Goal: Information Seeking & Learning: Understand process/instructions

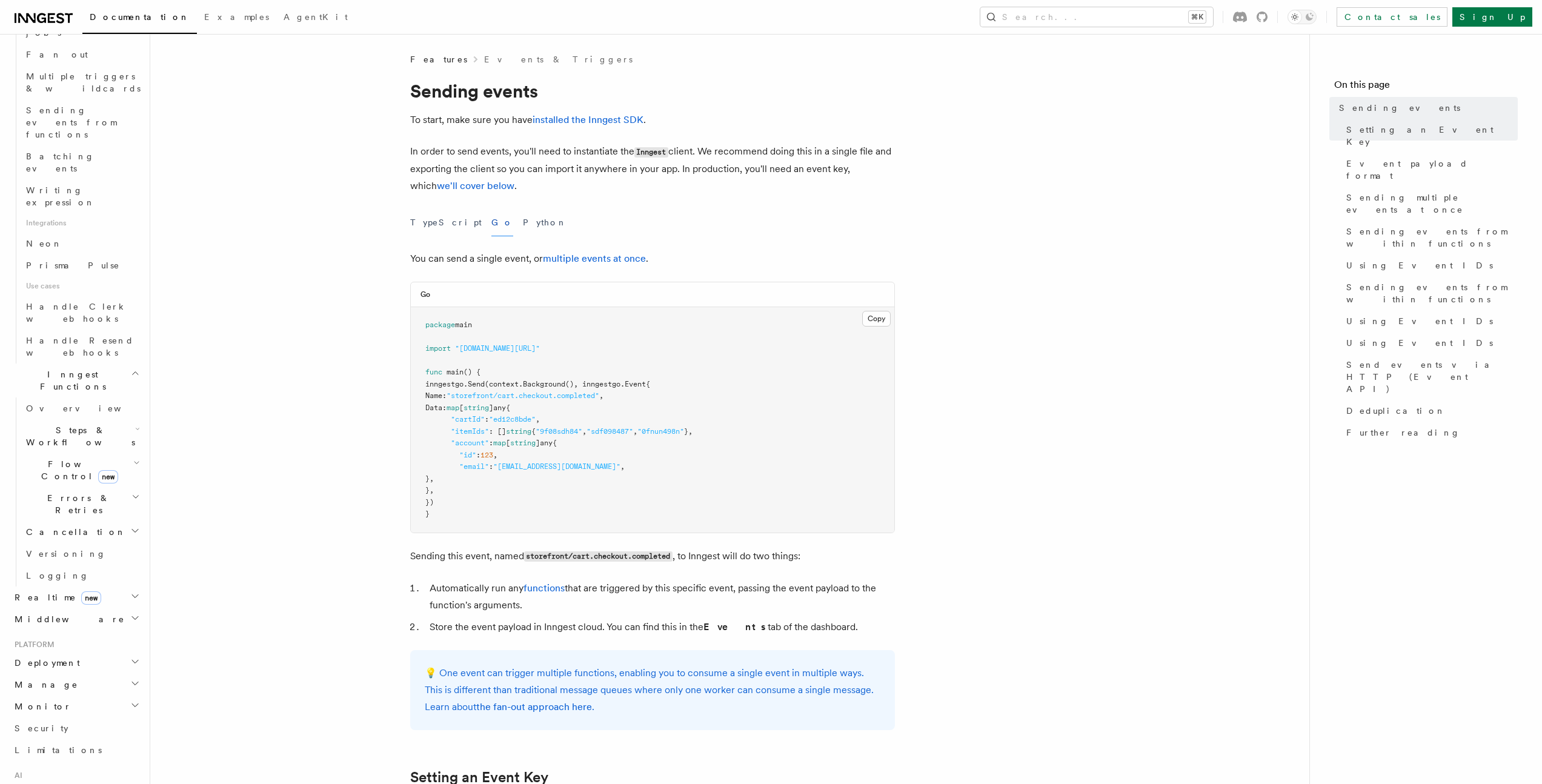
scroll to position [657, 0]
click at [60, 617] on span "Deployment" at bounding box center [45, 622] width 70 height 12
click at [58, 639] on span "Overview" at bounding box center [88, 644] width 125 height 9
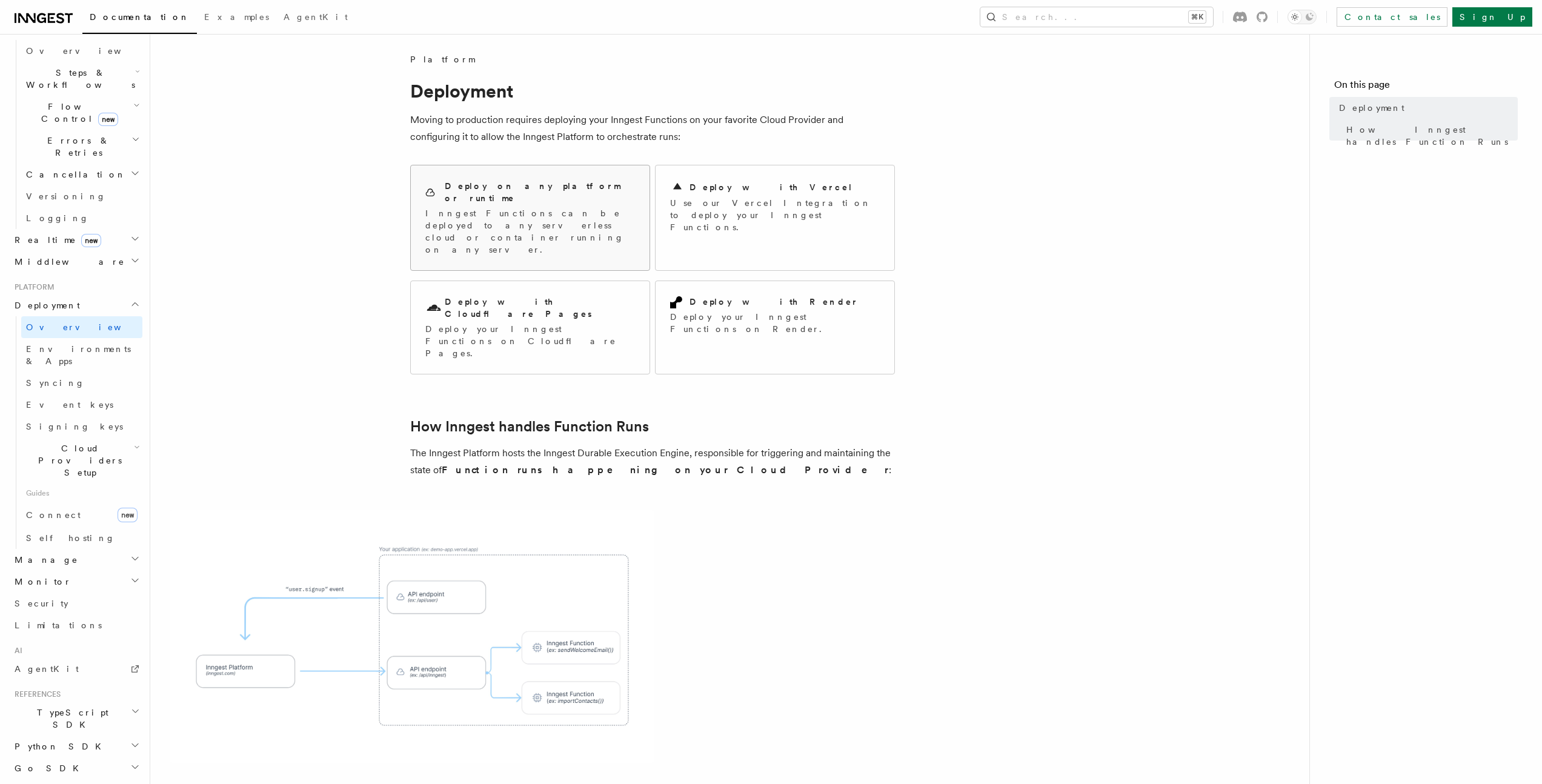
click at [576, 207] on p "Inngest Functions can be deployed to any serverless cloud or container running …" at bounding box center [530, 231] width 210 height 48
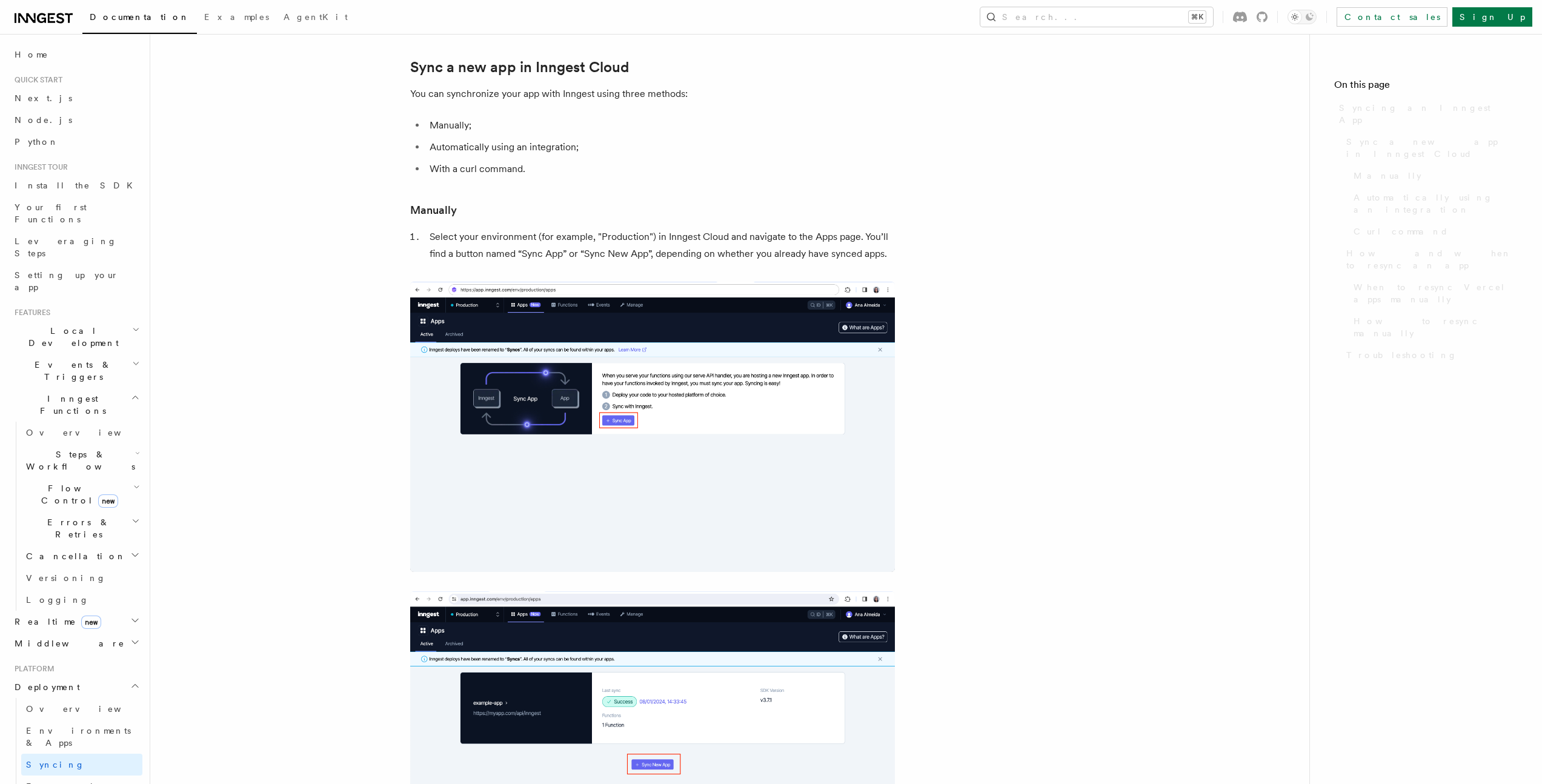
scroll to position [126, 0]
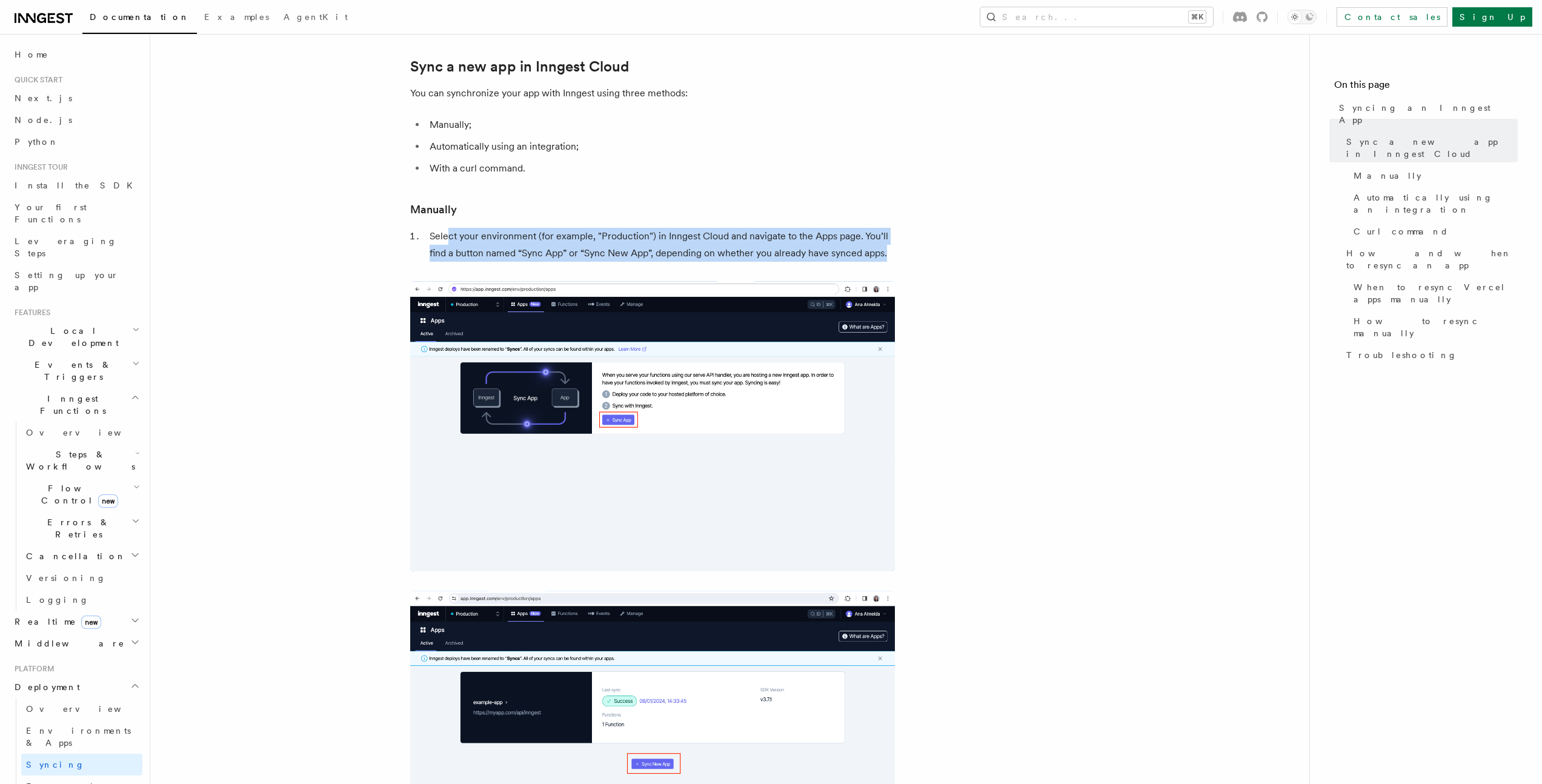
drag, startPoint x: 450, startPoint y: 238, endPoint x: 924, endPoint y: 255, distance: 474.3
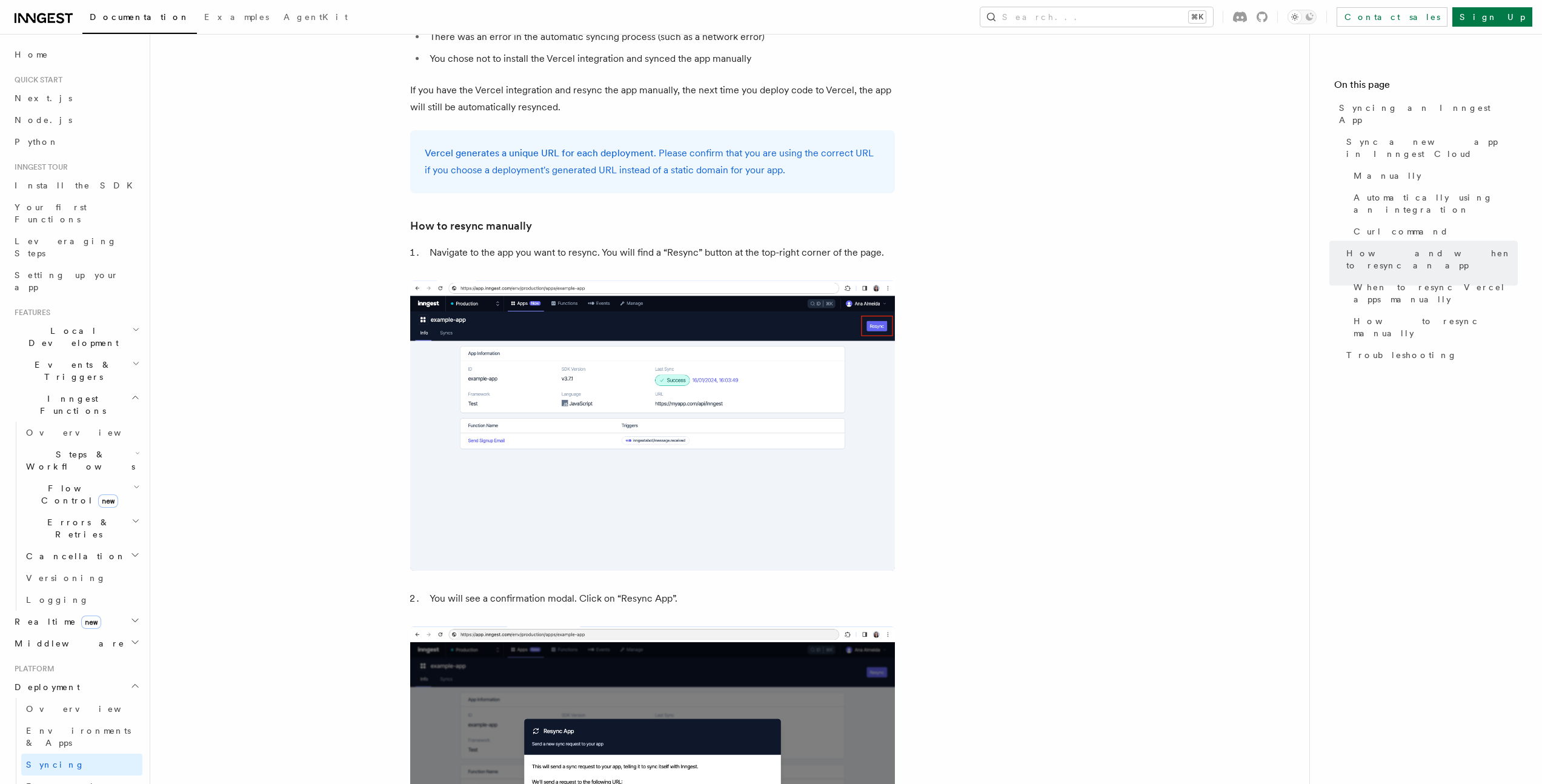
scroll to position [0, 0]
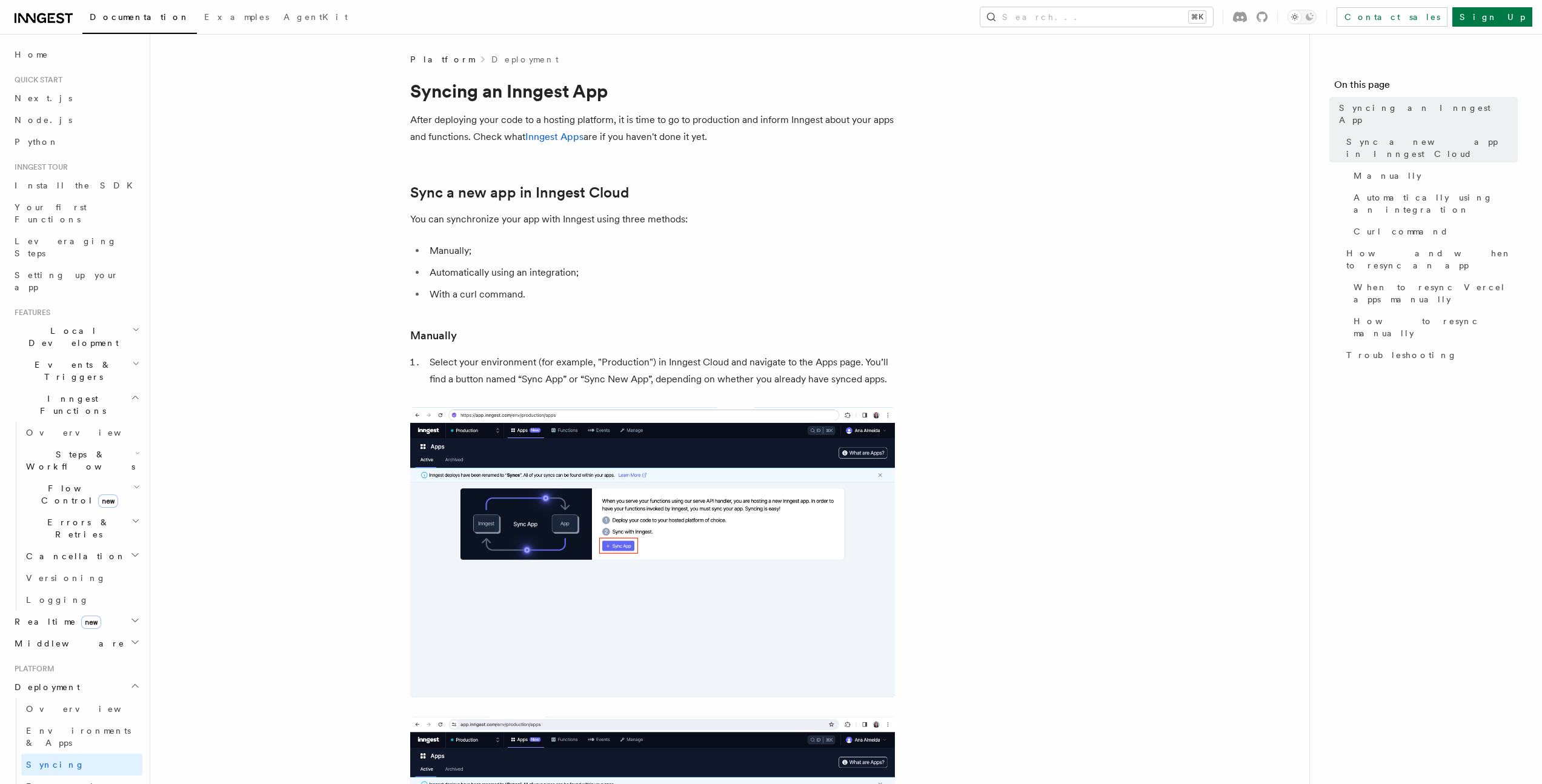
drag, startPoint x: 421, startPoint y: 117, endPoint x: 833, endPoint y: 143, distance: 412.8
click at [833, 143] on p "After deploying your code to a hosting platform, it is time to go to production…" at bounding box center [653, 128] width 485 height 34
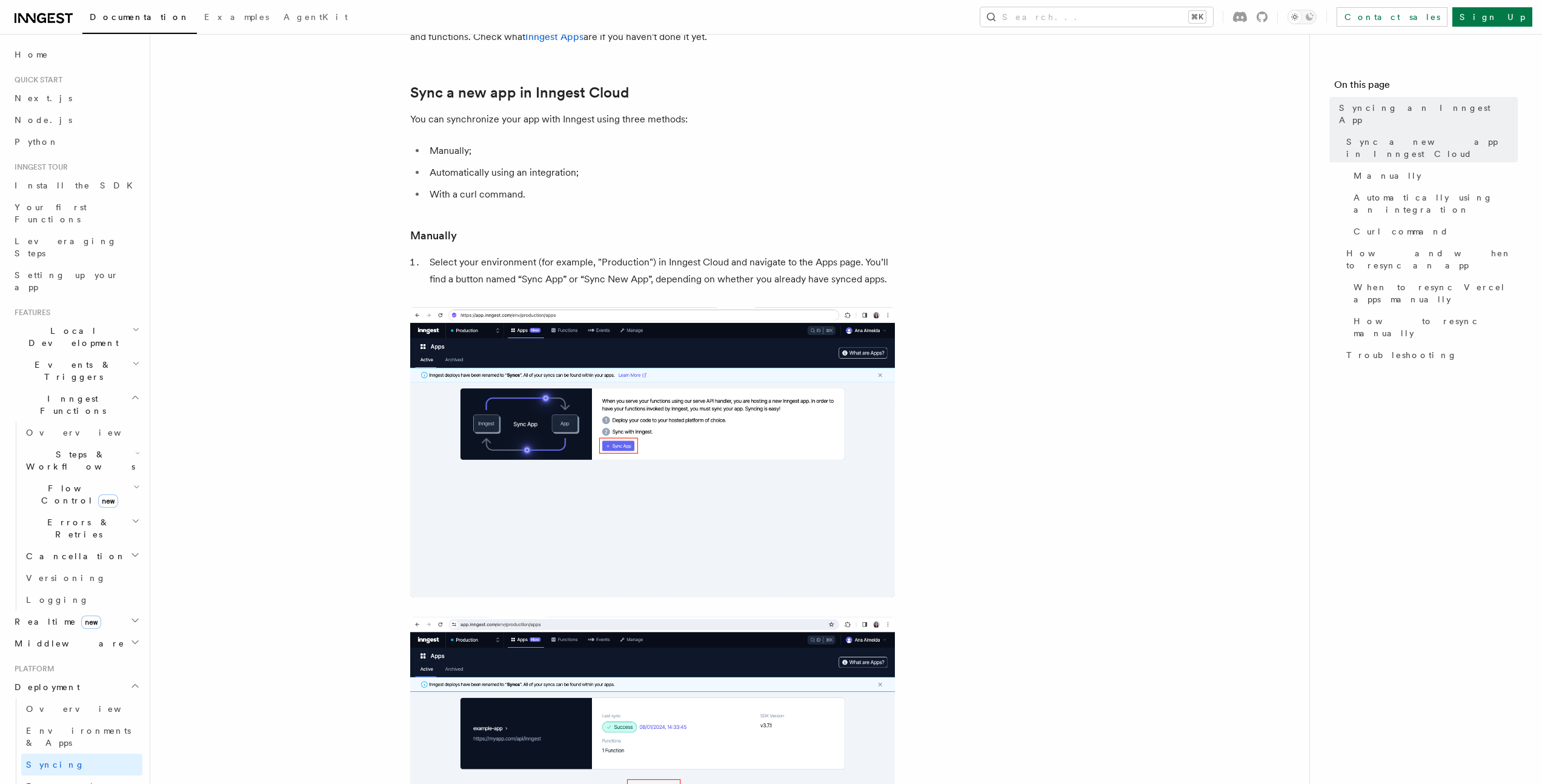
scroll to position [230, 0]
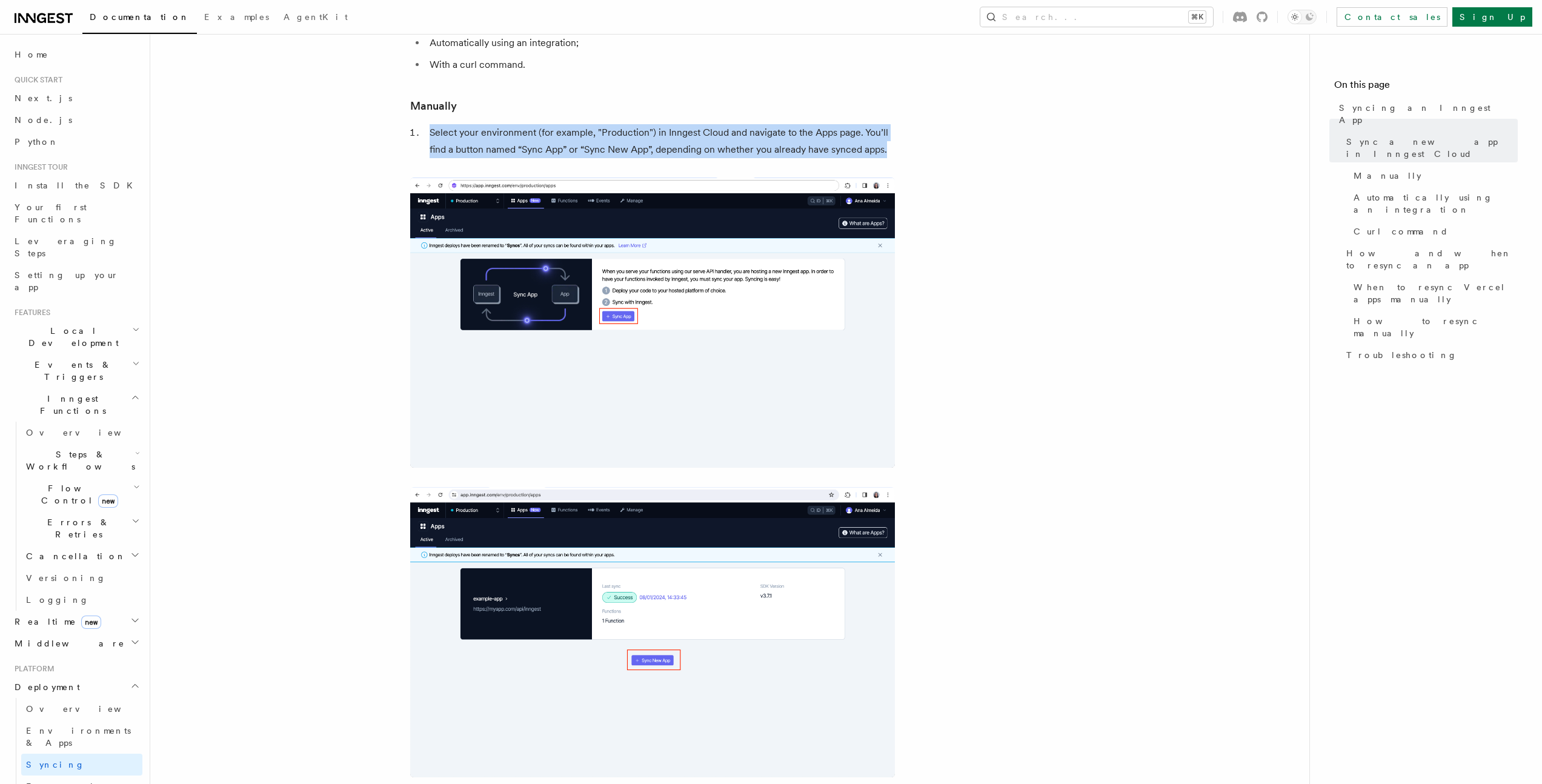
drag, startPoint x: 424, startPoint y: 132, endPoint x: 957, endPoint y: 154, distance: 533.5
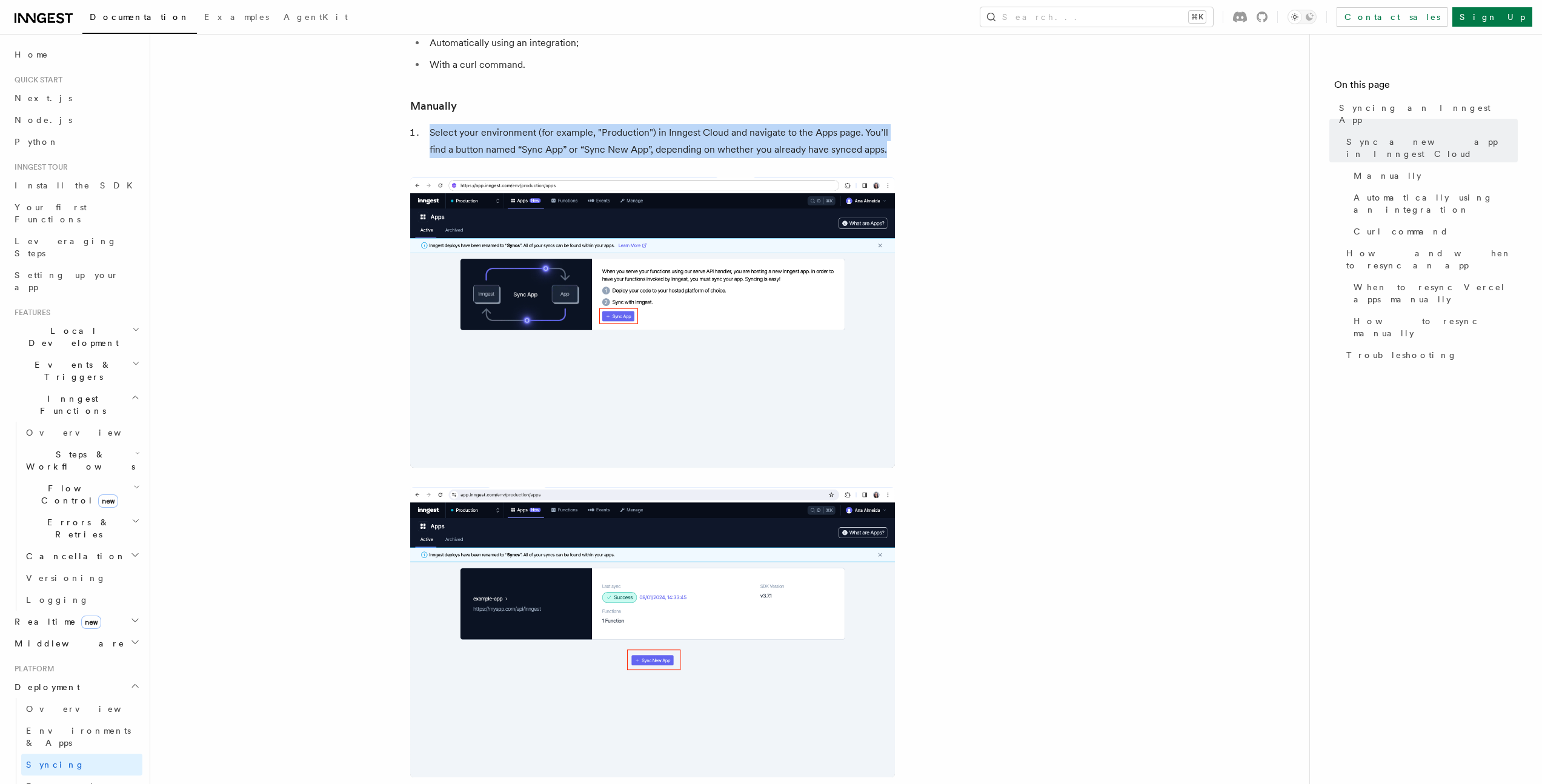
click at [734, 307] on img at bounding box center [653, 322] width 485 height 290
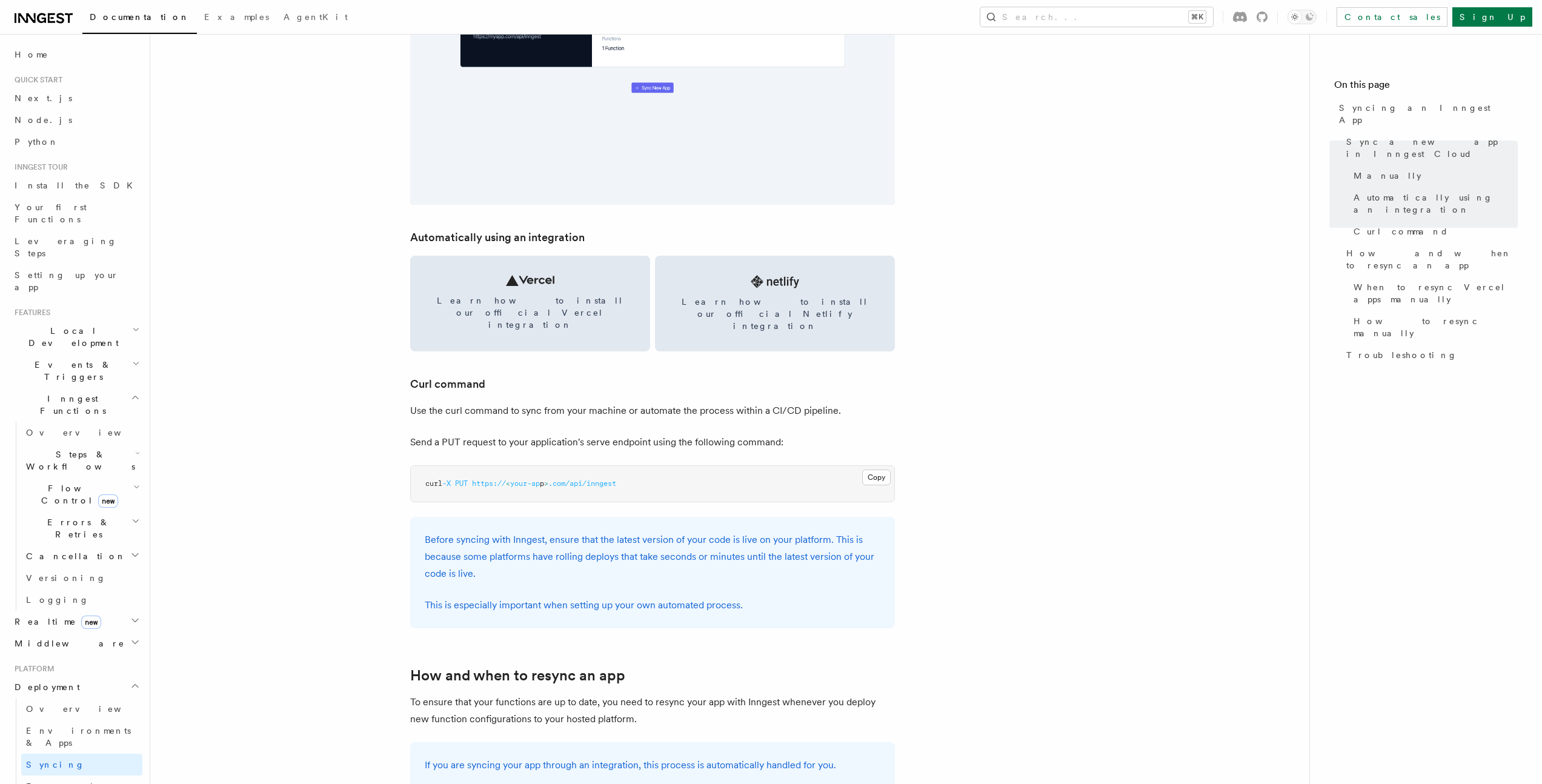
scroll to position [1513, 0]
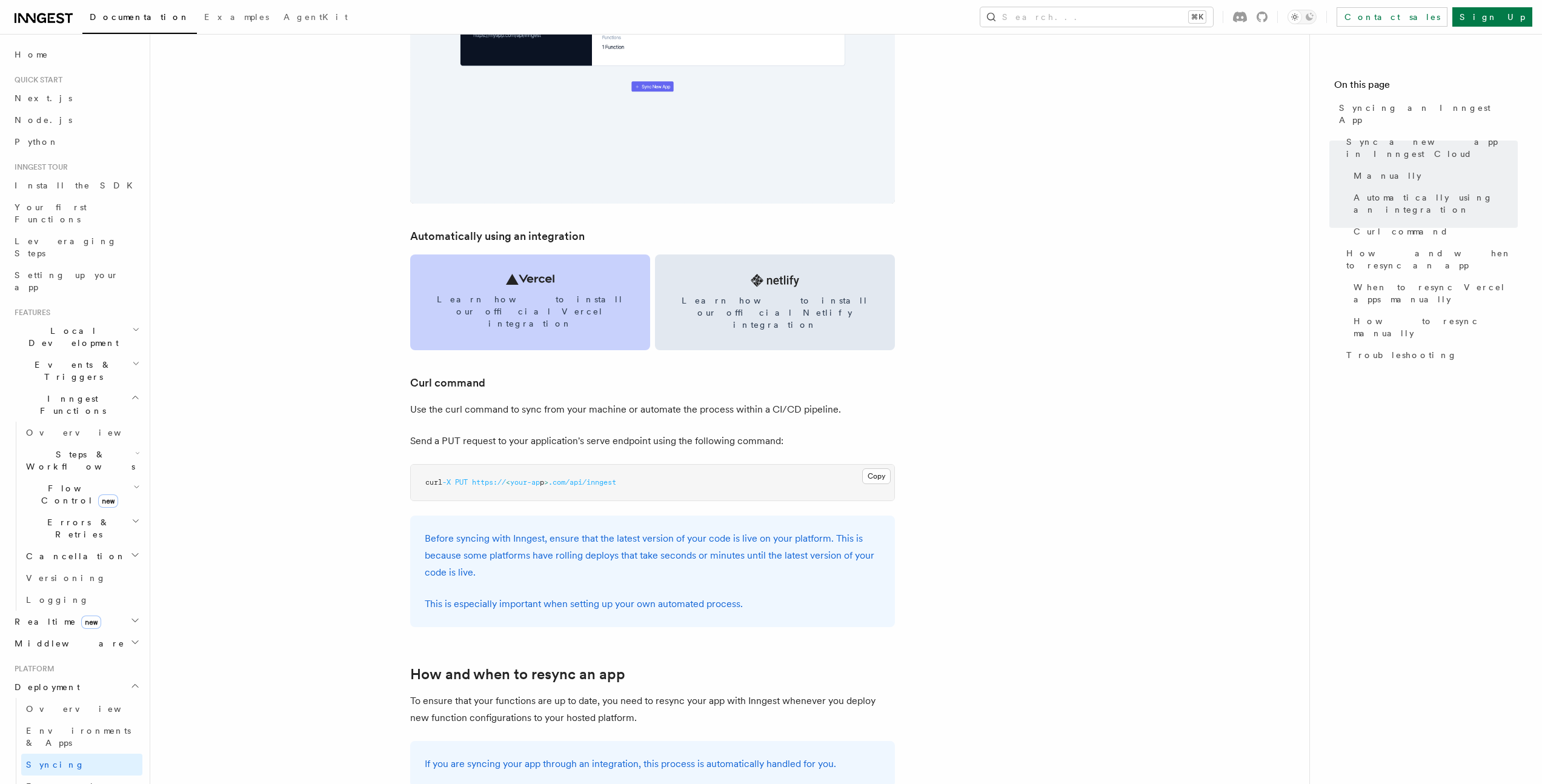
click at [522, 289] on link "Learn how to install our official Vercel integration" at bounding box center [530, 302] width 240 height 95
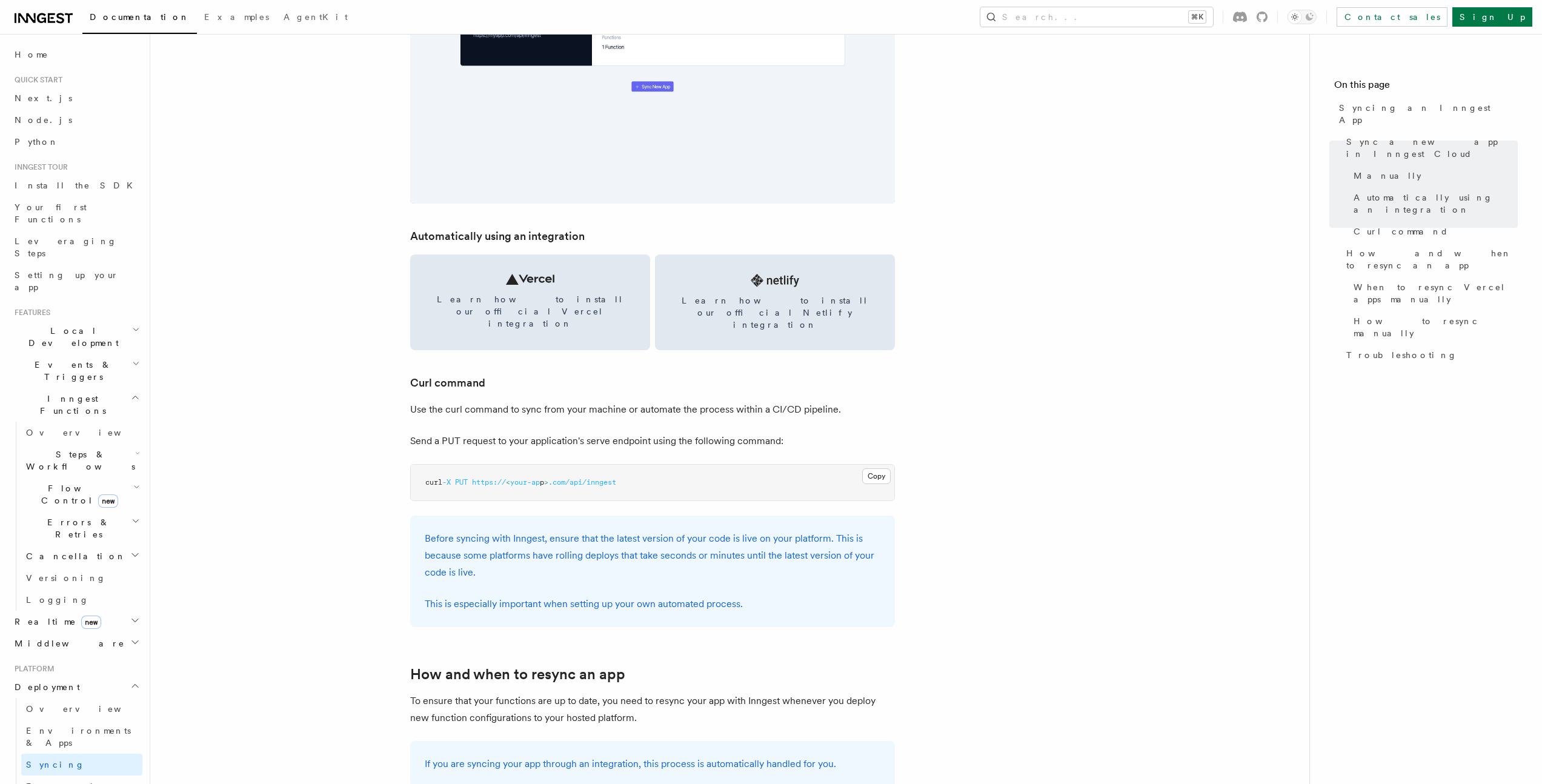
scroll to position [0, 0]
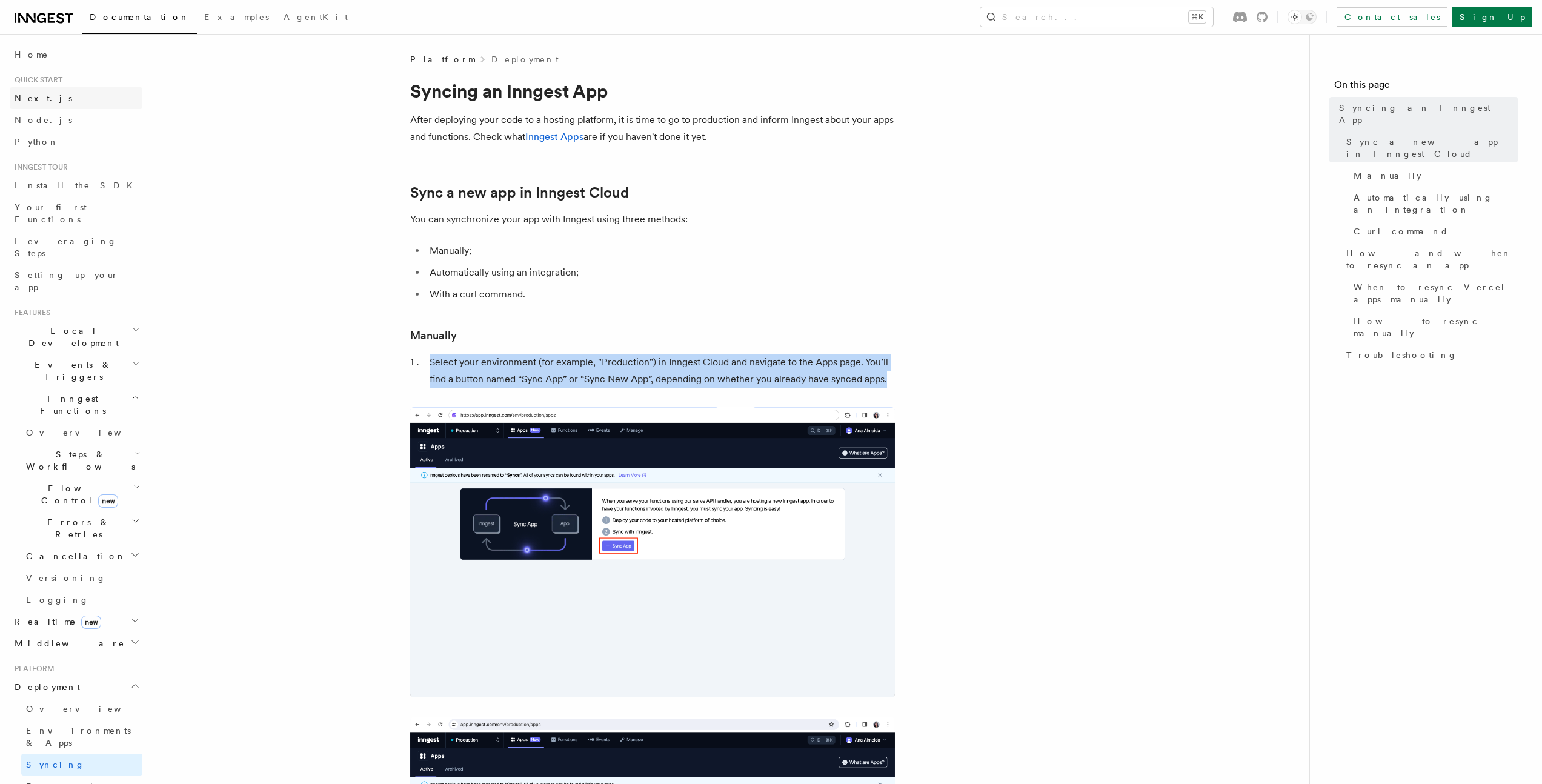
click at [56, 102] on link "Next.js" at bounding box center [76, 98] width 133 height 22
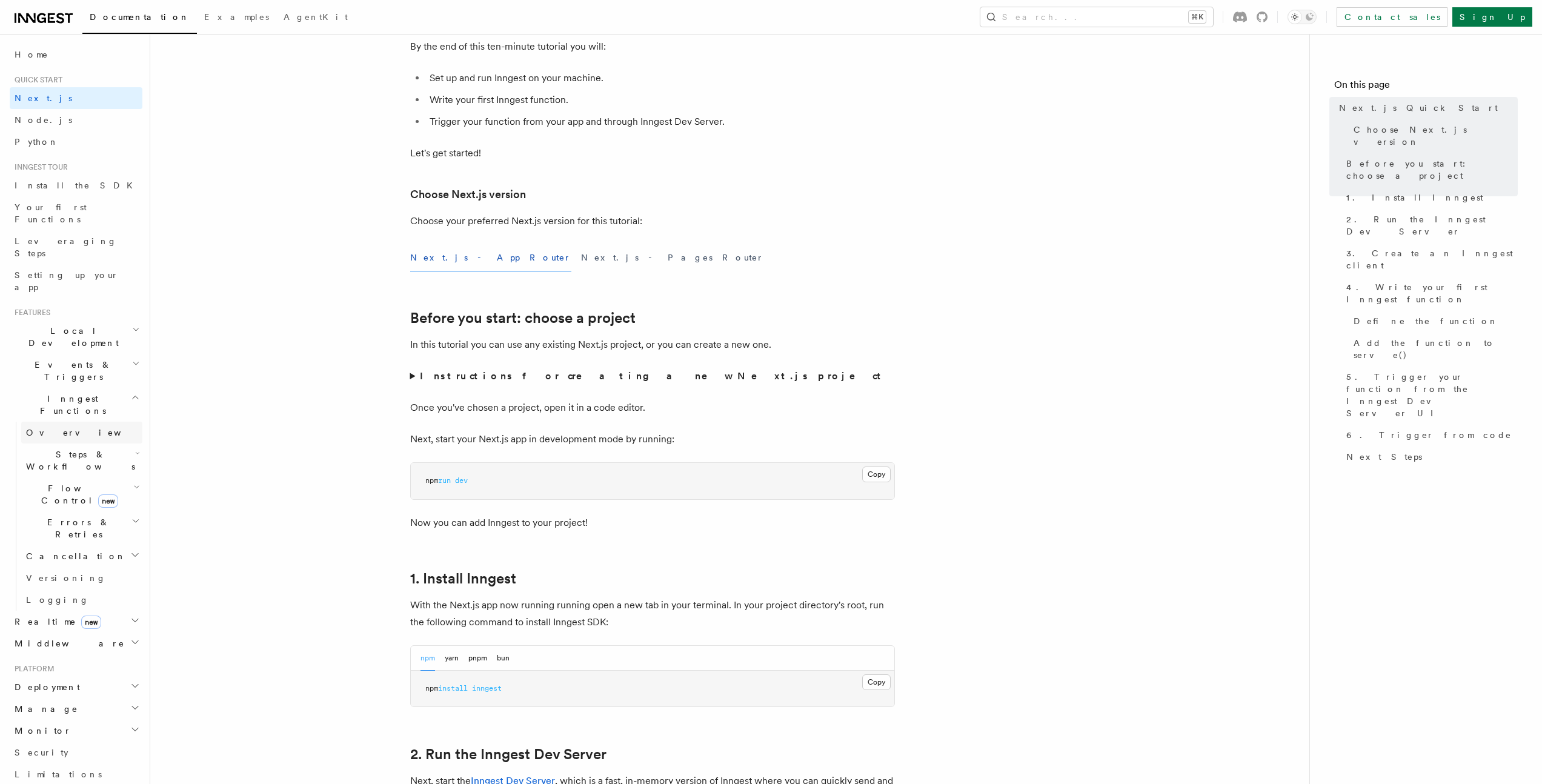
scroll to position [193, 0]
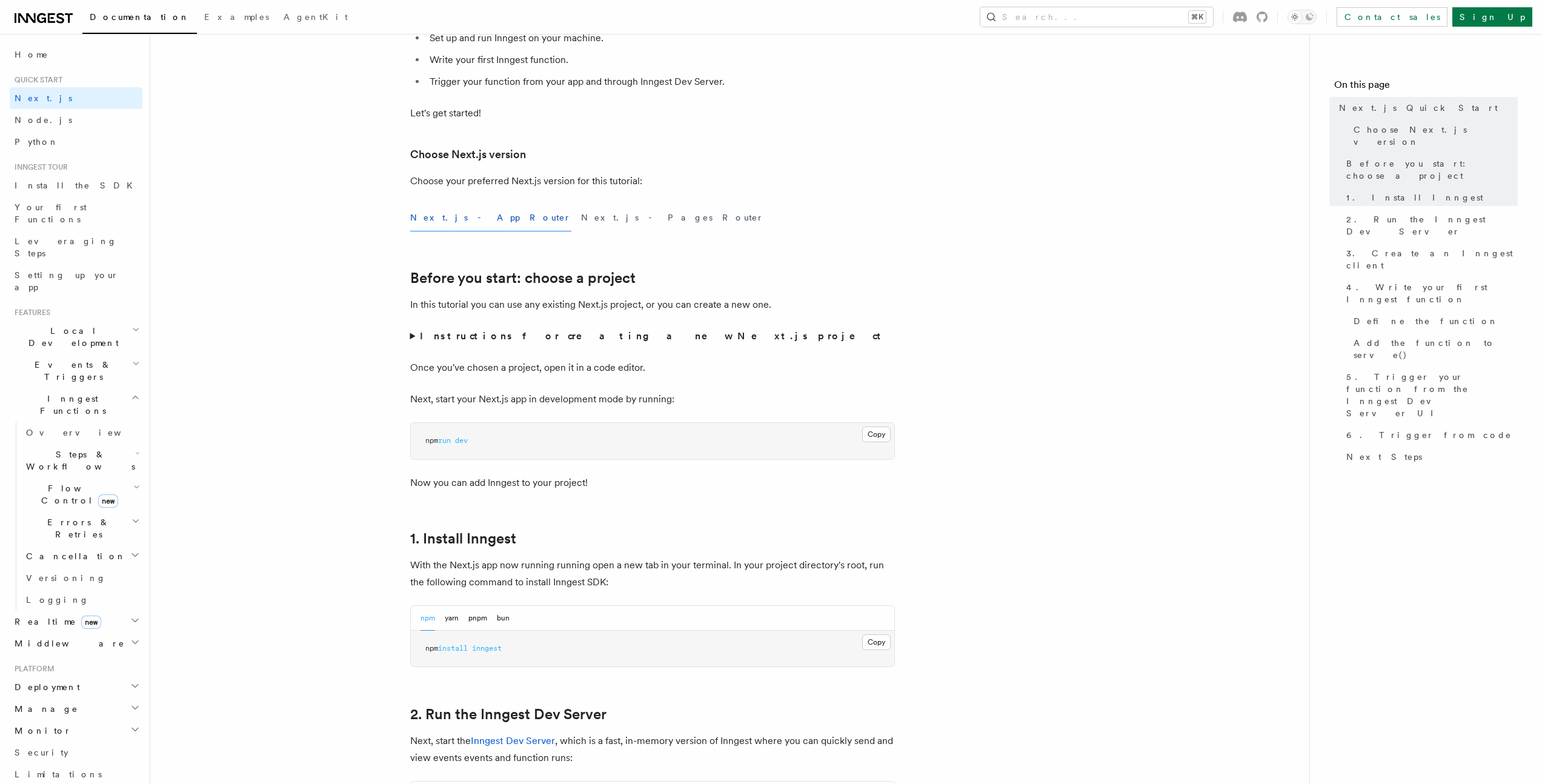
click at [526, 336] on strong "Instructions for creating a new Next.js project" at bounding box center [653, 335] width 466 height 12
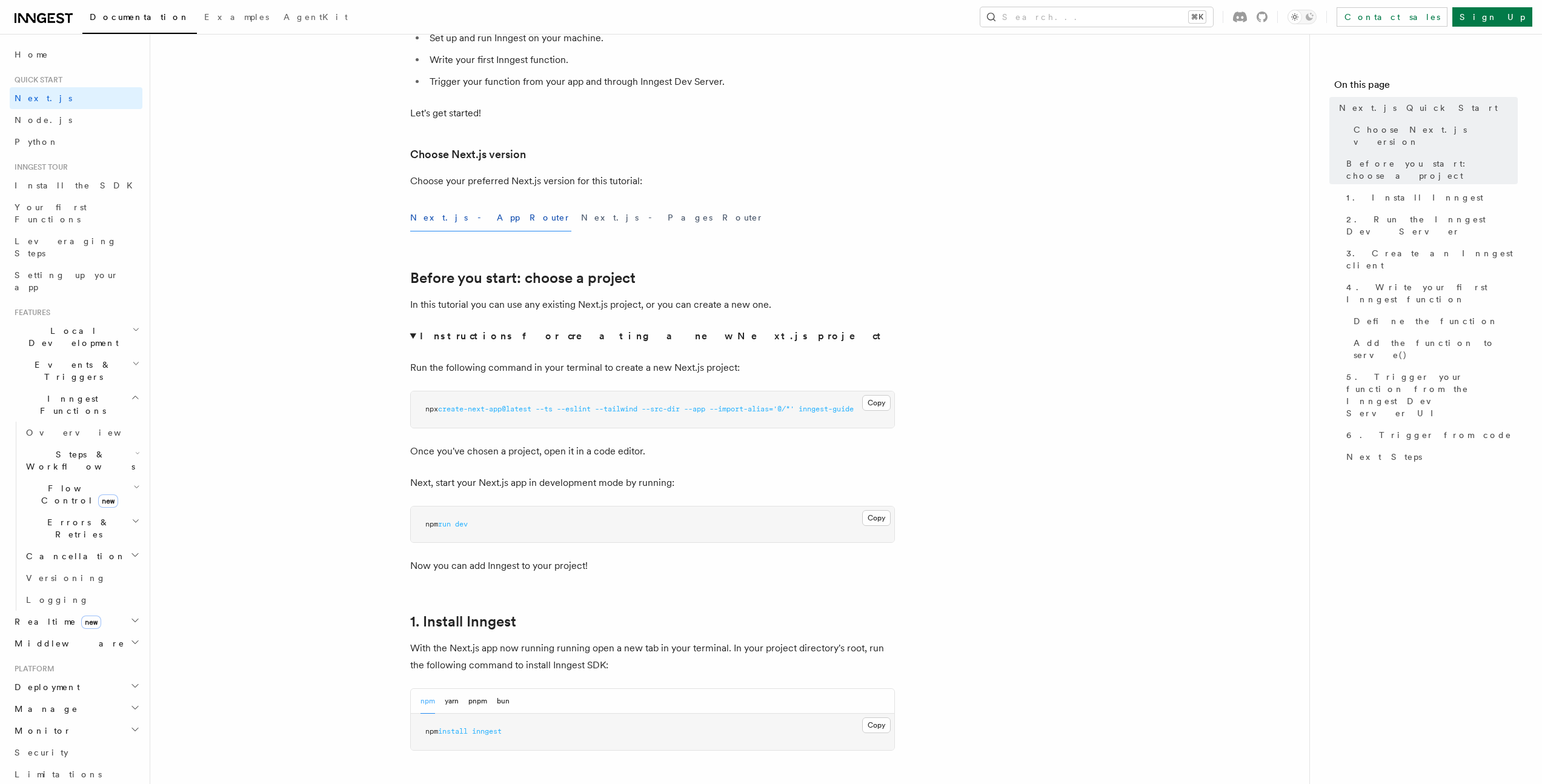
click at [526, 336] on strong "Instructions for creating a new Next.js project" at bounding box center [653, 335] width 466 height 12
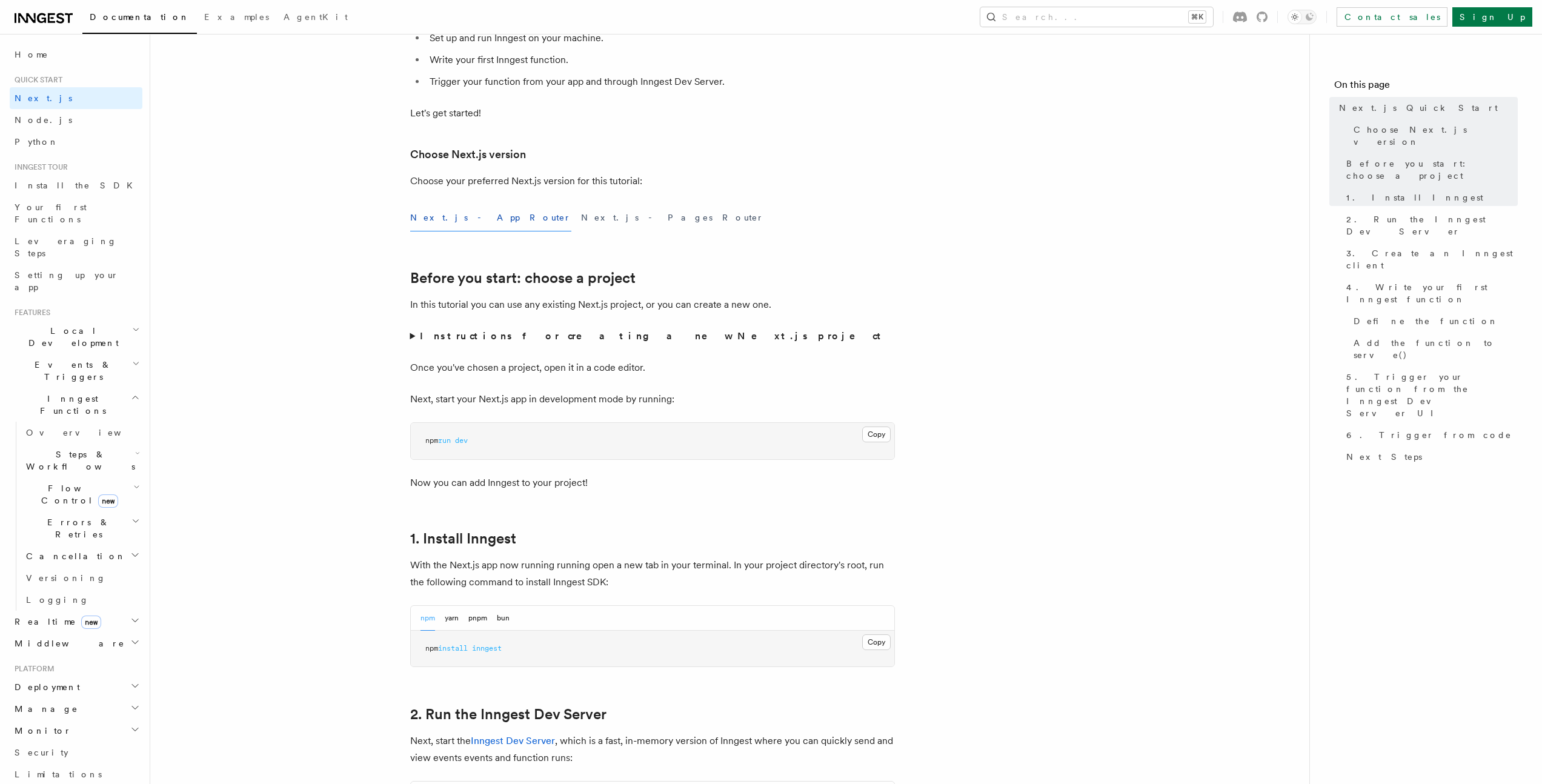
click at [526, 336] on strong "Instructions for creating a new Next.js project" at bounding box center [653, 335] width 466 height 12
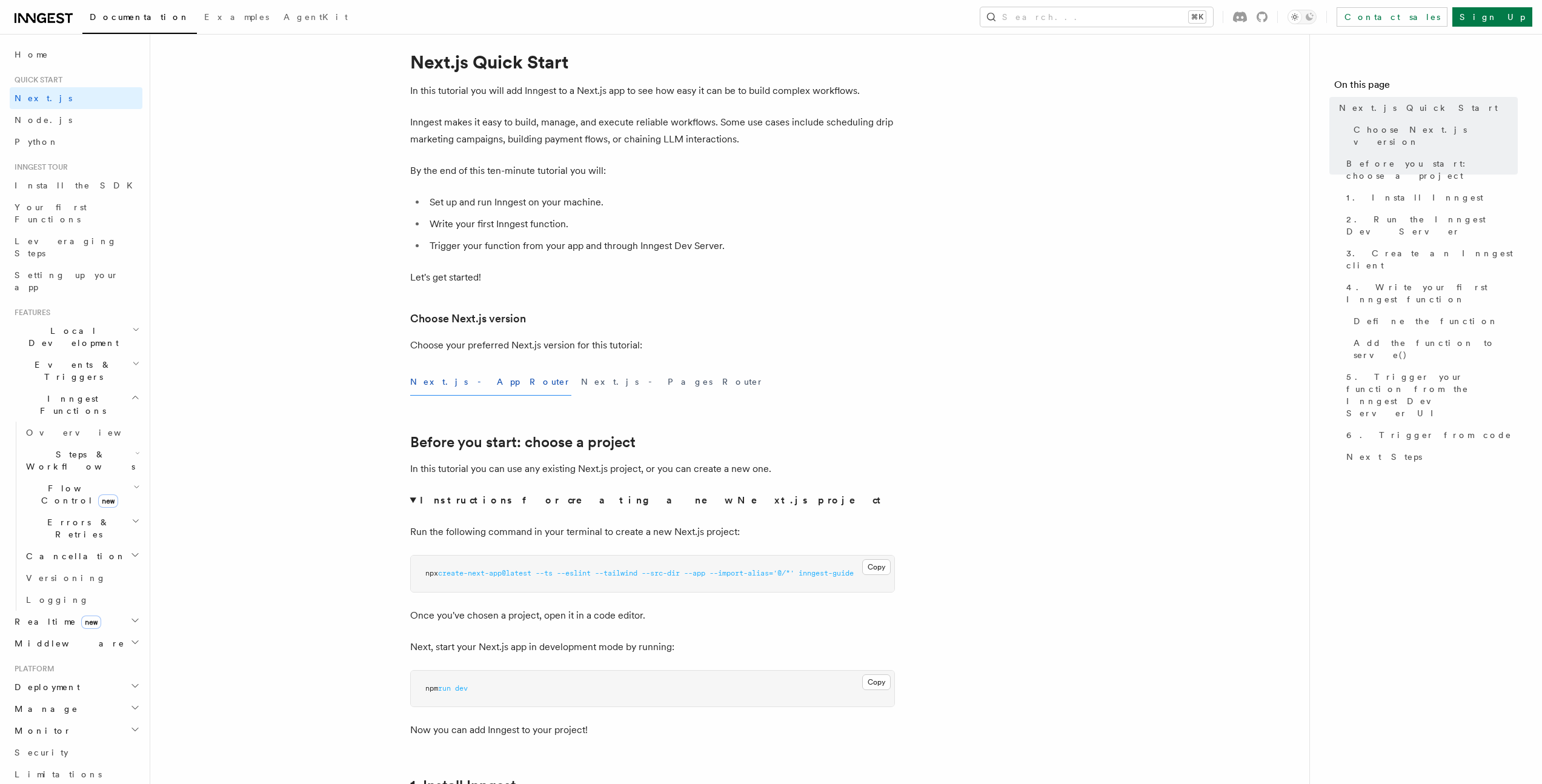
scroll to position [188, 0]
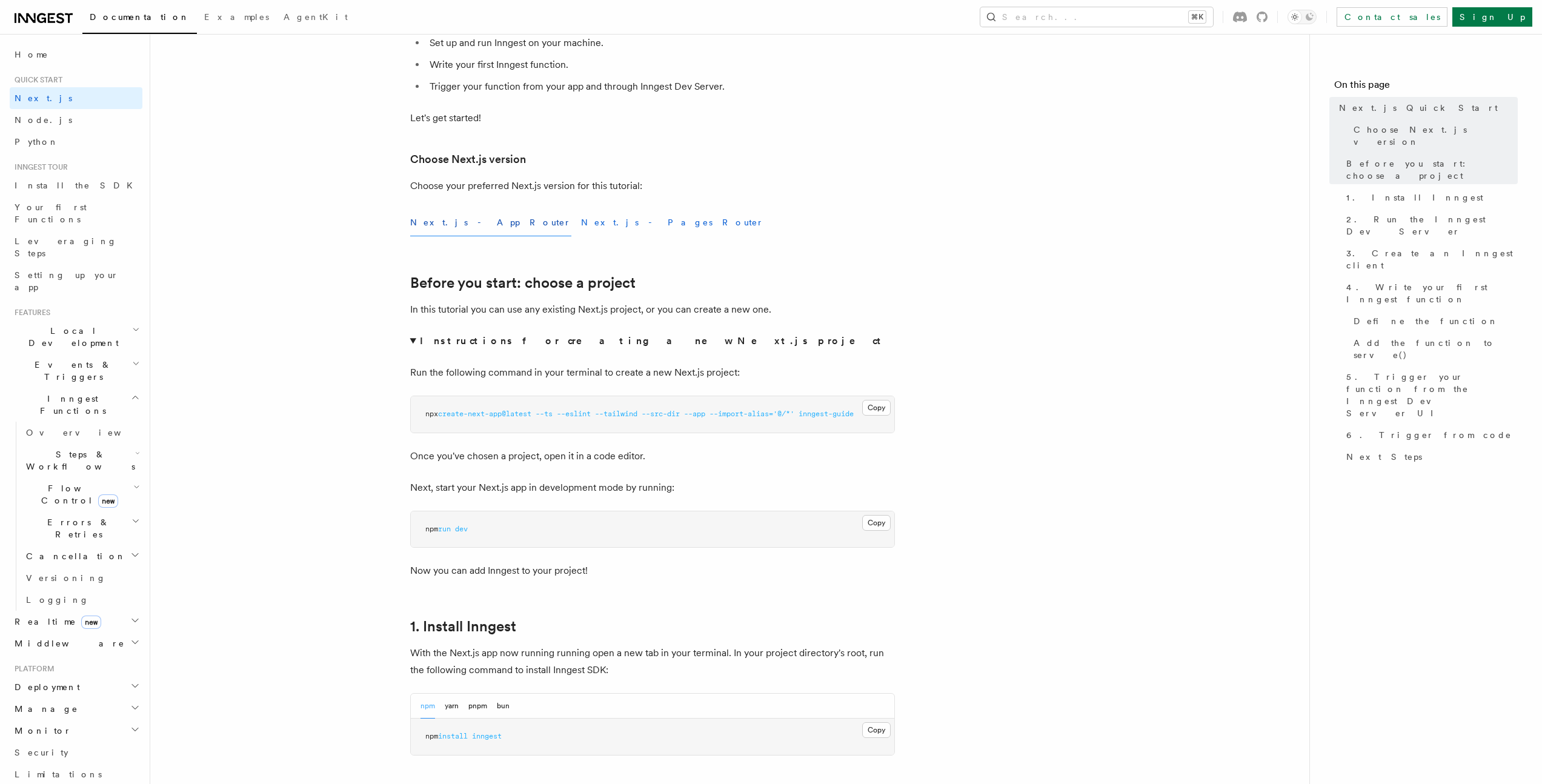
click at [581, 227] on button "Next.js - Pages Router" at bounding box center [672, 222] width 183 height 27
click at [443, 224] on button "Next.js - App Router" at bounding box center [491, 222] width 161 height 27
click at [581, 220] on button "Next.js - Pages Router" at bounding box center [672, 222] width 183 height 27
click at [458, 217] on button "Next.js - App Router" at bounding box center [491, 222] width 161 height 27
click at [581, 219] on button "Next.js - Pages Router" at bounding box center [672, 222] width 183 height 27
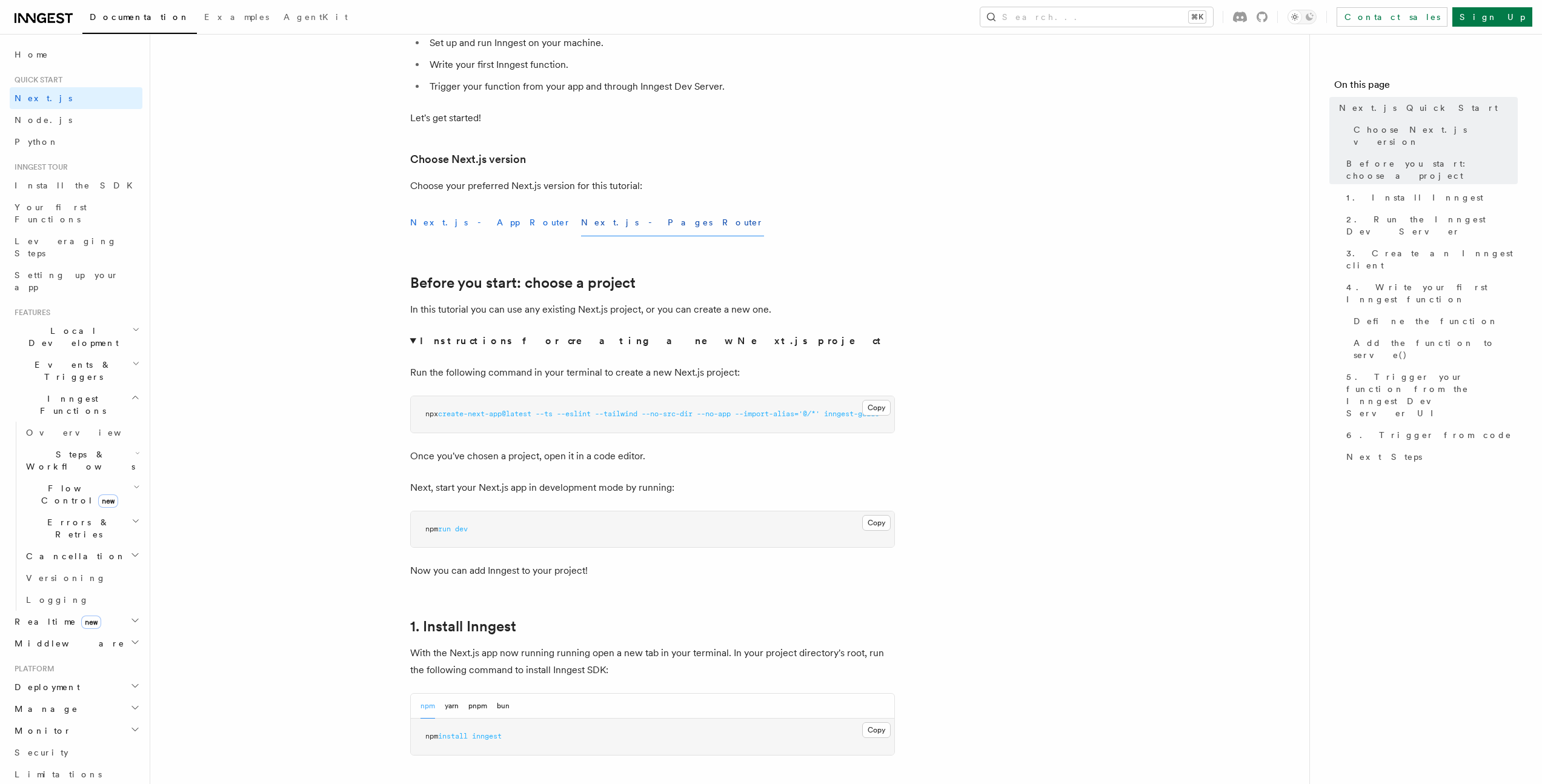
click at [449, 226] on button "Next.js - App Router" at bounding box center [491, 222] width 161 height 27
click at [411, 344] on summary "Instructions for creating a new Next.js project" at bounding box center [653, 341] width 485 height 17
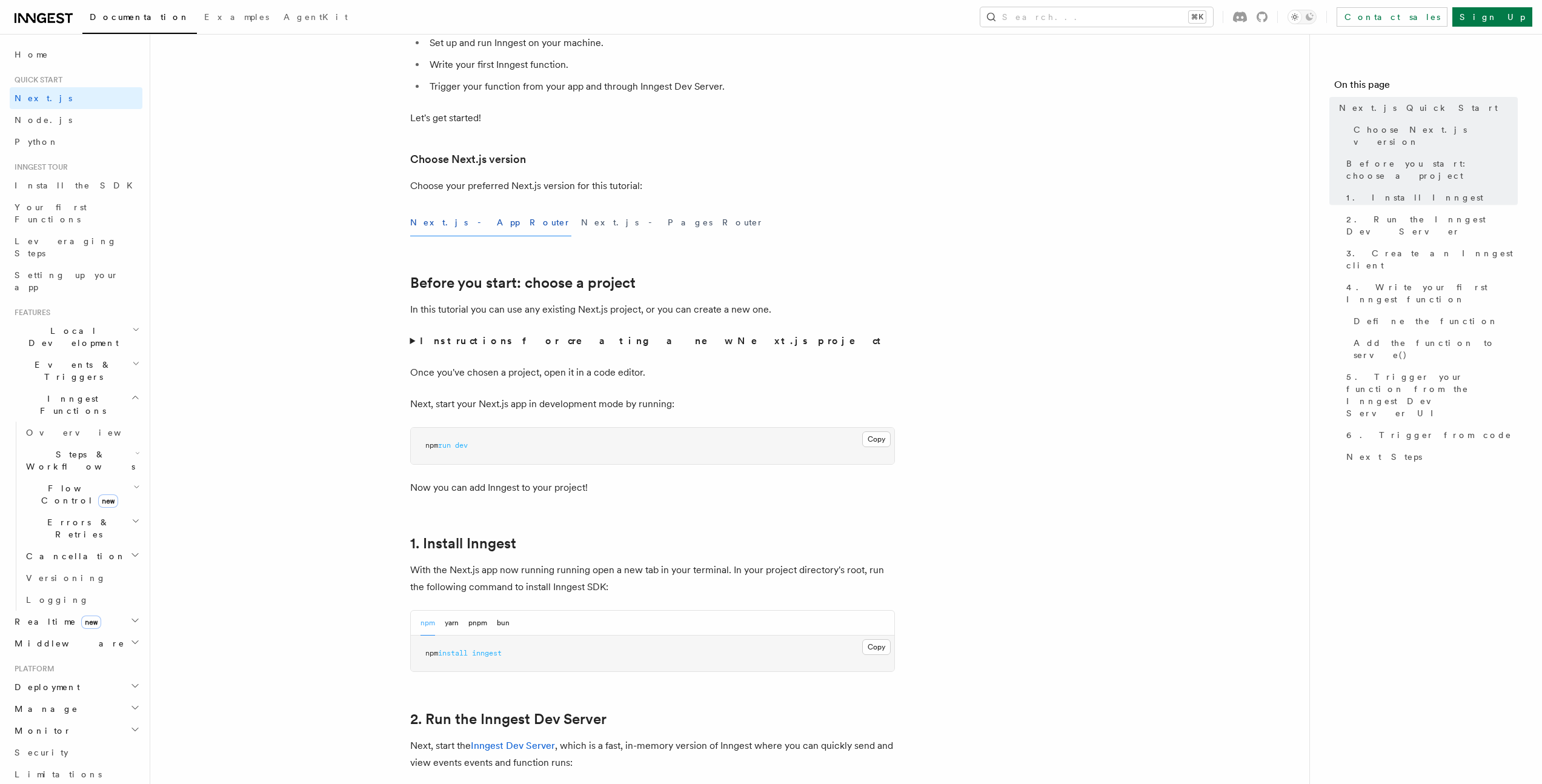
click at [411, 344] on summary "Instructions for creating a new Next.js project" at bounding box center [653, 341] width 485 height 17
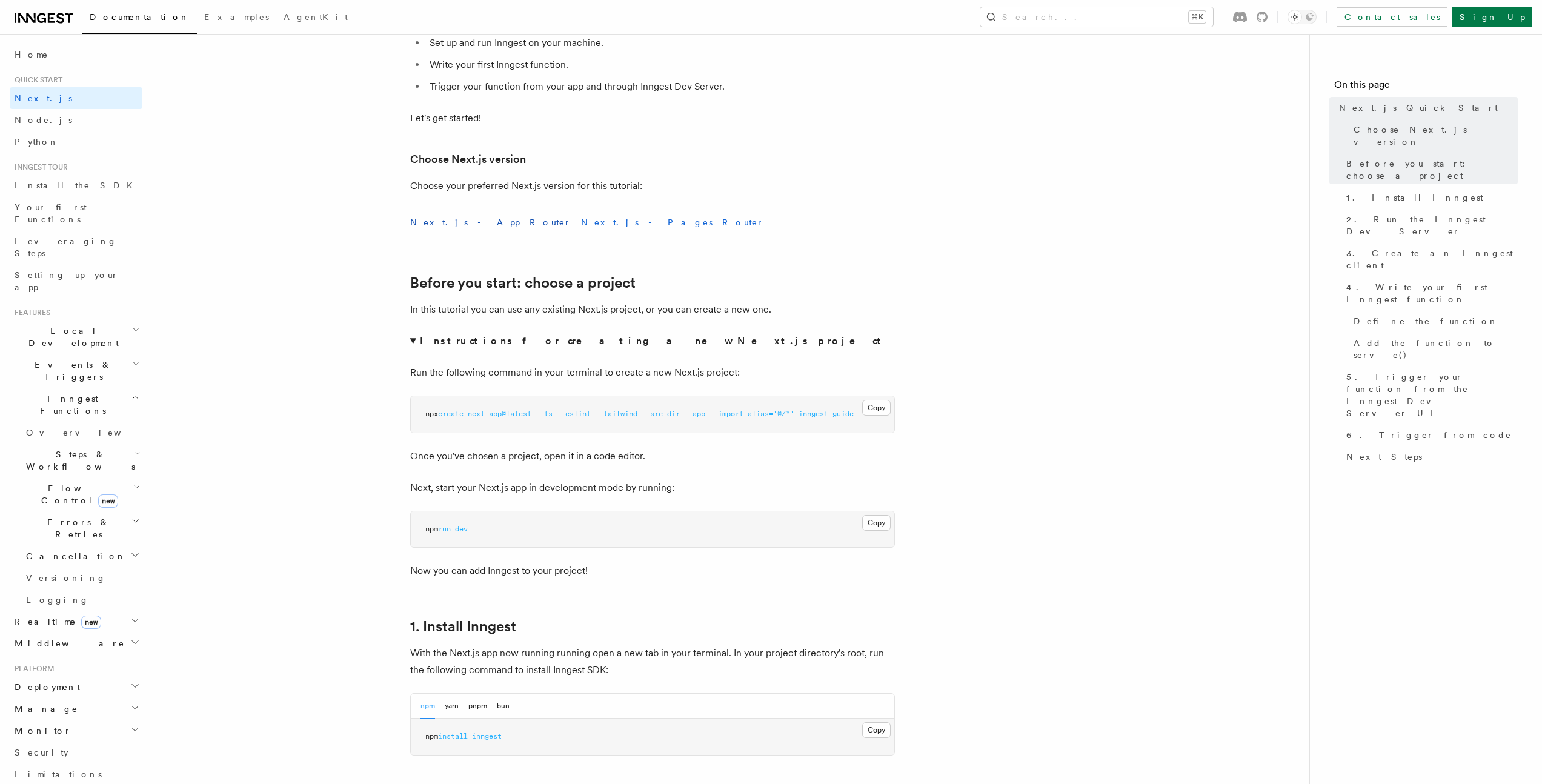
click at [581, 224] on button "Next.js - Pages Router" at bounding box center [672, 222] width 183 height 27
click at [439, 226] on button "Next.js - App Router" at bounding box center [491, 222] width 161 height 27
click at [581, 225] on button "Next.js - Pages Router" at bounding box center [672, 222] width 183 height 27
click at [438, 228] on button "Next.js - App Router" at bounding box center [491, 222] width 161 height 27
drag, startPoint x: 409, startPoint y: 483, endPoint x: 696, endPoint y: 482, distance: 287.0
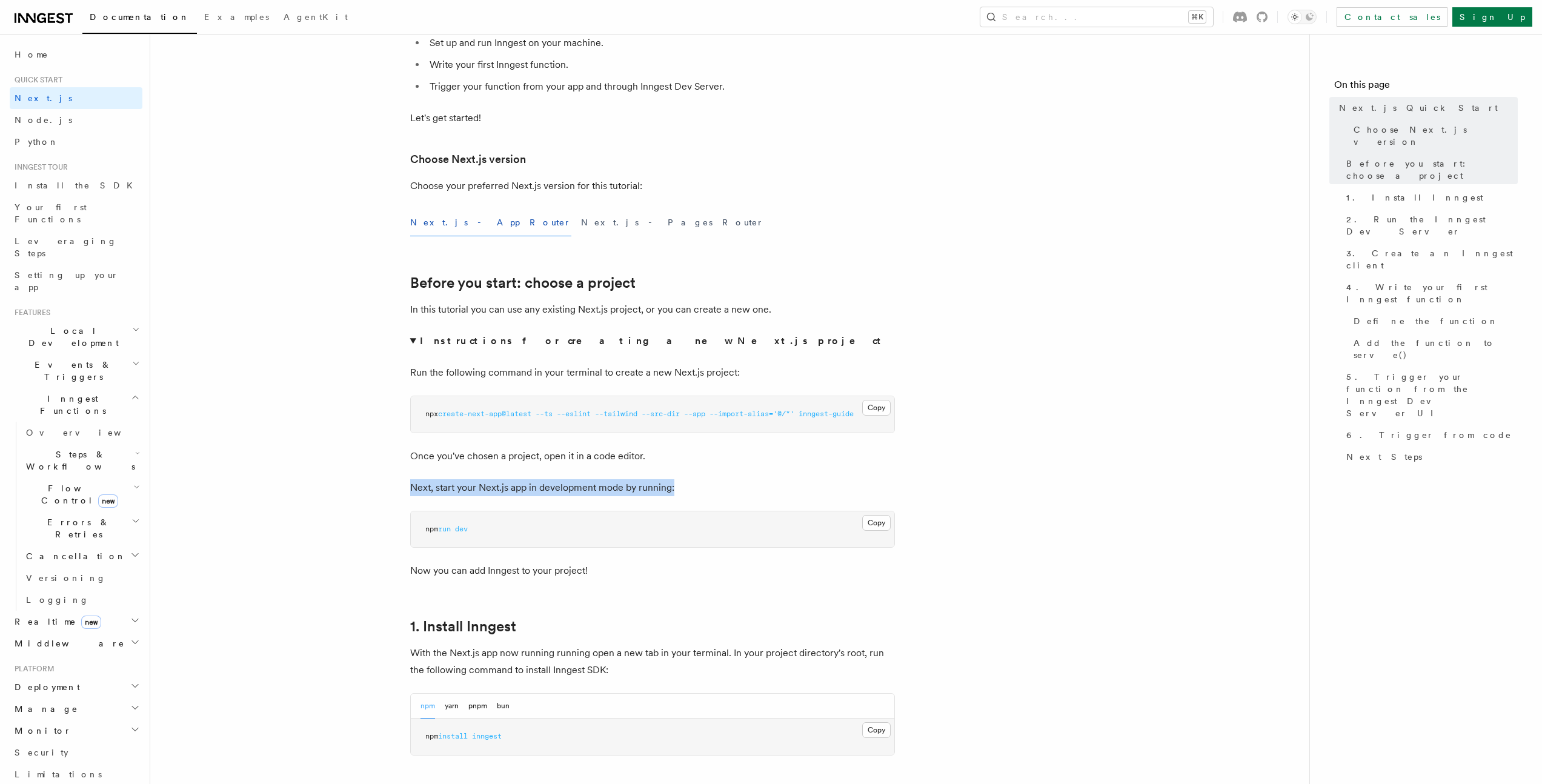
click at [696, 482] on p "Next, start your Next.js app in development mode by running:" at bounding box center [653, 488] width 485 height 17
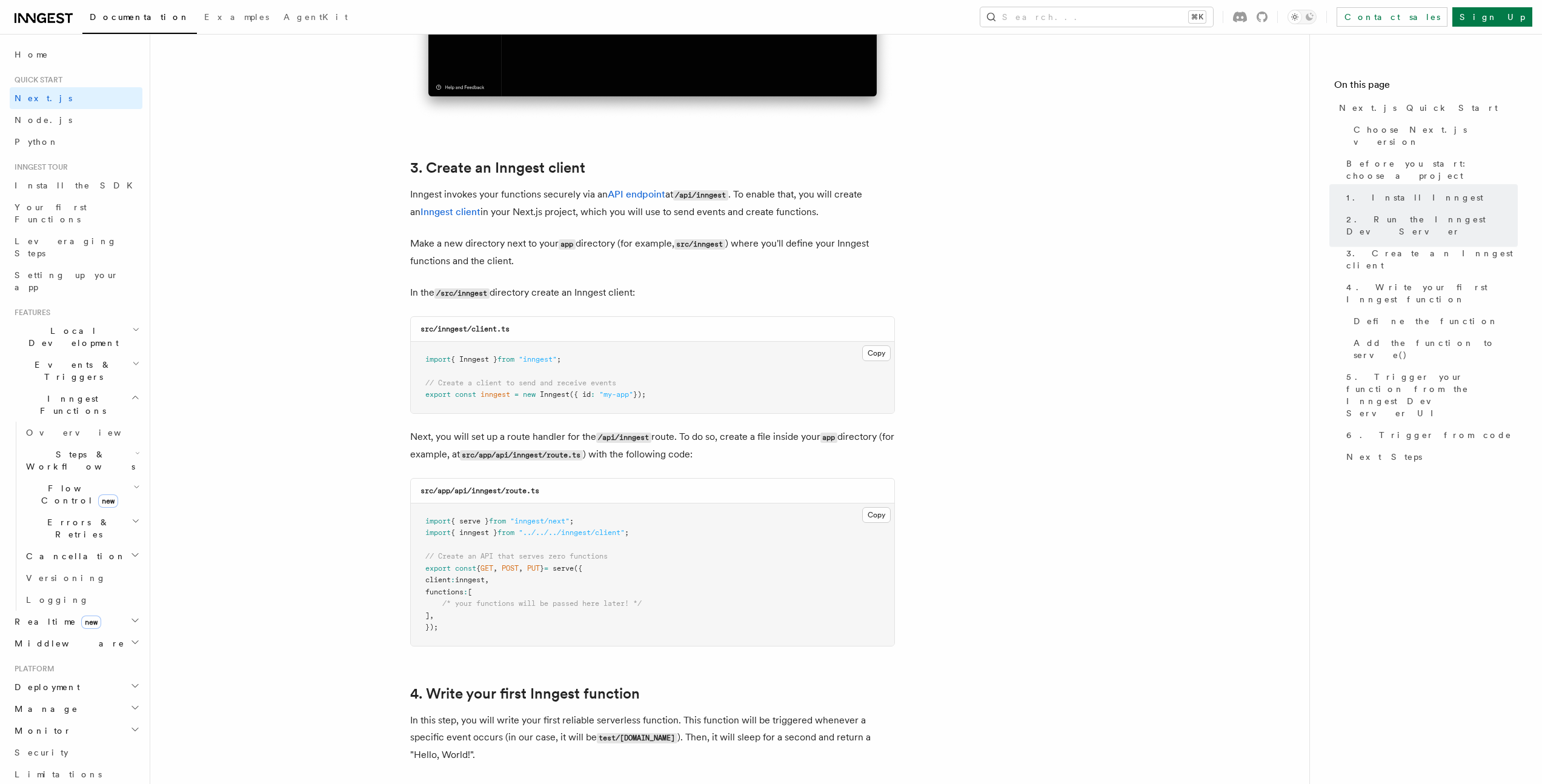
scroll to position [1405, 0]
drag, startPoint x: 425, startPoint y: 521, endPoint x: 687, endPoint y: 528, distance: 262.1
click at [687, 528] on pre "import { serve } from "inngest/next" ; import { inngest } from "../../../innges…" at bounding box center [652, 573] width 483 height 142
drag, startPoint x: 418, startPoint y: 489, endPoint x: 607, endPoint y: 489, distance: 189.0
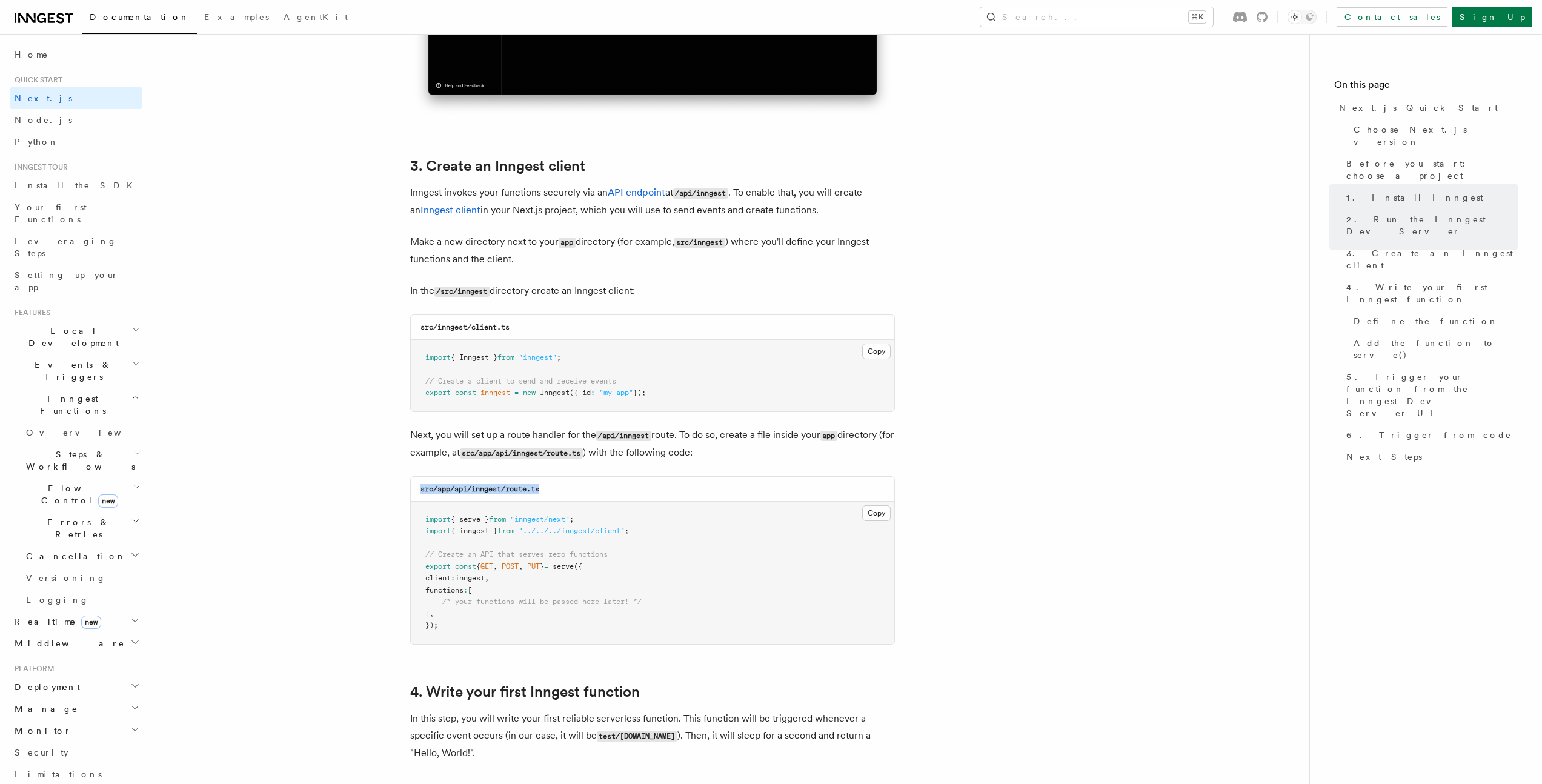
click at [607, 489] on div "src/app/api/inngest/route.ts" at bounding box center [652, 489] width 483 height 25
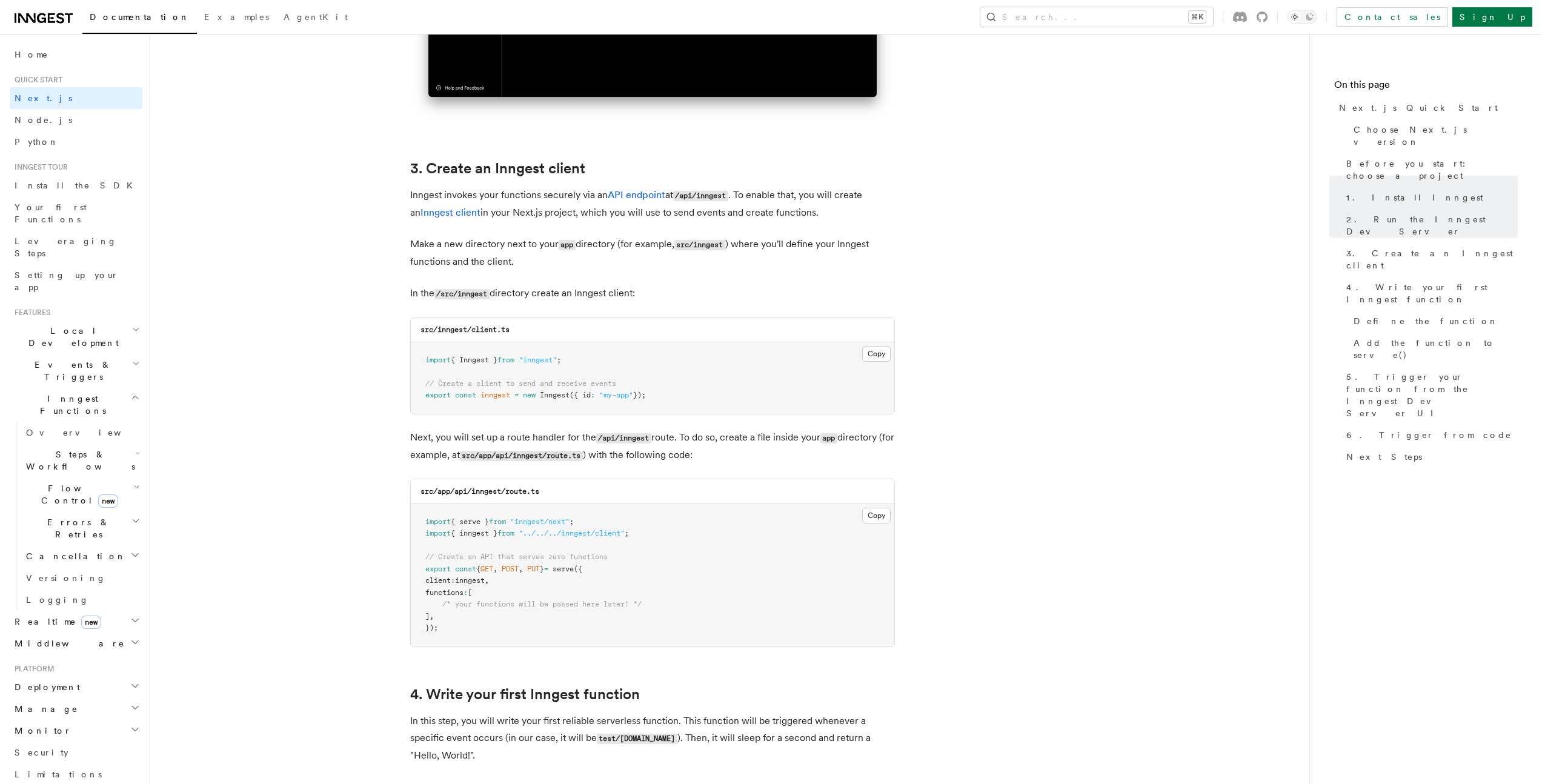
scroll to position [1448, 0]
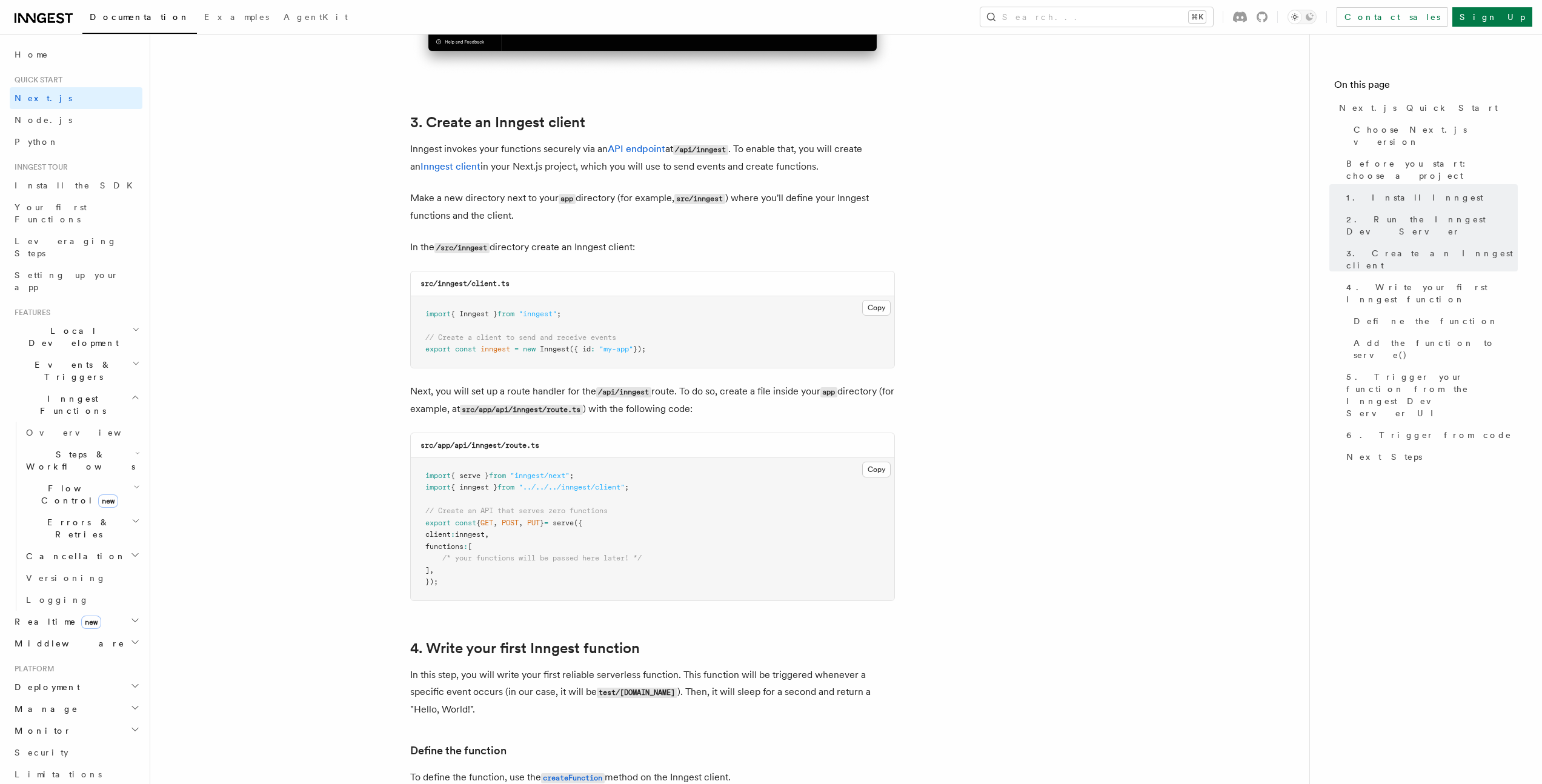
drag, startPoint x: 414, startPoint y: 481, endPoint x: 699, endPoint y: 567, distance: 297.7
click at [699, 567] on pre "import { serve } from "inngest/next" ; import { inngest } from "../../../innges…" at bounding box center [652, 529] width 483 height 142
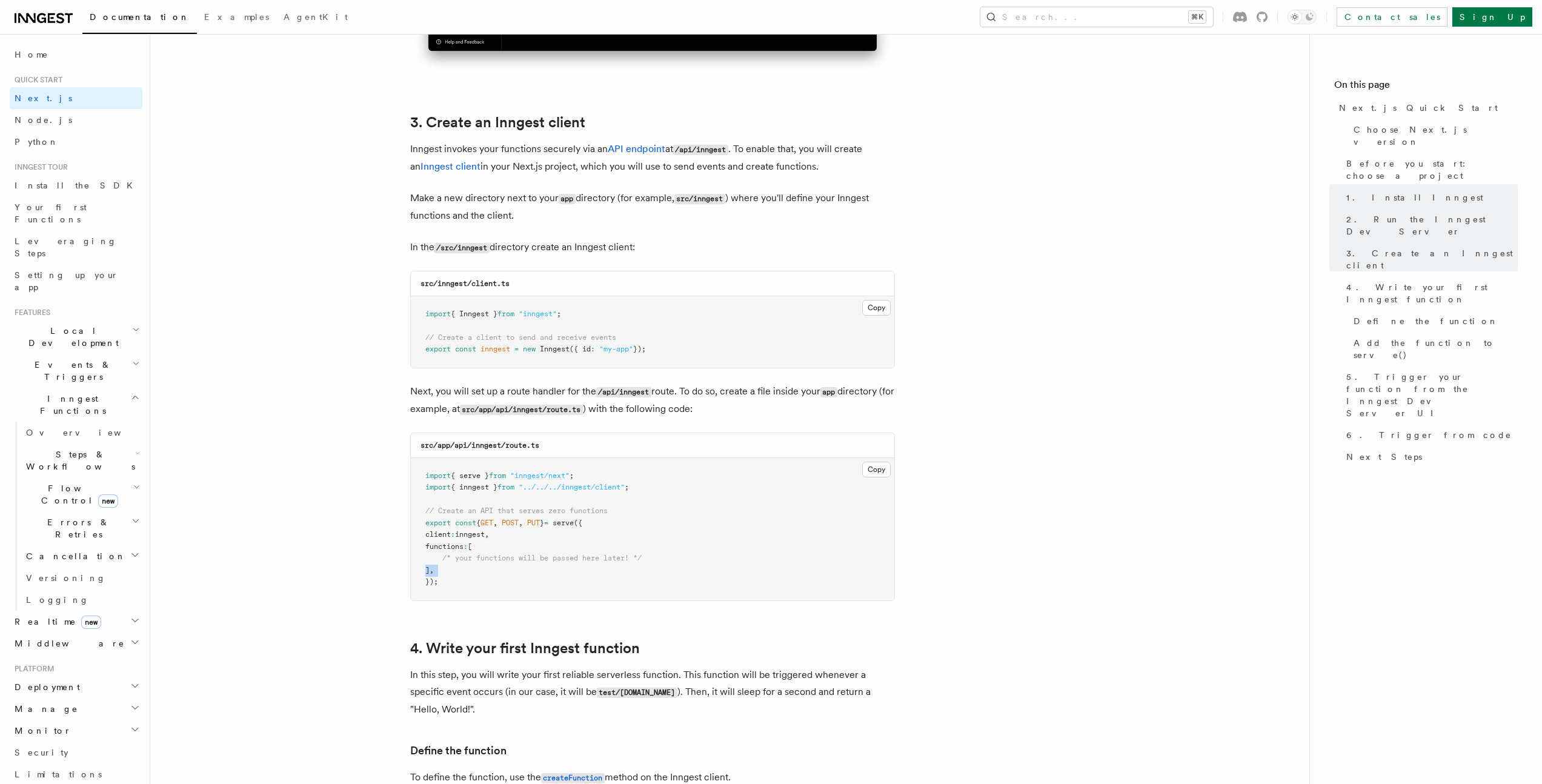
click at [699, 567] on pre "import { serve } from "inngest/next" ; import { inngest } from "../../../innges…" at bounding box center [652, 529] width 483 height 142
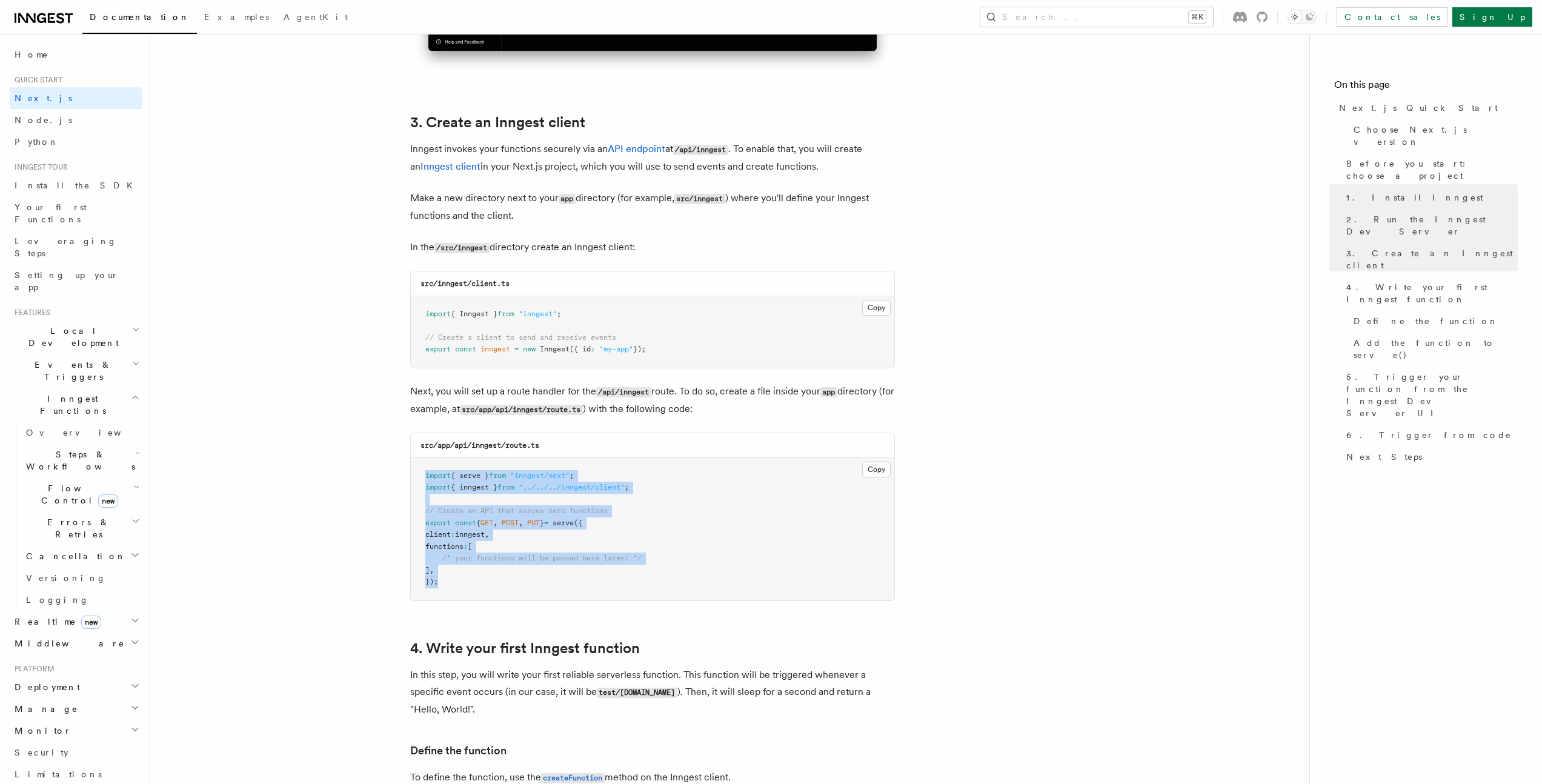
drag, startPoint x: 666, startPoint y: 582, endPoint x: 421, endPoint y: 474, distance: 267.7
click at [421, 474] on pre "import { serve } from "inngest/next" ; import { inngest } from "../../../innges…" at bounding box center [652, 529] width 483 height 142
drag, startPoint x: 421, startPoint y: 474, endPoint x: 556, endPoint y: 582, distance: 172.9
click at [556, 582] on pre "import { serve } from "inngest/next" ; import { inngest } from "../../../innges…" at bounding box center [652, 529] width 483 height 142
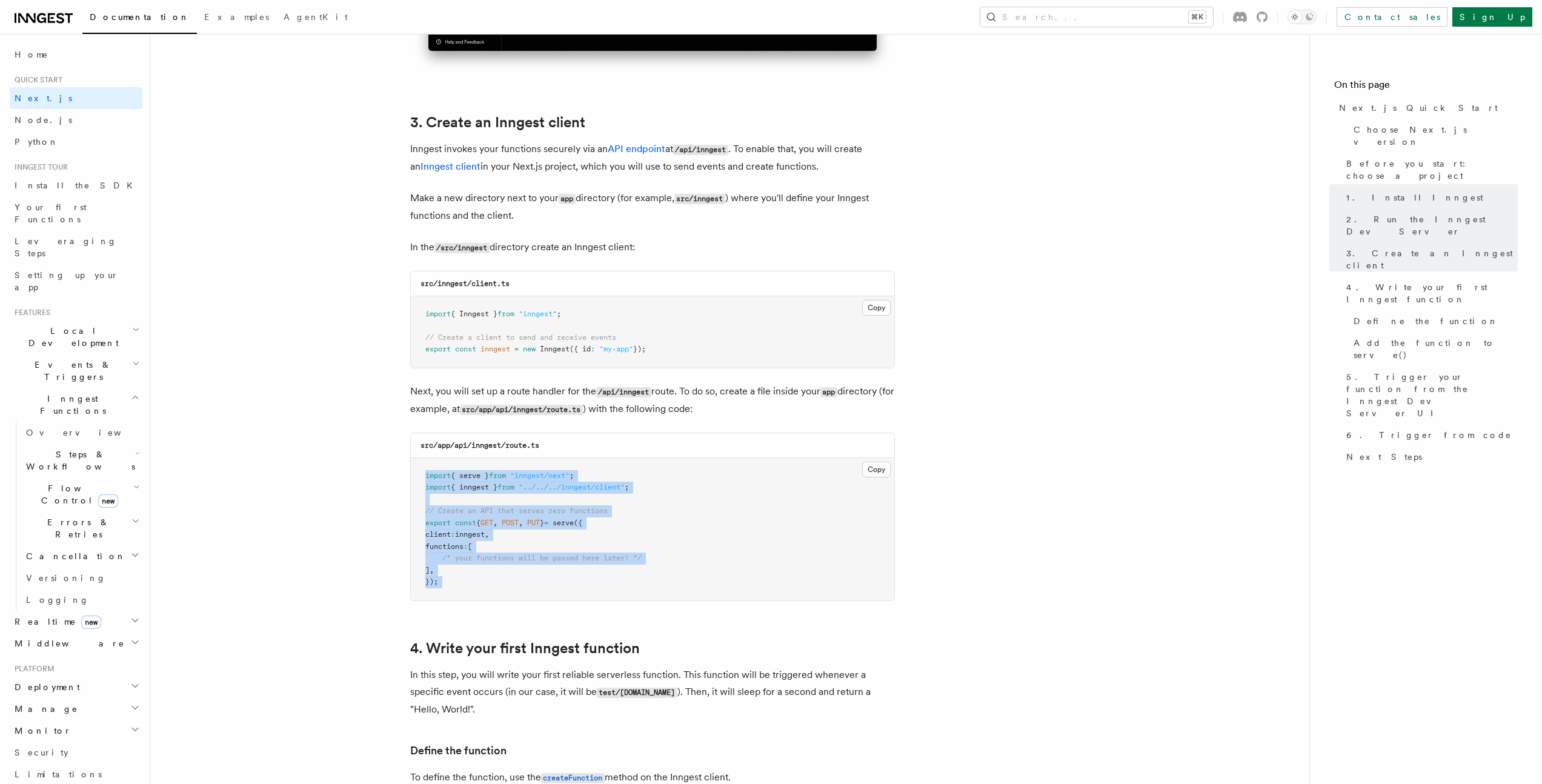
click at [556, 582] on pre "import { serve } from "inngest/next" ; import { inngest } from "../../../innges…" at bounding box center [652, 529] width 483 height 142
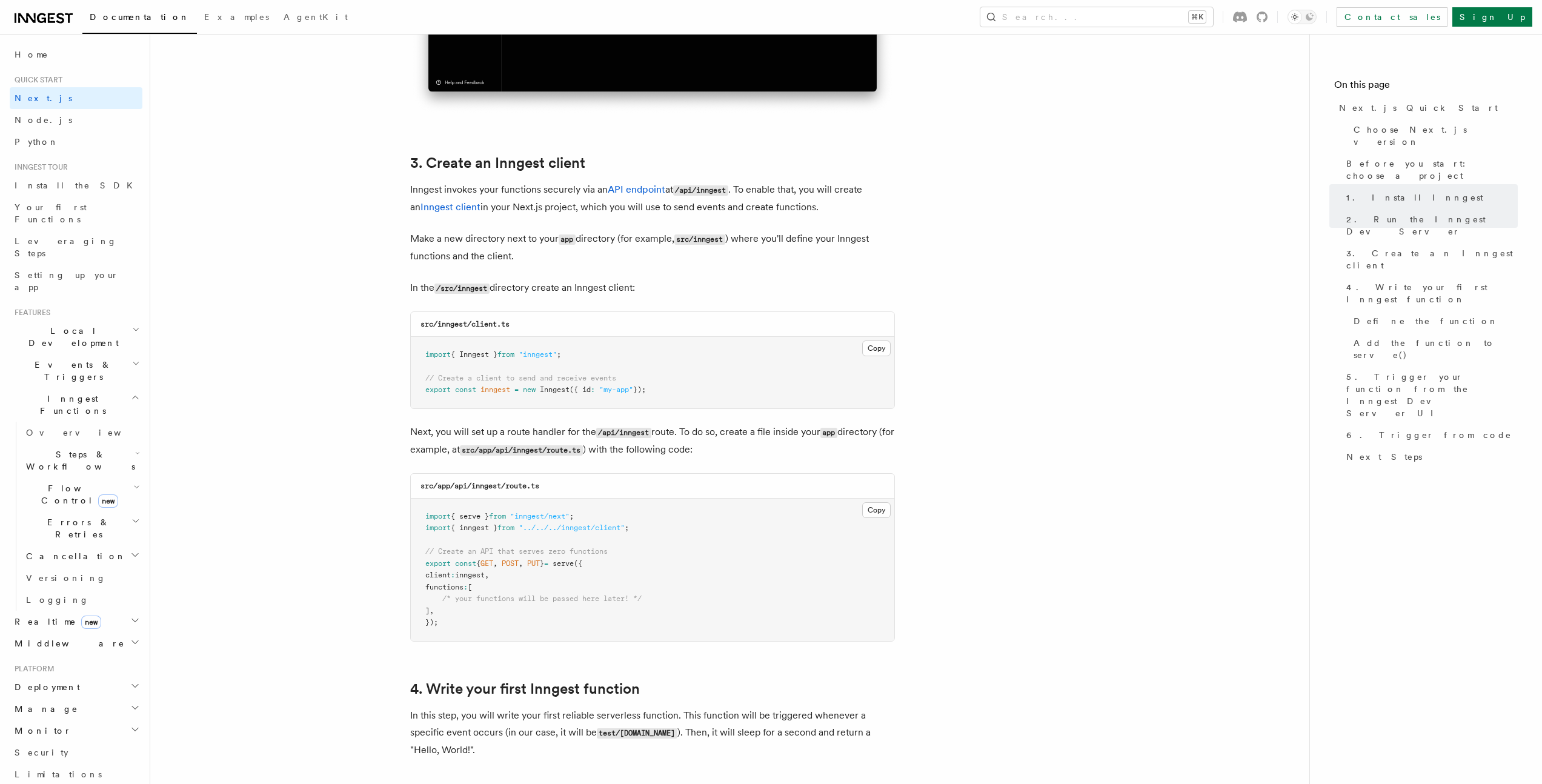
scroll to position [1446, 0]
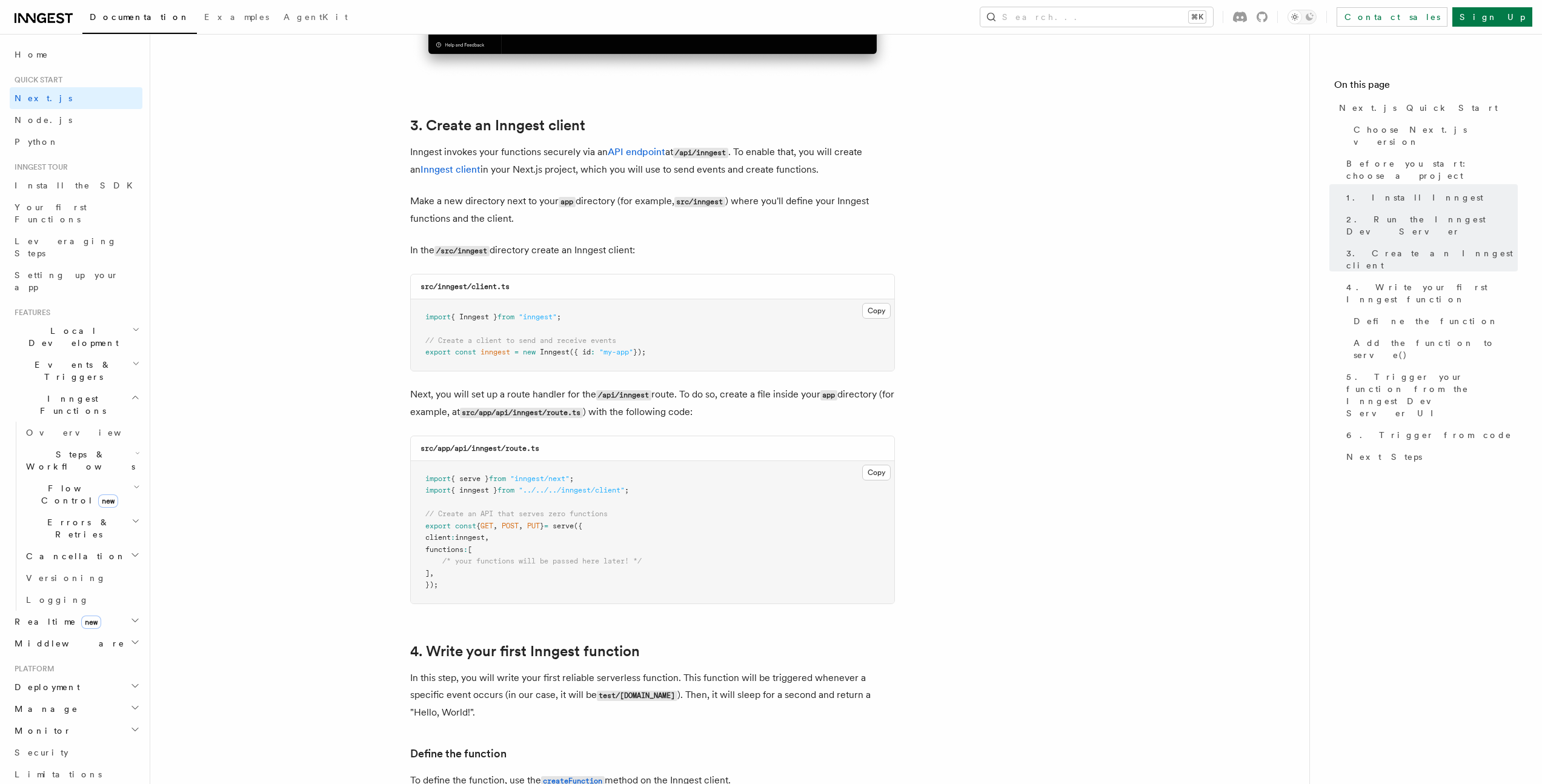
drag, startPoint x: 687, startPoint y: 358, endPoint x: 633, endPoint y: 324, distance: 63.8
click at [422, 320] on pre "import { Inngest } from "inngest" ; // Create a client to send and receive even…" at bounding box center [652, 335] width 483 height 71
click at [871, 310] on button "Copy Copied" at bounding box center [877, 310] width 28 height 16
click at [889, 310] on button "Copy Copied" at bounding box center [877, 310] width 28 height 16
click at [604, 315] on pre "import { Inngest } from "inngest" ; // Create a client to send and receive even…" at bounding box center [652, 335] width 483 height 71
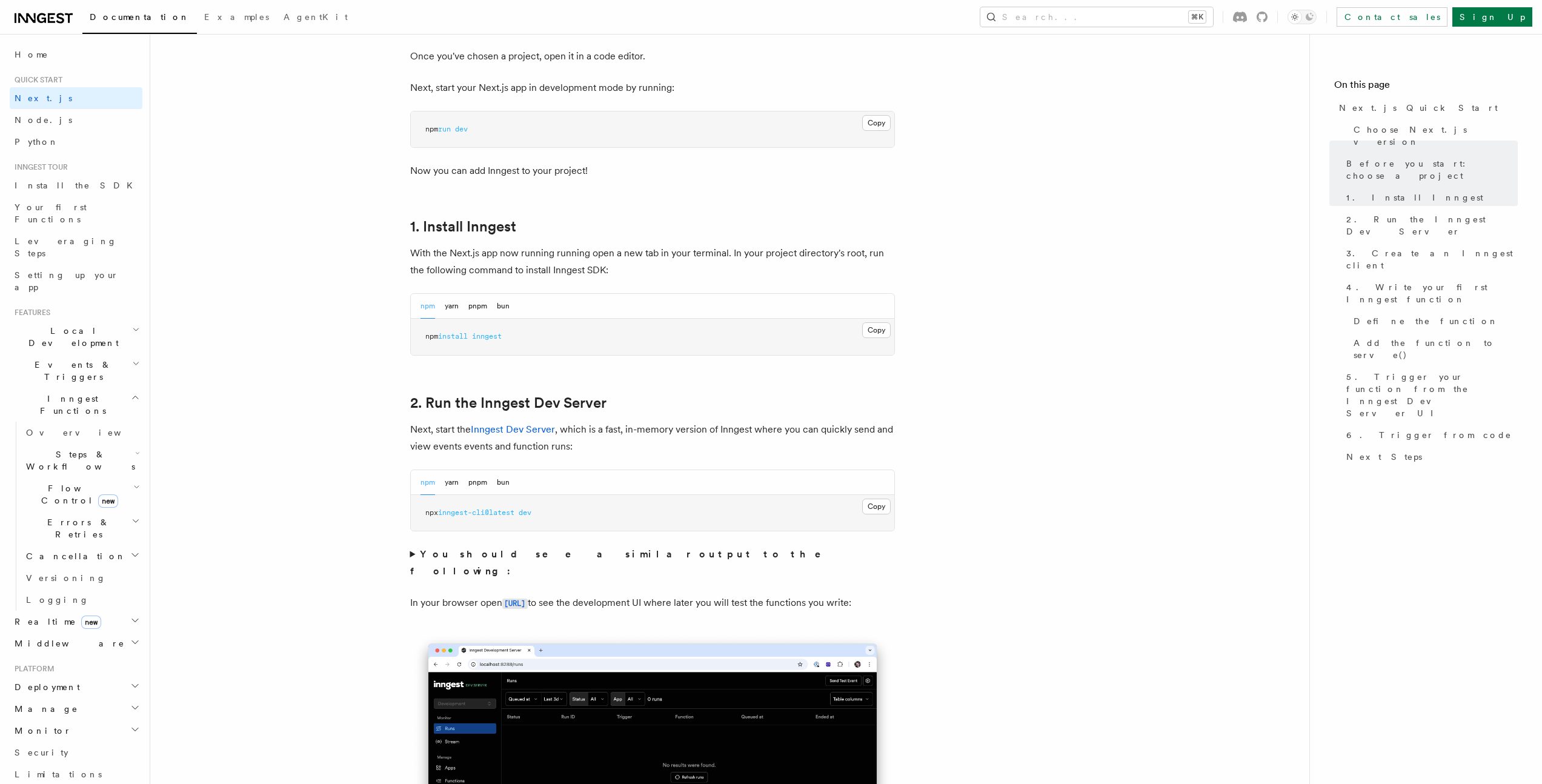
scroll to position [636, 0]
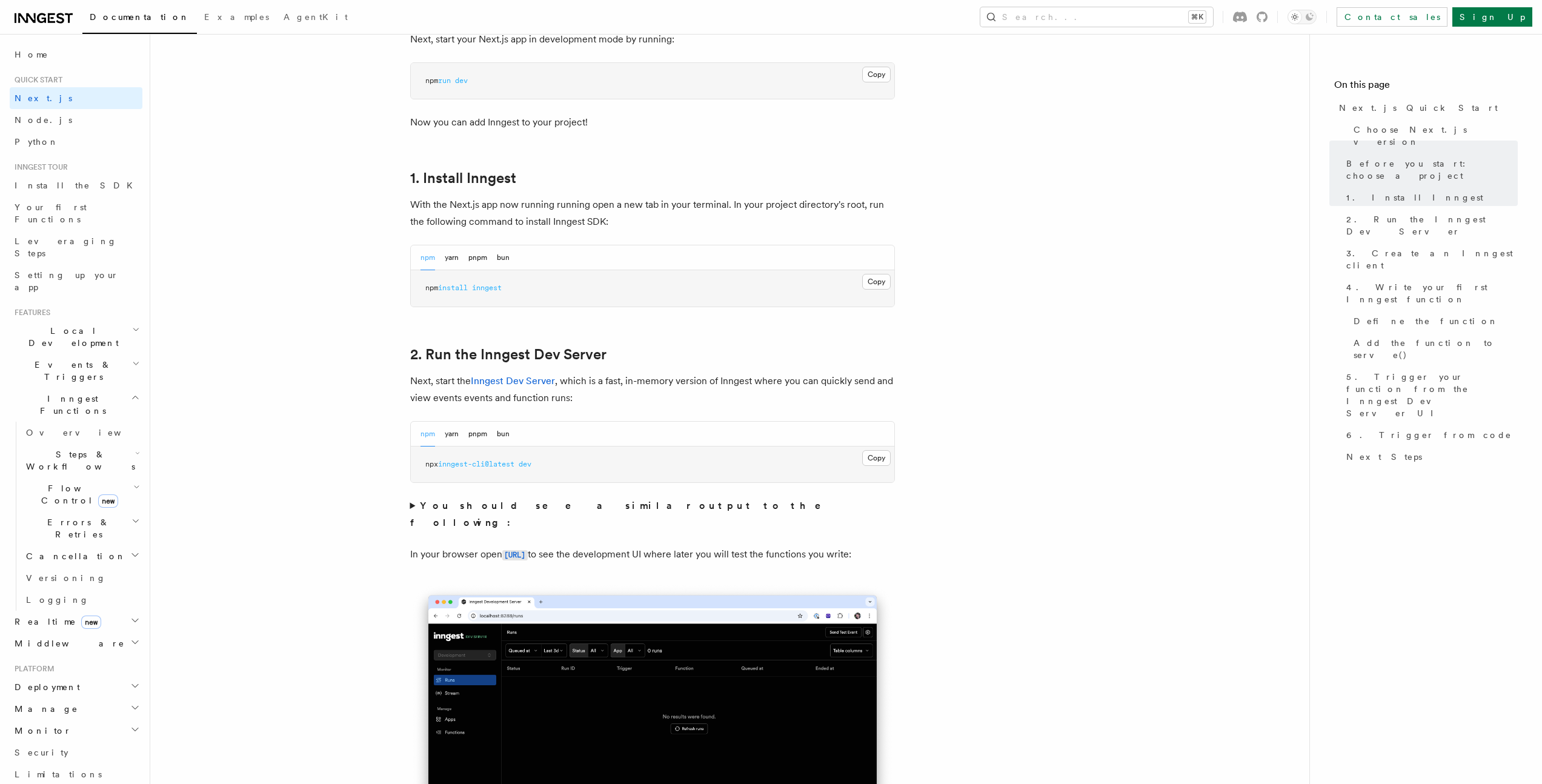
click at [458, 292] on pre "npm install inngest" at bounding box center [652, 288] width 483 height 36
copy article "npm install inngest"
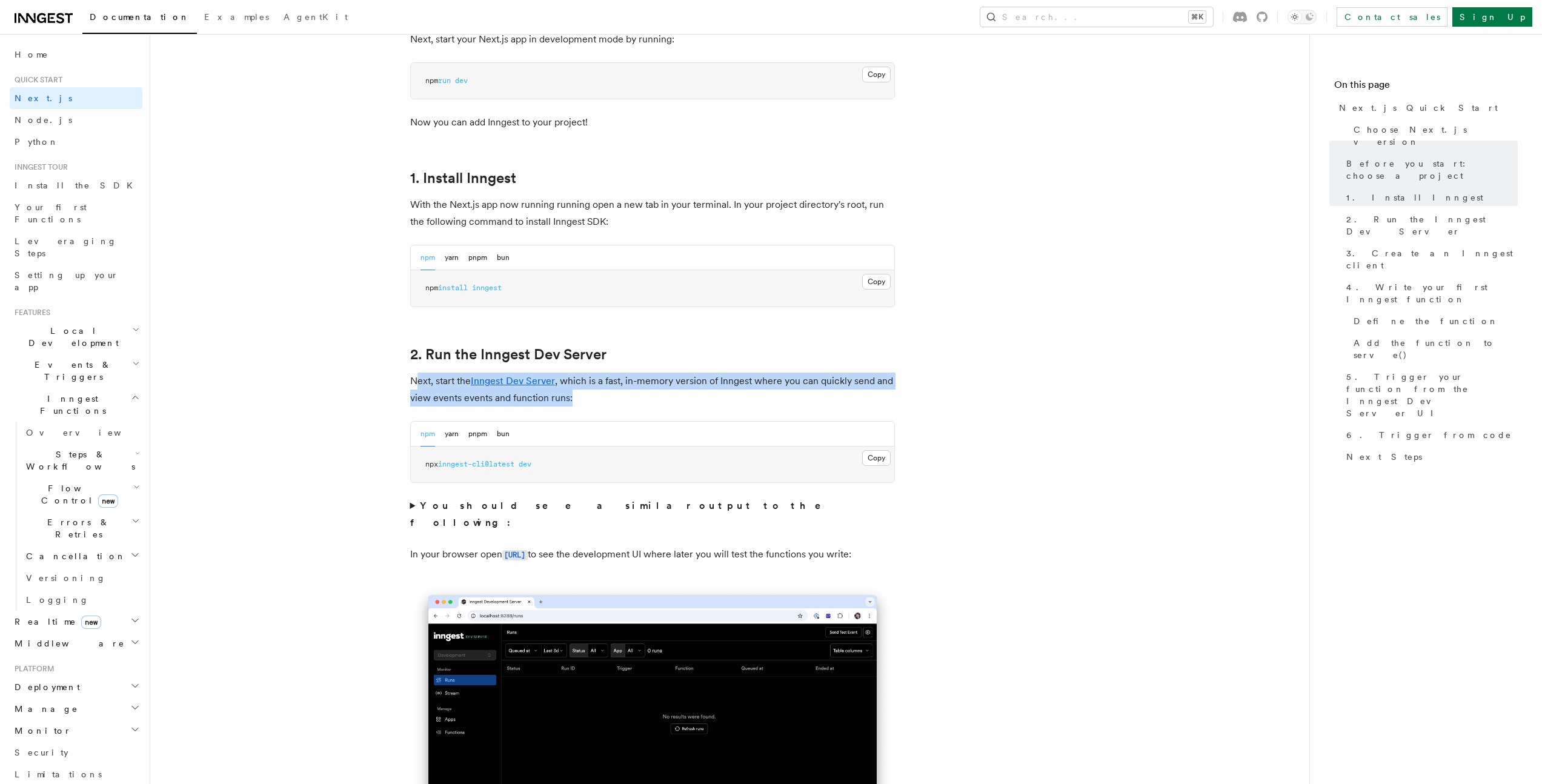
drag, startPoint x: 418, startPoint y: 374, endPoint x: 623, endPoint y: 398, distance: 206.4
click at [623, 398] on p "Next, start the Inngest Dev Server , which is a fast, in-memory version of Inng…" at bounding box center [653, 389] width 485 height 34
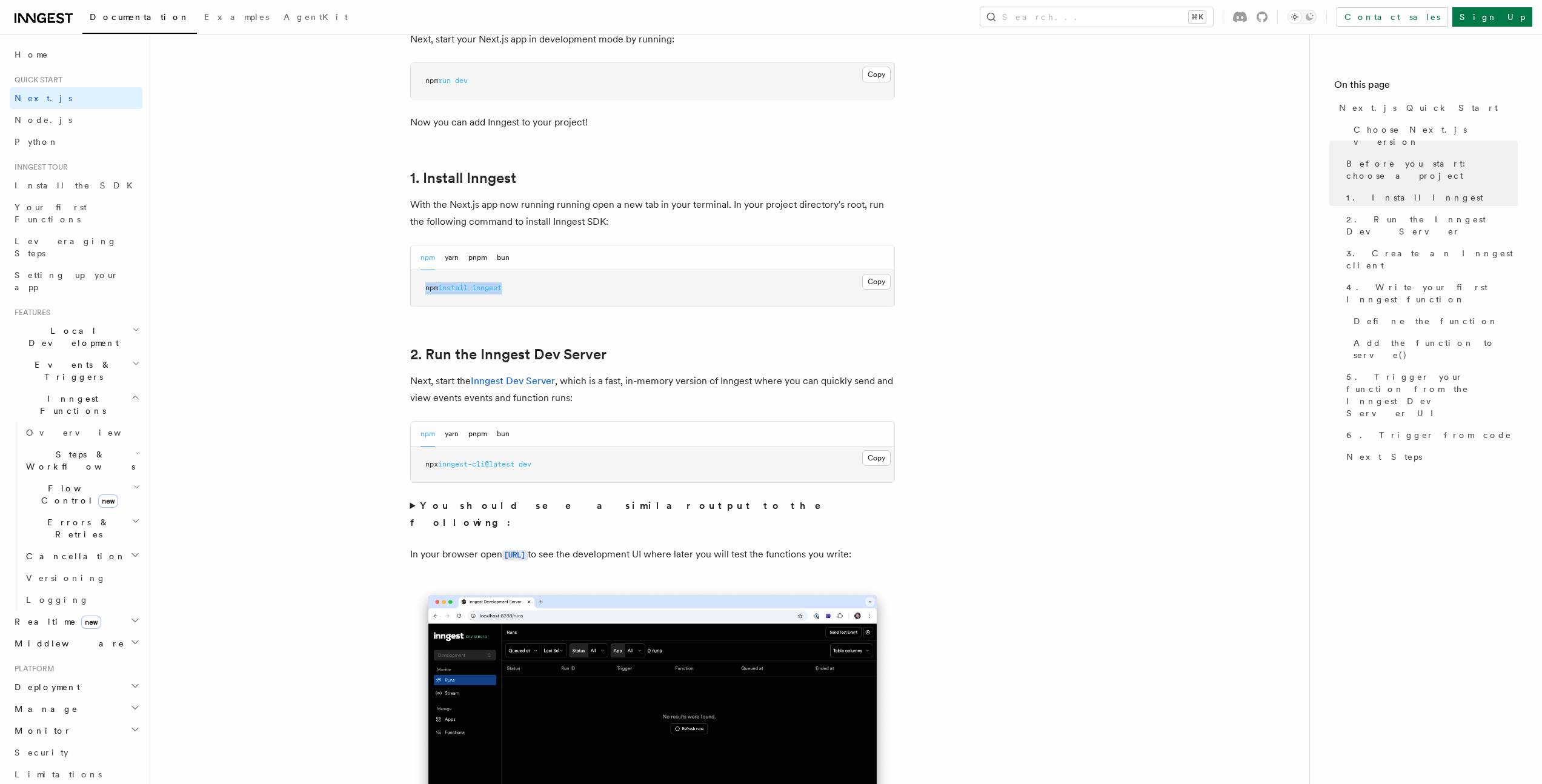
drag, startPoint x: 419, startPoint y: 287, endPoint x: 563, endPoint y: 292, distance: 144.1
click at [563, 292] on pre "npm install inngest" at bounding box center [652, 288] width 483 height 36
copy span "npm install inngest"
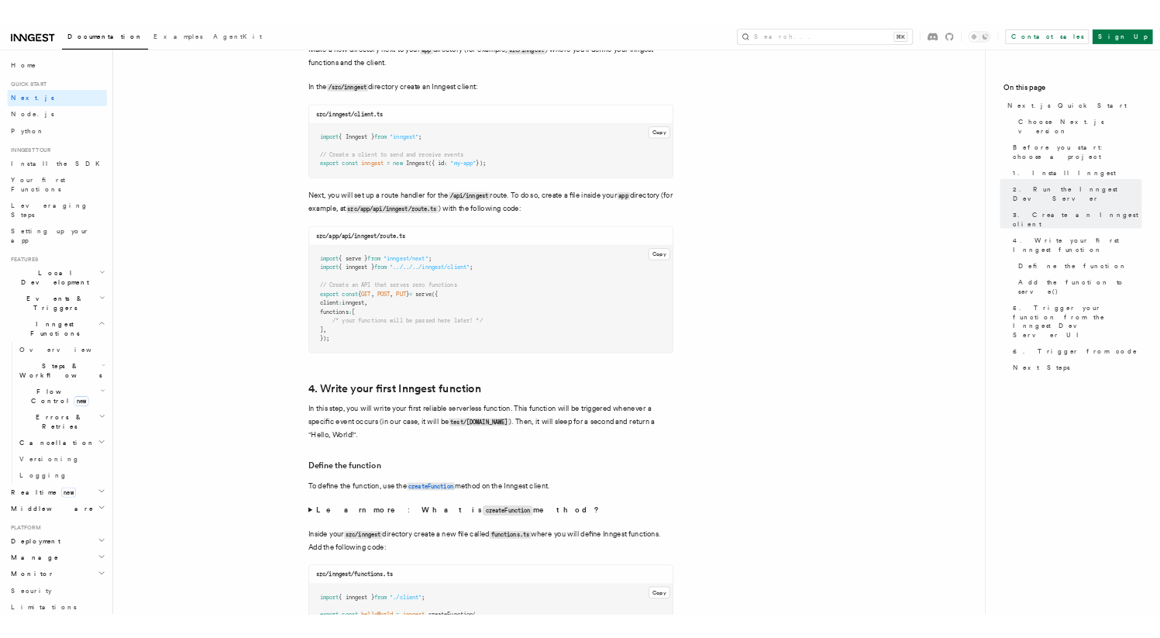
scroll to position [2064, 0]
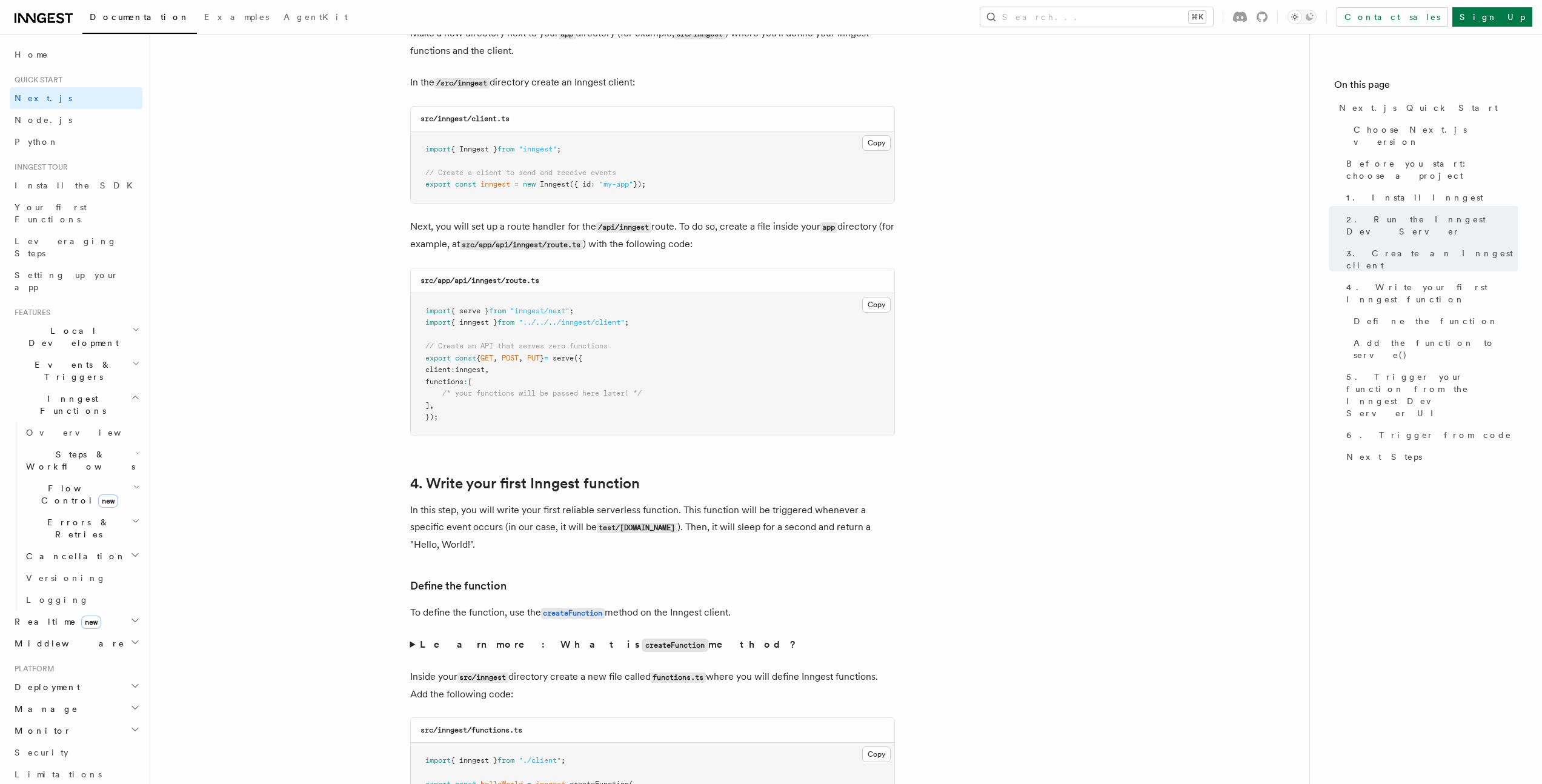
drag, startPoint x: 704, startPoint y: 228, endPoint x: 829, endPoint y: 248, distance: 126.6
click at [829, 248] on p "Next, you will set up a route handler for the /api/inngest route. To do so, cre…" at bounding box center [653, 235] width 485 height 35
click at [884, 306] on button "Copy Copied" at bounding box center [877, 305] width 28 height 16
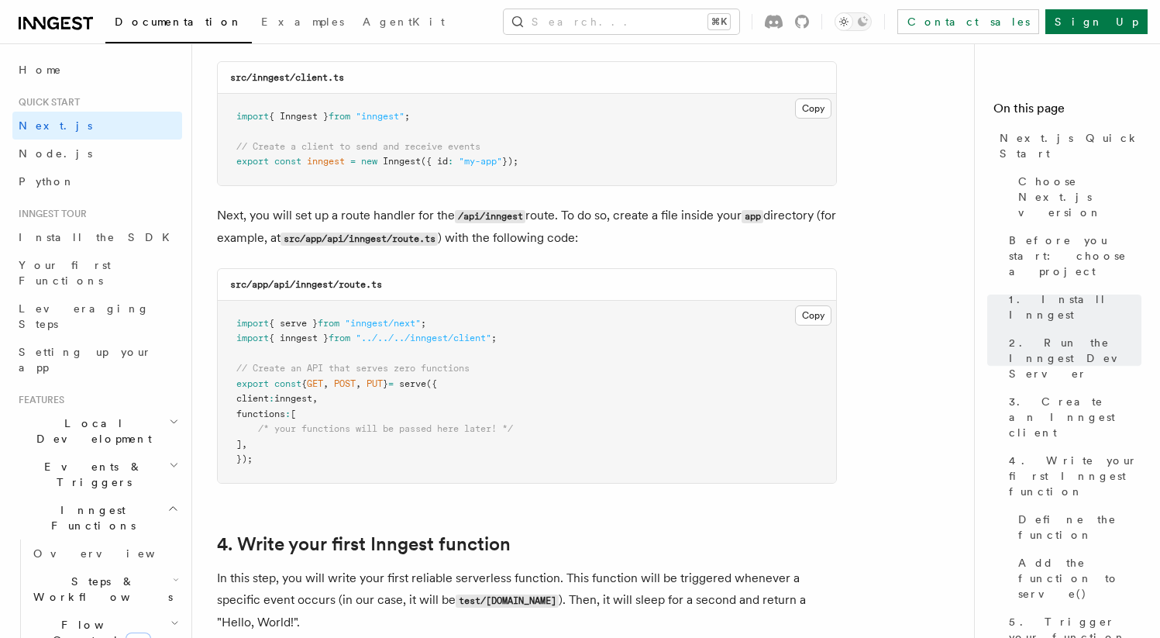
scroll to position [2144, 0]
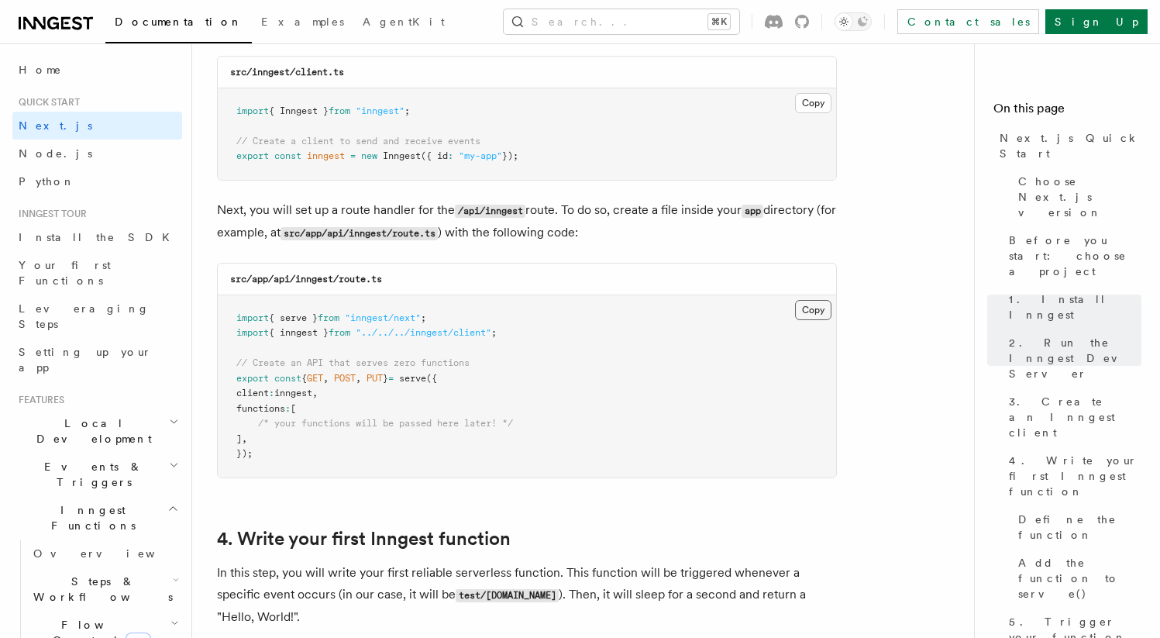
click at [814, 310] on button "Copy Copied" at bounding box center [813, 310] width 36 height 20
click at [339, 273] on div "src/app/api/inngest/route.ts" at bounding box center [527, 279] width 618 height 32
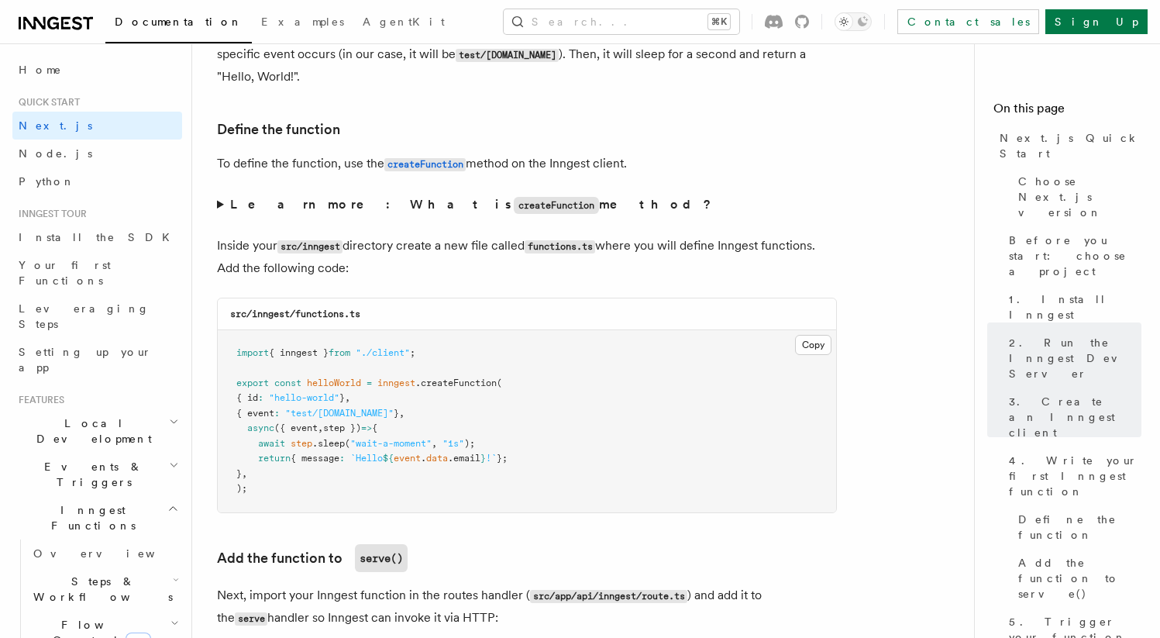
scroll to position [2690, 0]
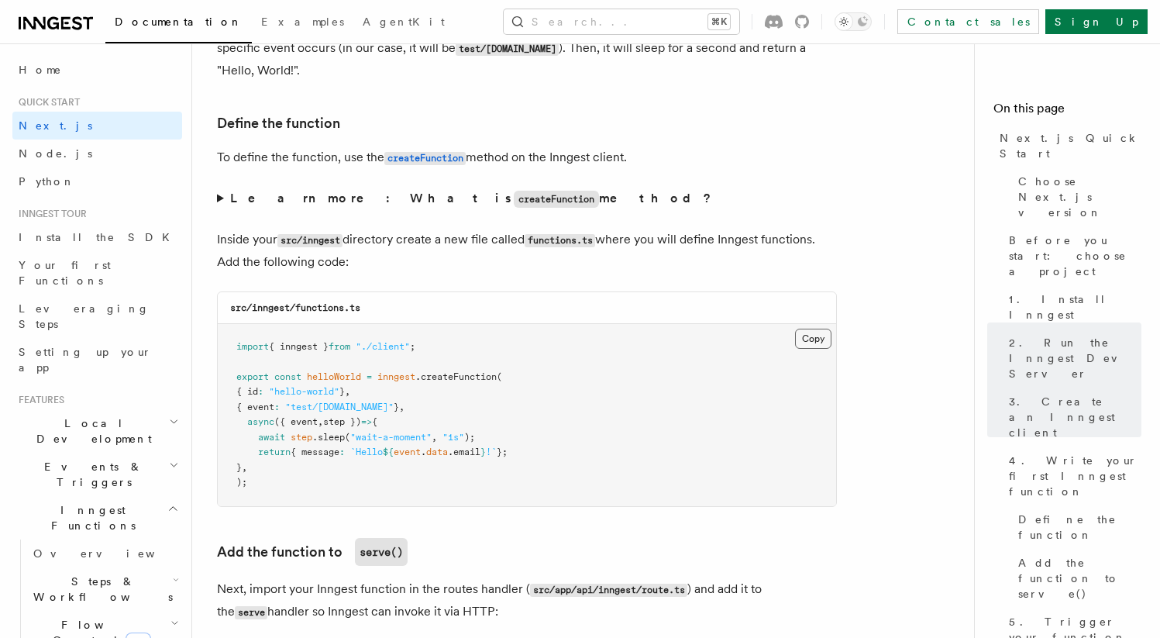
click at [814, 341] on button "Copy Copied" at bounding box center [813, 339] width 36 height 20
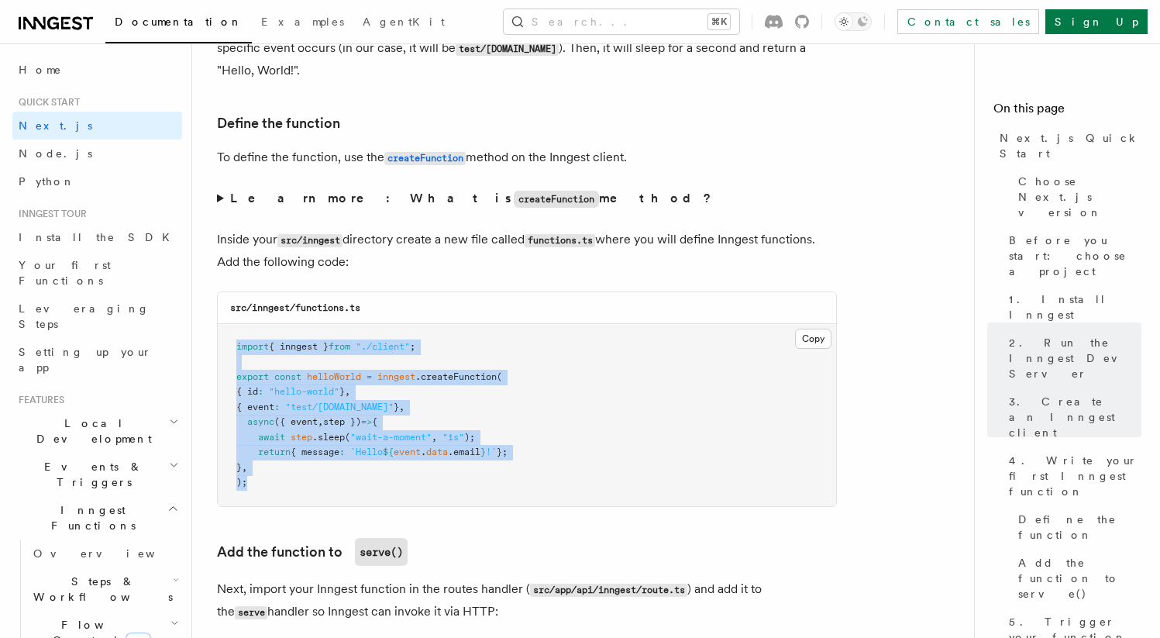
drag, startPoint x: 276, startPoint y: 490, endPoint x: 228, endPoint y: 345, distance: 152.7
click at [228, 345] on pre "import { inngest } from "./client" ; export const helloWorld = inngest .createF…" at bounding box center [527, 415] width 618 height 182
copy code "import { inngest } from "./client" ; export const helloWorld = inngest .createF…"
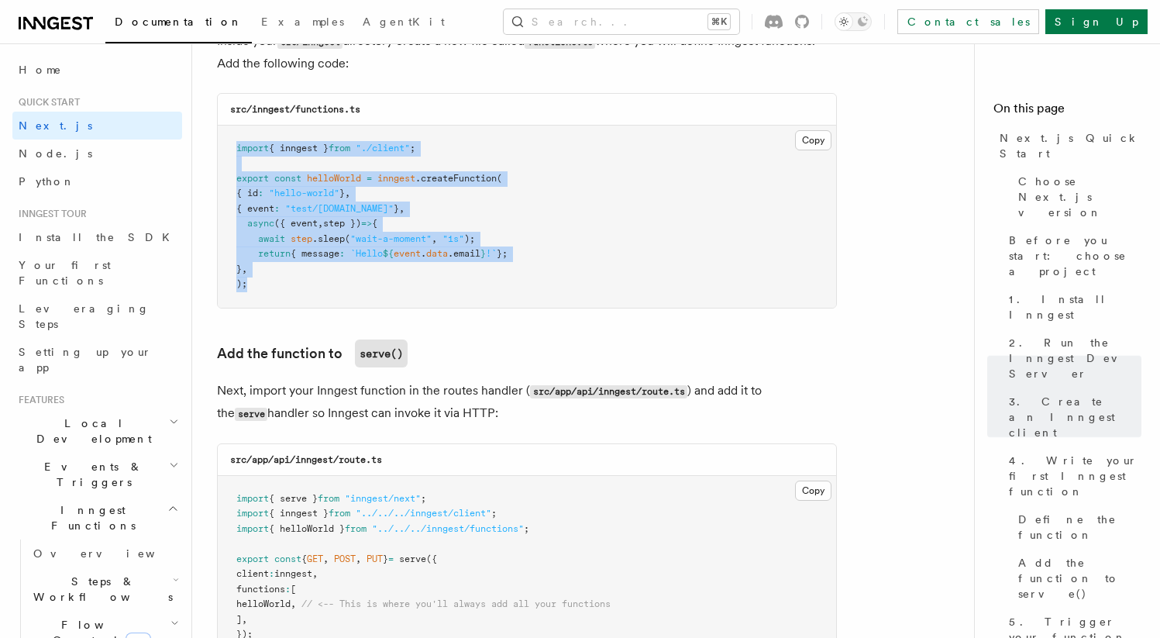
scroll to position [2937, 0]
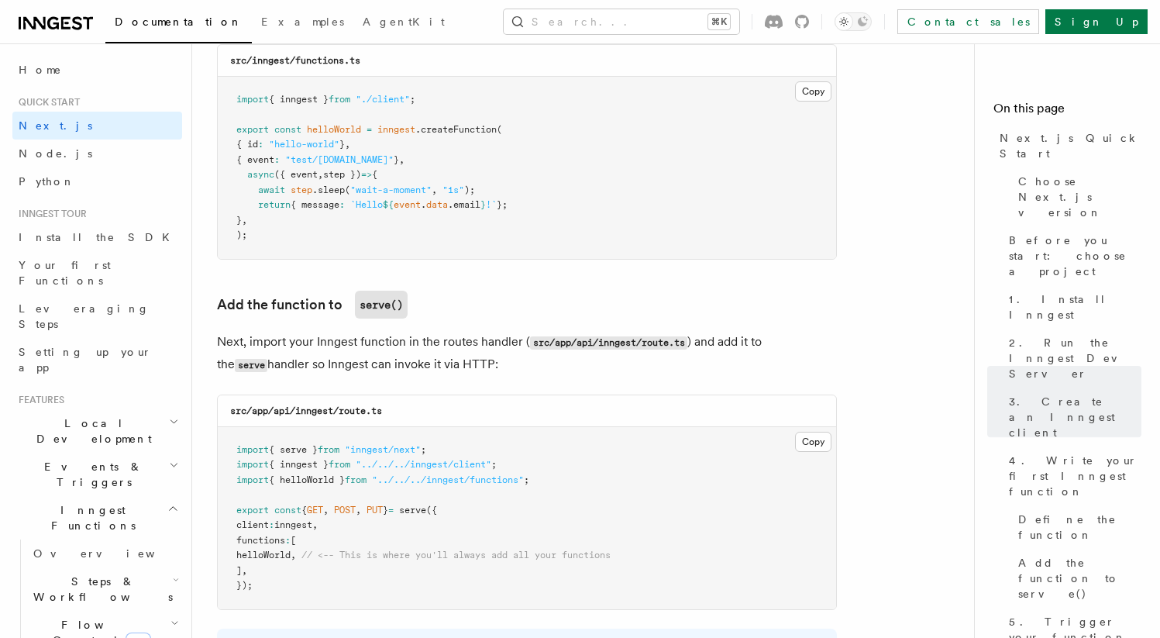
click at [285, 556] on span "helloWorld" at bounding box center [263, 554] width 54 height 11
copy span "helloWorld"
click at [393, 485] on span ""../../../inngest/functions"" at bounding box center [448, 479] width 152 height 11
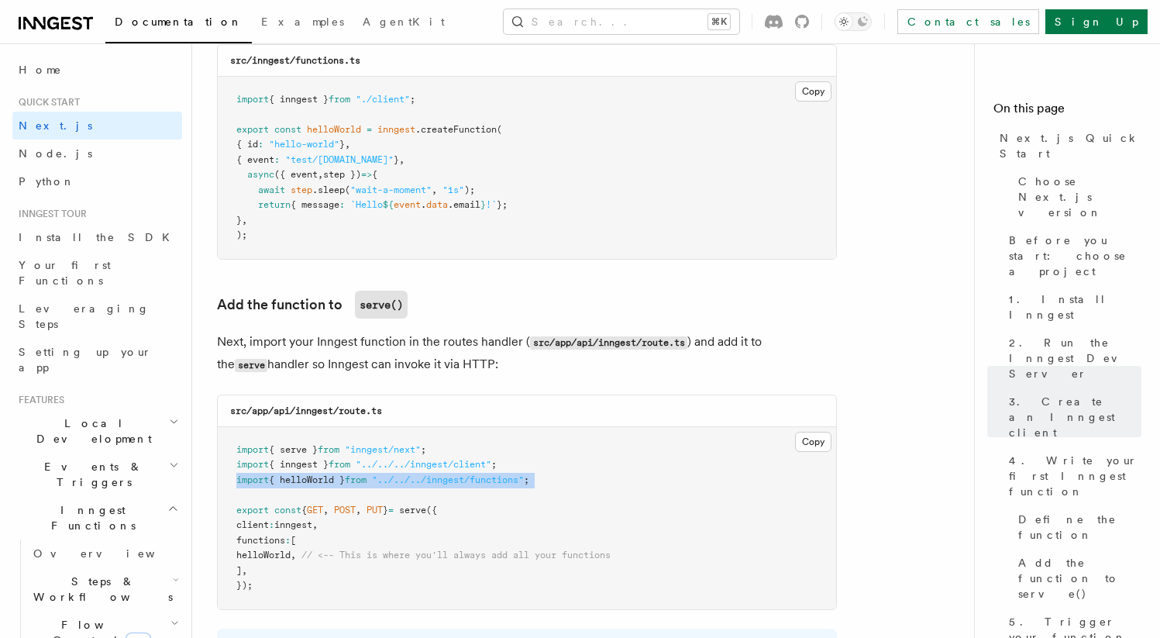
click at [393, 485] on span ""../../../inngest/functions"" at bounding box center [448, 479] width 152 height 11
copy code "import { helloWorld } from "../../../inngest/functions" ;"
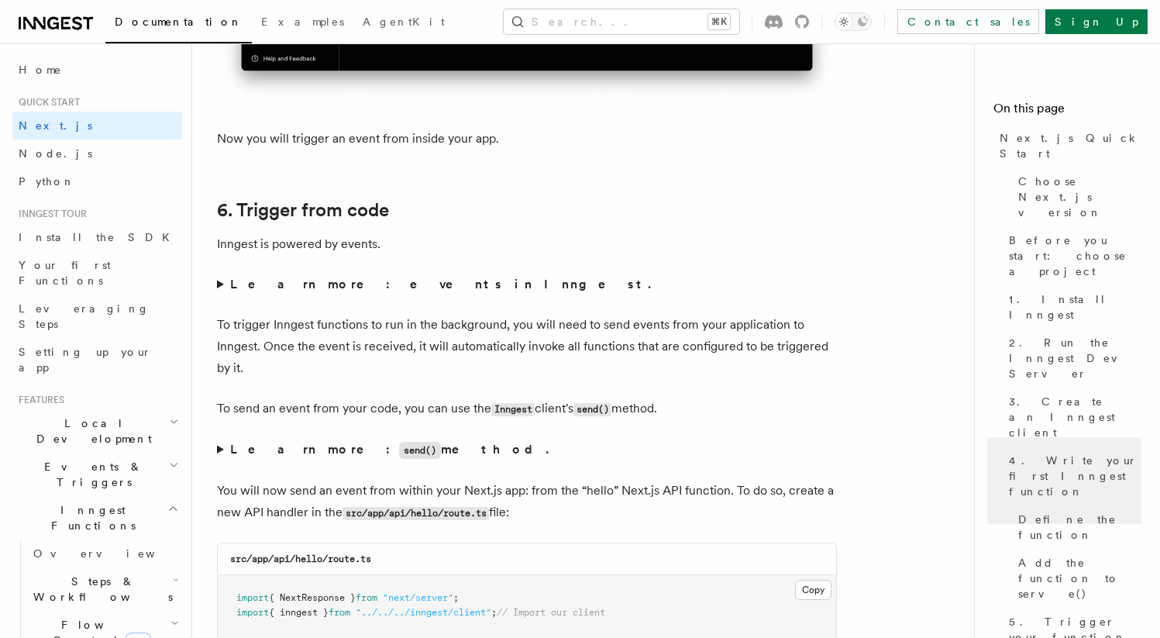
scroll to position [7893, 0]
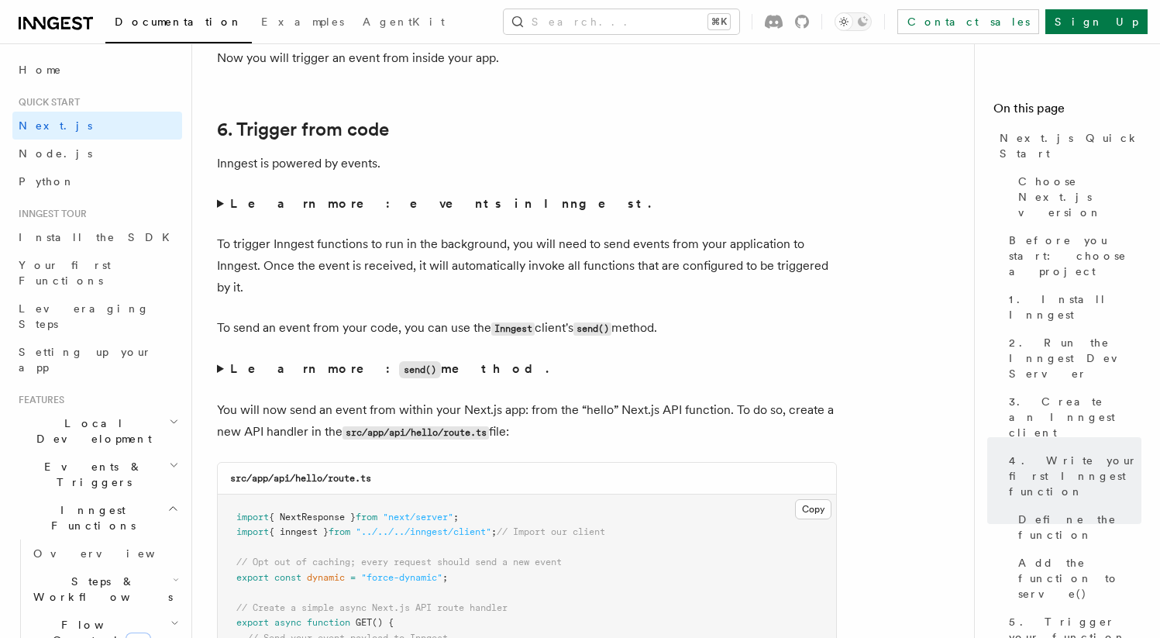
click at [220, 207] on summary "Learn more: events in Inngest." at bounding box center [527, 204] width 620 height 22
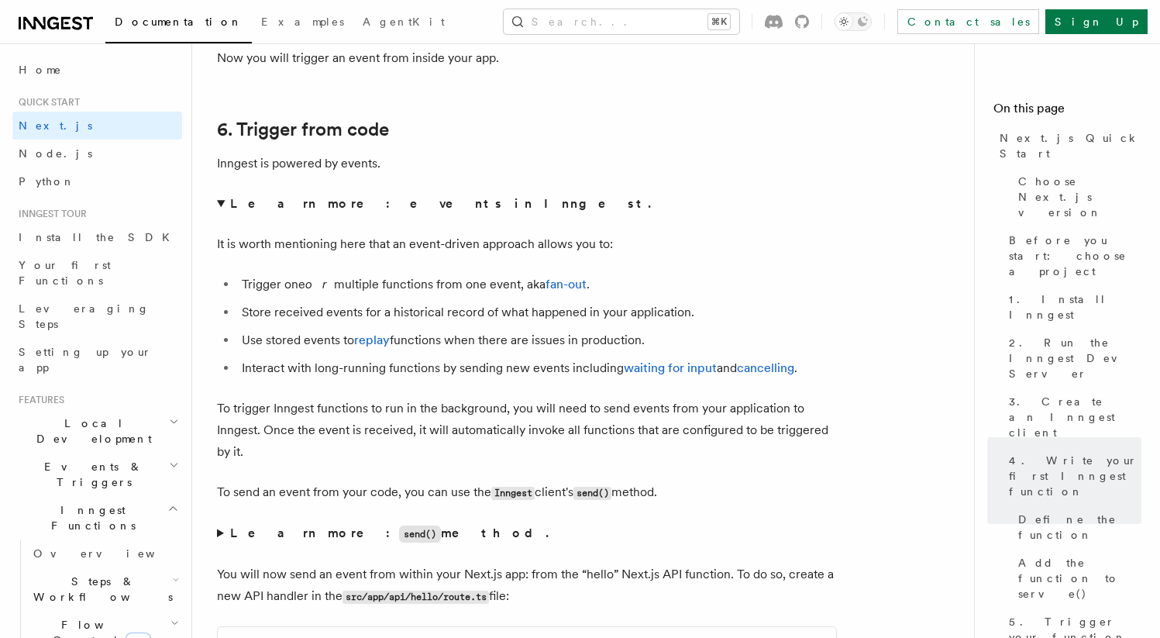
click at [220, 207] on summary "Learn more: events in Inngest." at bounding box center [527, 204] width 620 height 22
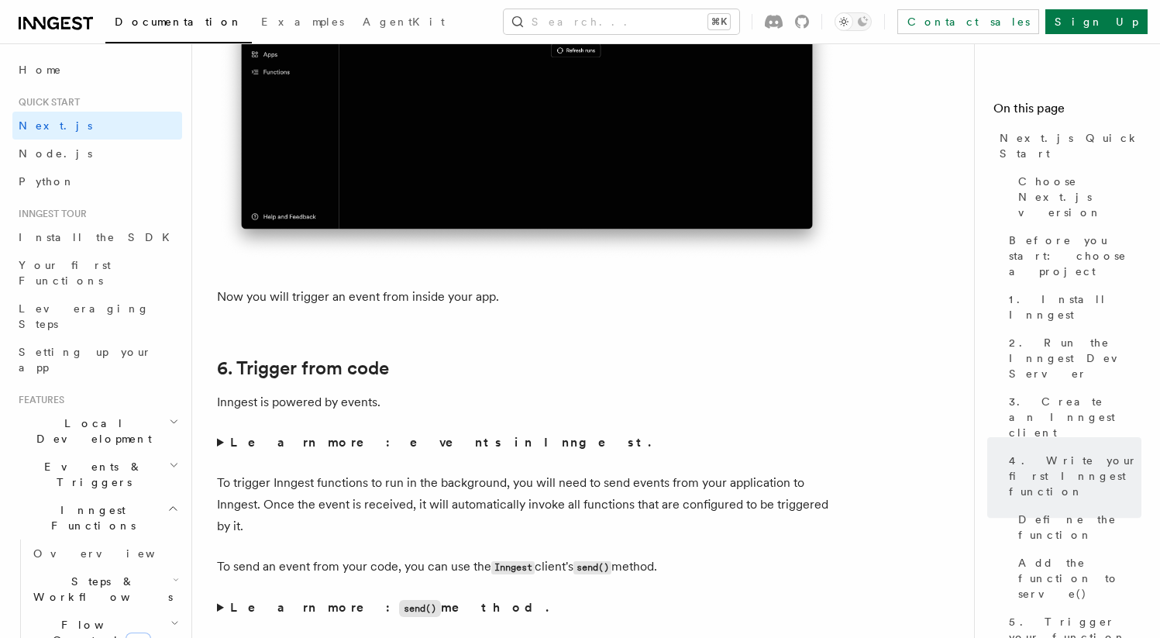
scroll to position [7782, 0]
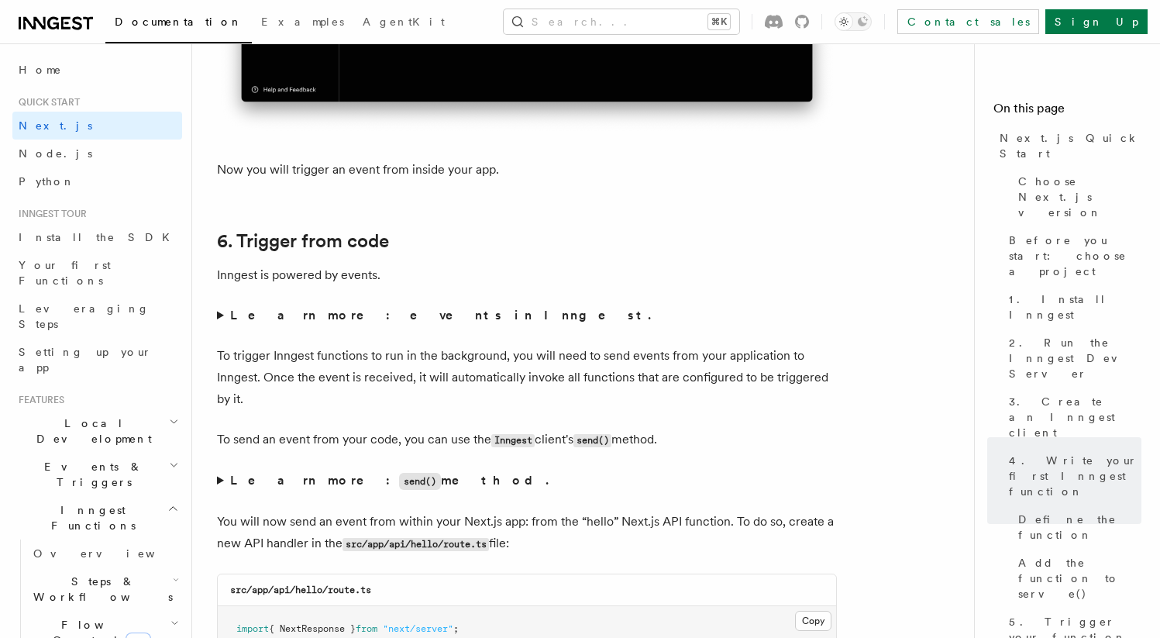
click at [313, 281] on p "Inngest is powered by events." at bounding box center [527, 275] width 620 height 22
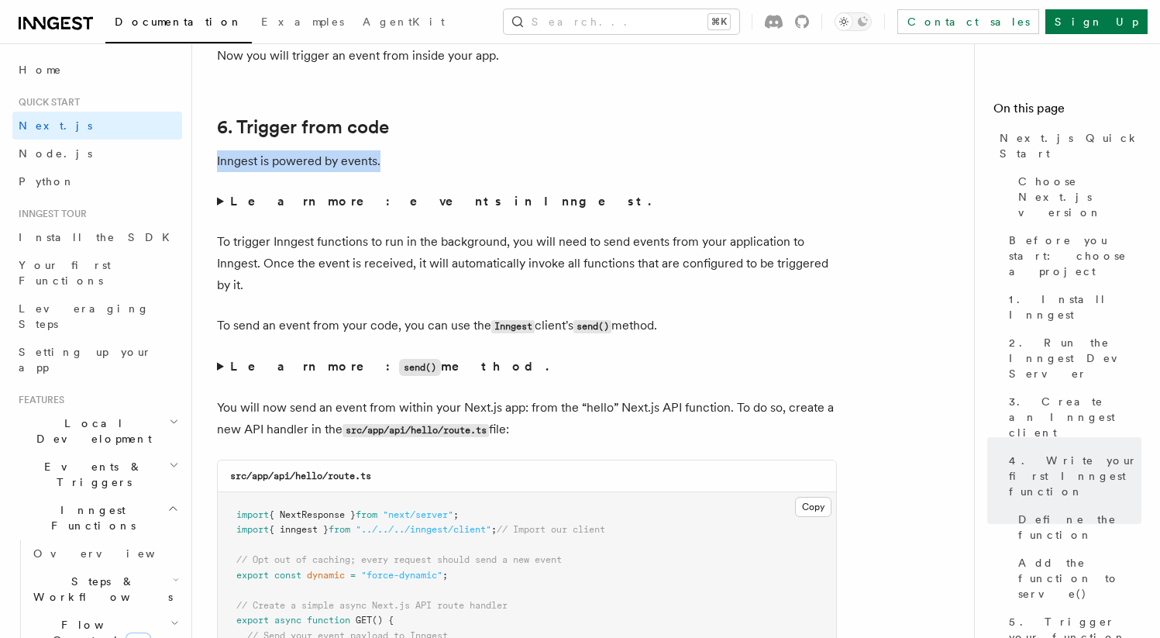
scroll to position [7898, 0]
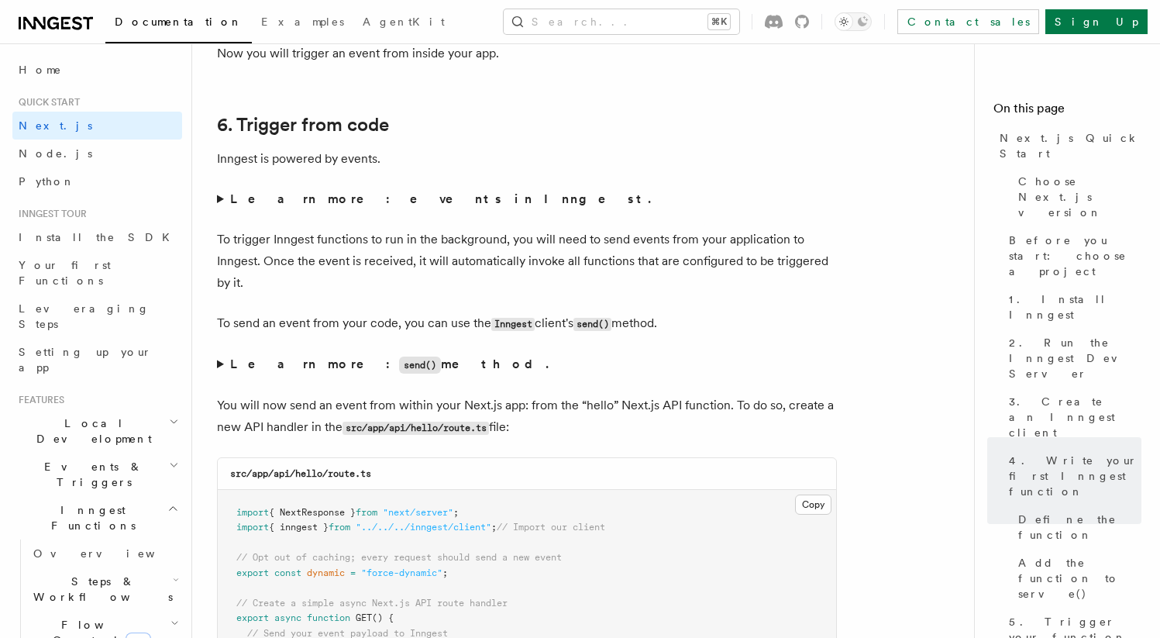
click at [298, 205] on strong "Learn more: events in Inngest." at bounding box center [442, 198] width 424 height 15
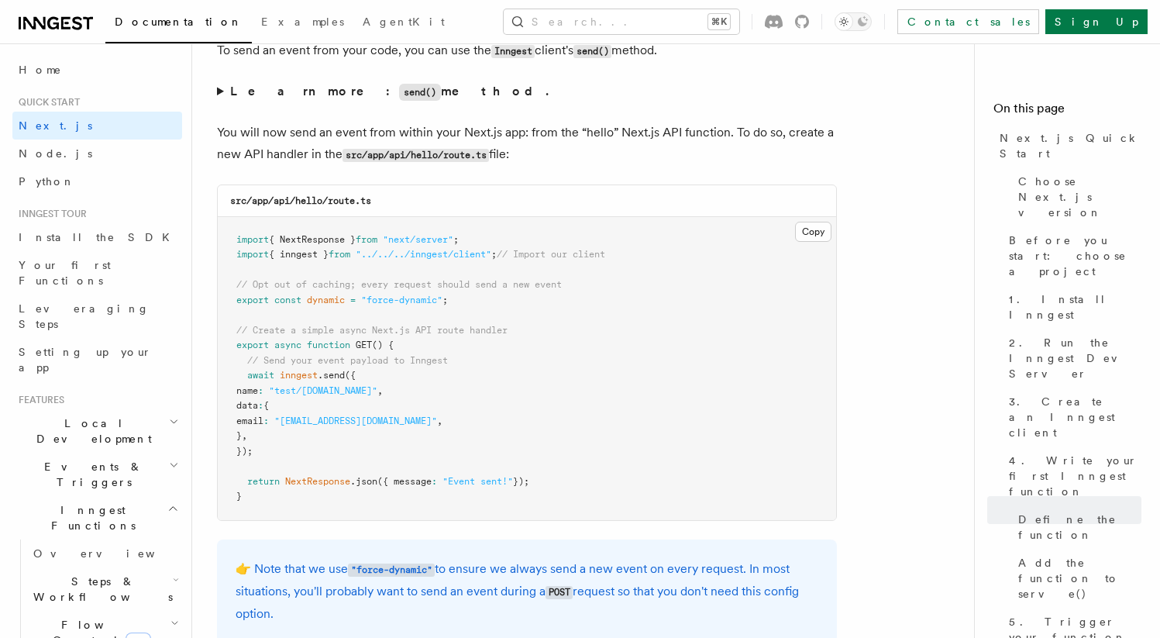
scroll to position [8337, 0]
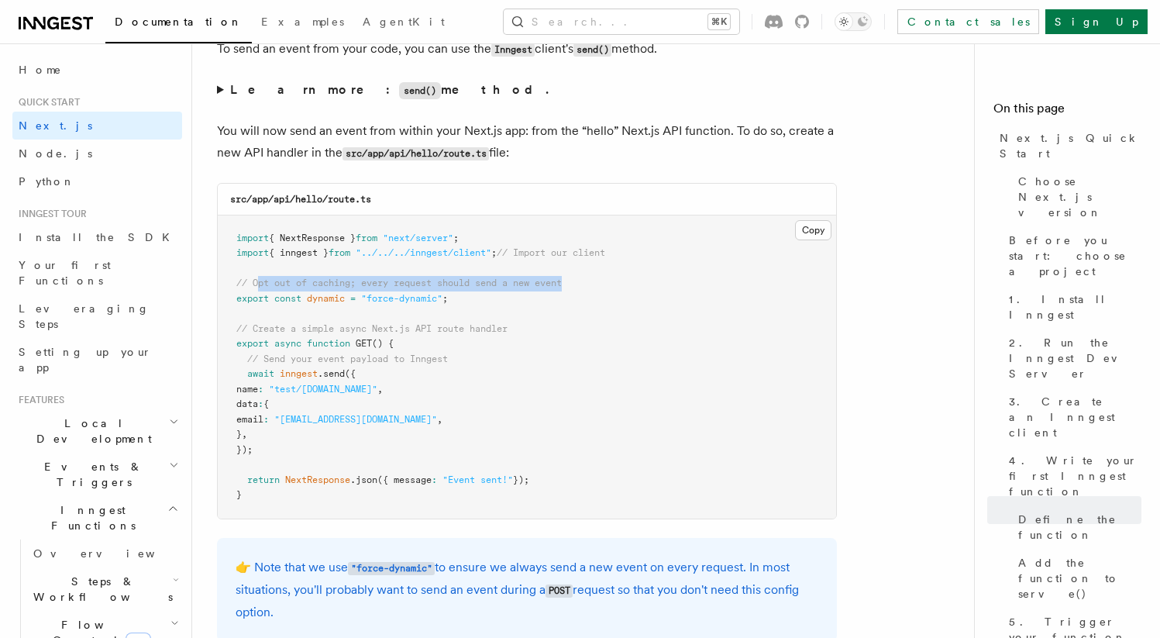
drag, startPoint x: 256, startPoint y: 288, endPoint x: 677, endPoint y: 287, distance: 421.5
click at [677, 287] on pre "import { NextResponse } from "next/server" ; import { inngest } from "../../../…" at bounding box center [527, 366] width 618 height 303
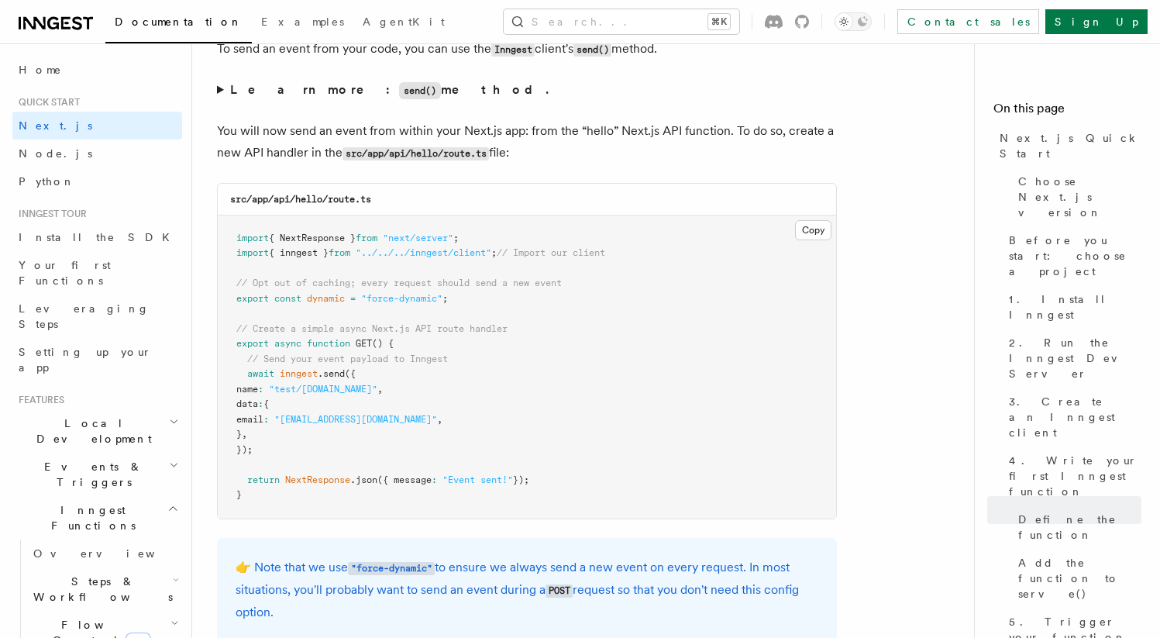
click at [345, 304] on span "dynamic" at bounding box center [326, 298] width 38 height 11
click at [331, 304] on span "dynamic" at bounding box center [326, 298] width 38 height 11
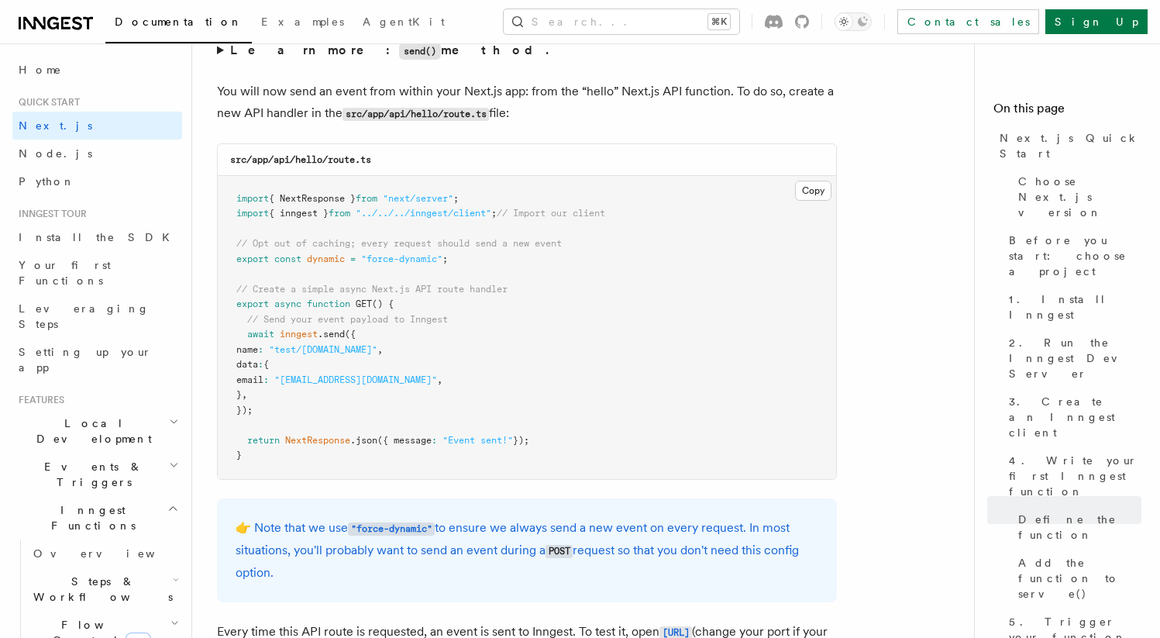
scroll to position [8380, 0]
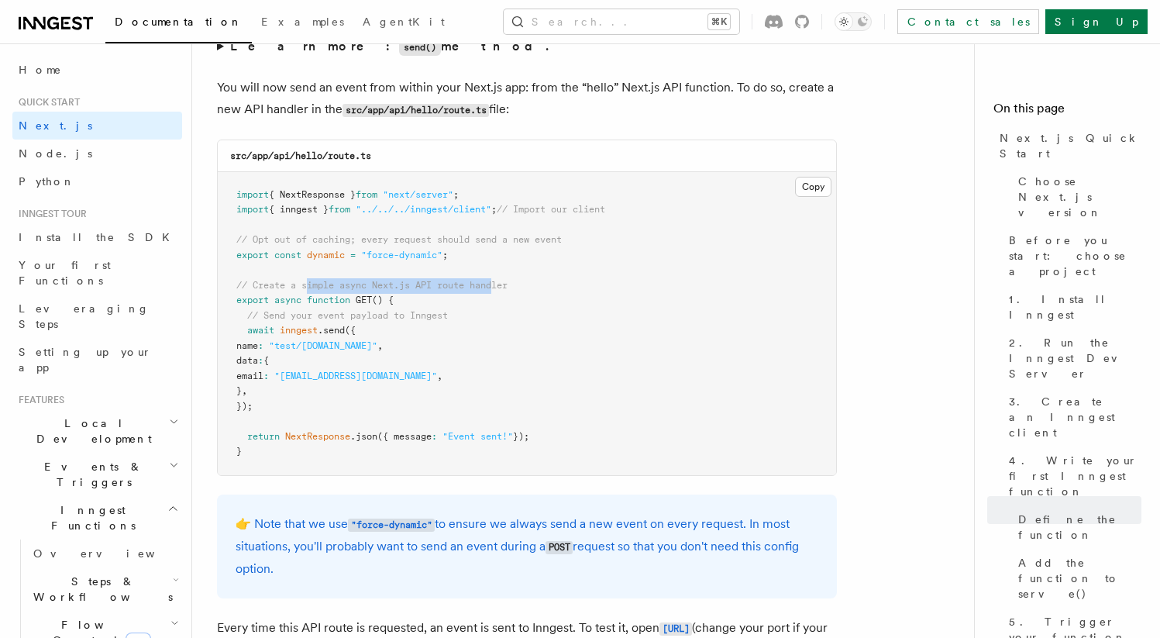
drag, startPoint x: 307, startPoint y: 297, endPoint x: 497, endPoint y: 297, distance: 189.8
click at [497, 291] on span "// Create a simple async Next.js API route handler" at bounding box center [371, 285] width 271 height 11
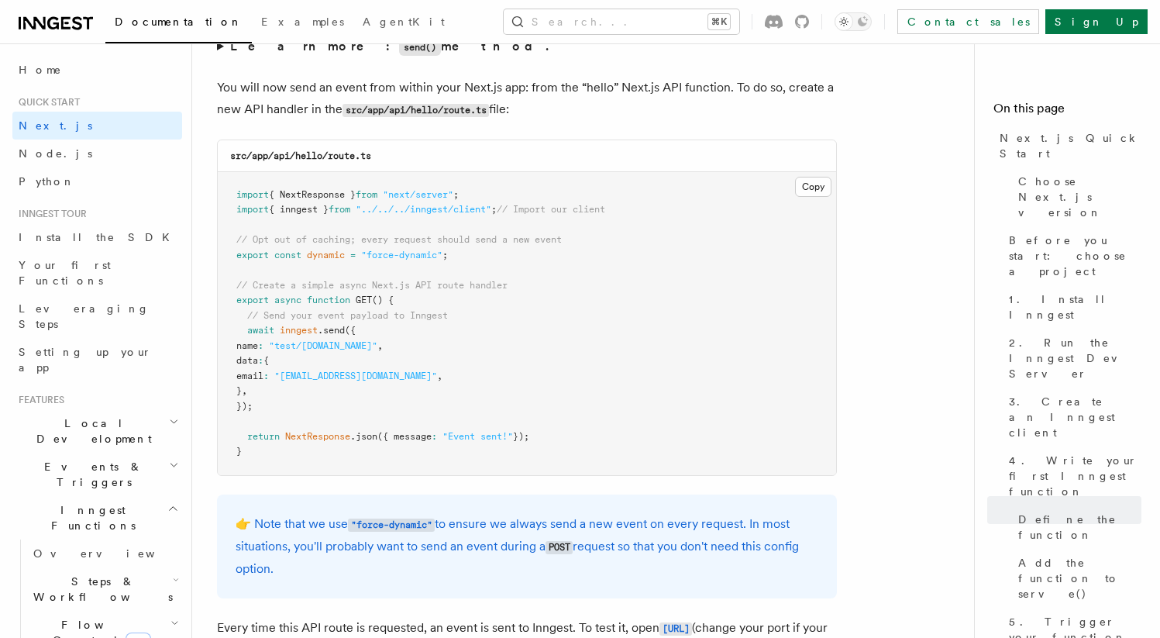
click at [437, 373] on pre "import { NextResponse } from "next/server" ; import { inngest } from "../../../…" at bounding box center [527, 323] width 618 height 303
drag, startPoint x: 243, startPoint y: 339, endPoint x: 380, endPoint y: 411, distance: 154.2
click at [380, 411] on pre "import { NextResponse } from "next/server" ; import { inngest } from "../../../…" at bounding box center [527, 323] width 618 height 303
copy code "await inngest .send ({ name : "test/hello.world" , data : { email : "testUser@e…"
click at [380, 411] on pre "import { NextResponse } from "next/server" ; import { inngest } from "../../../…" at bounding box center [527, 323] width 618 height 303
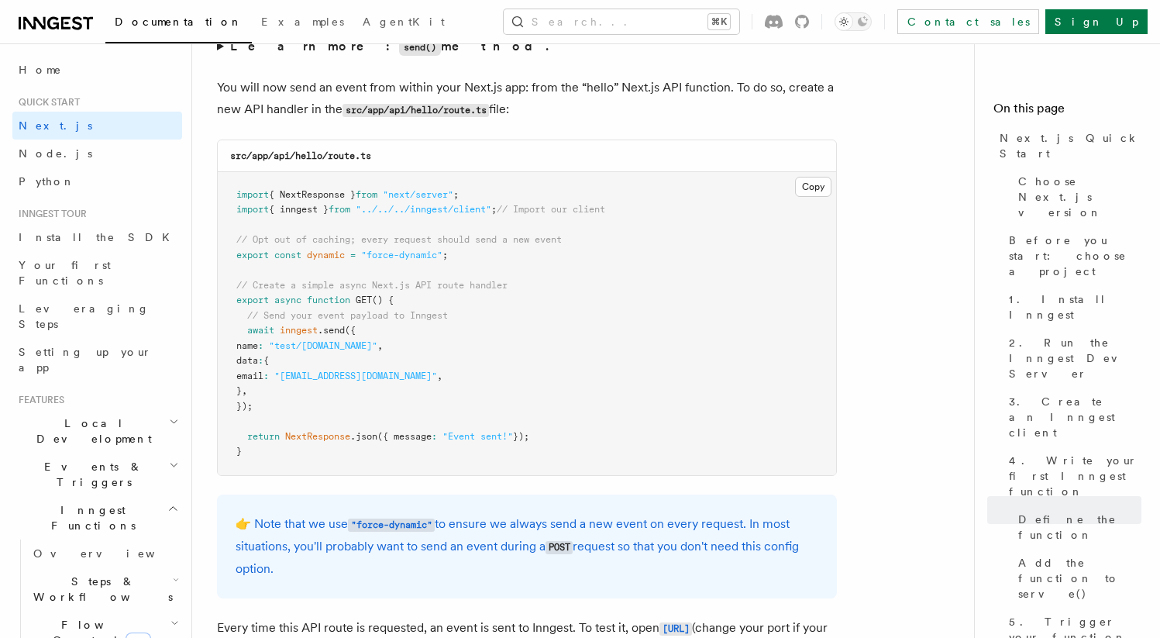
click at [380, 411] on pre "import { NextResponse } from "next/server" ; import { inngest } from "../../../…" at bounding box center [527, 323] width 618 height 303
drag, startPoint x: 242, startPoint y: 338, endPoint x: 383, endPoint y: 413, distance: 159.8
click at [383, 413] on pre "import { NextResponse } from "next/server" ; import { inngest } from "../../../…" at bounding box center [527, 323] width 618 height 303
copy code "await inngest .send ({ name : "test/hello.world" , data : { email : "testUser@e…"
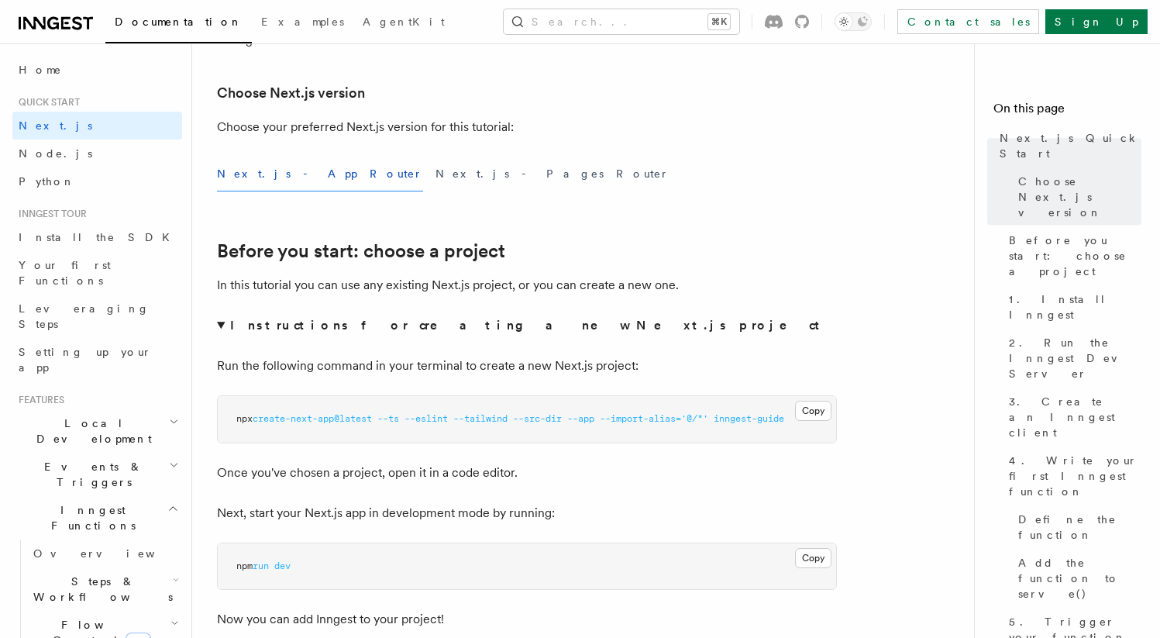
scroll to position [350, 0]
click at [435, 188] on button "Next.js - Pages Router" at bounding box center [552, 175] width 234 height 35
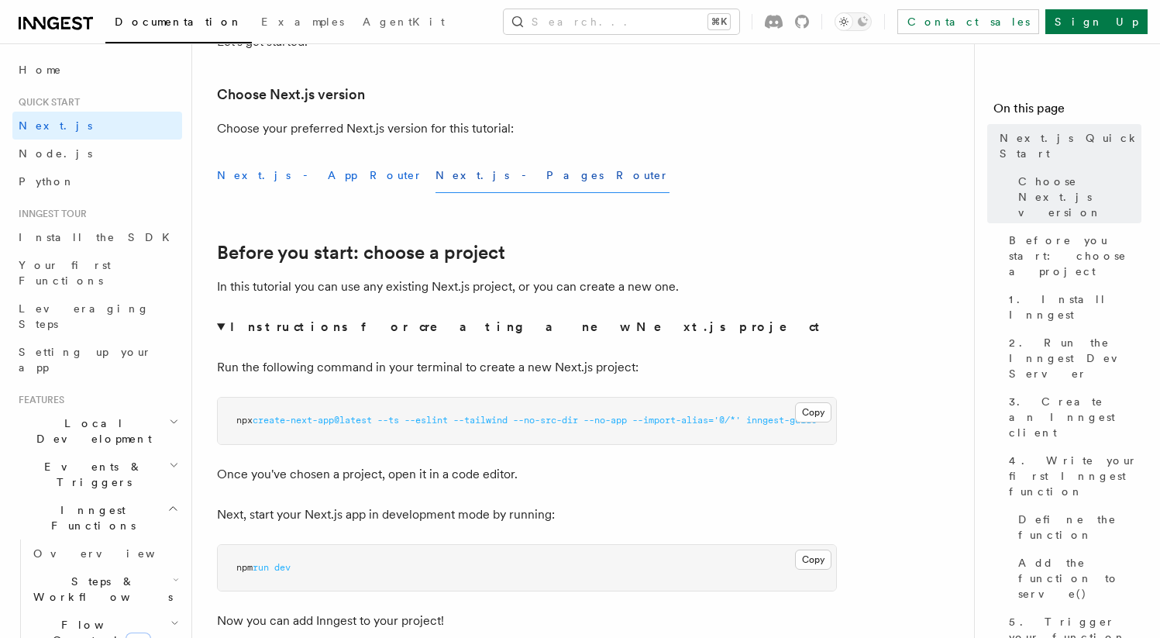
click at [280, 177] on button "Next.js - App Router" at bounding box center [320, 175] width 206 height 35
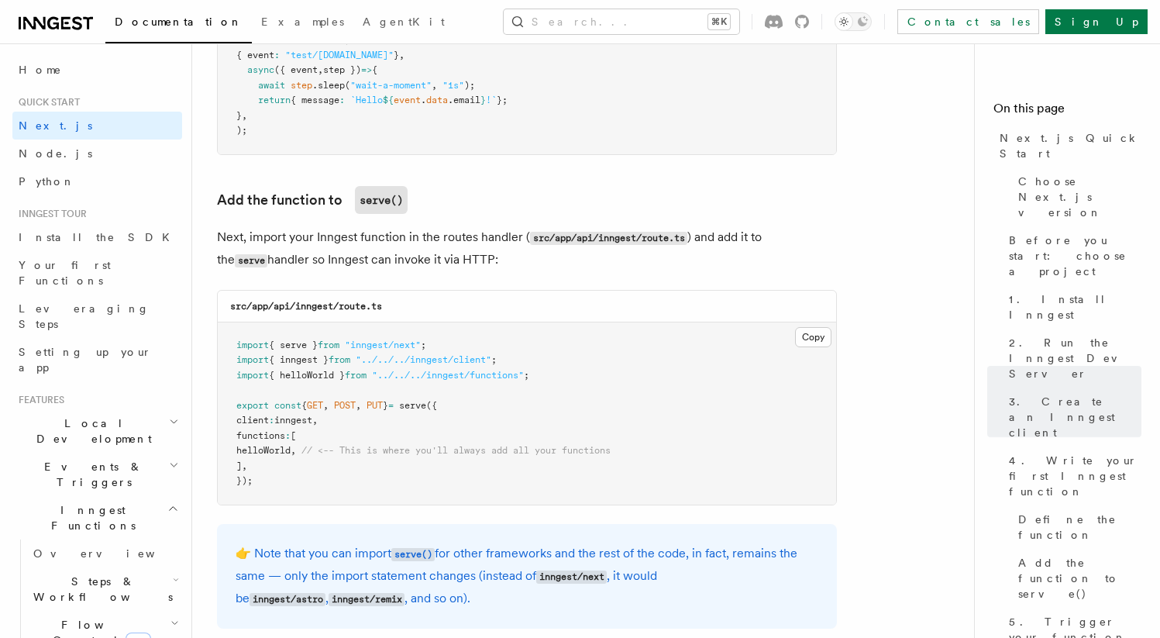
scroll to position [602, 0]
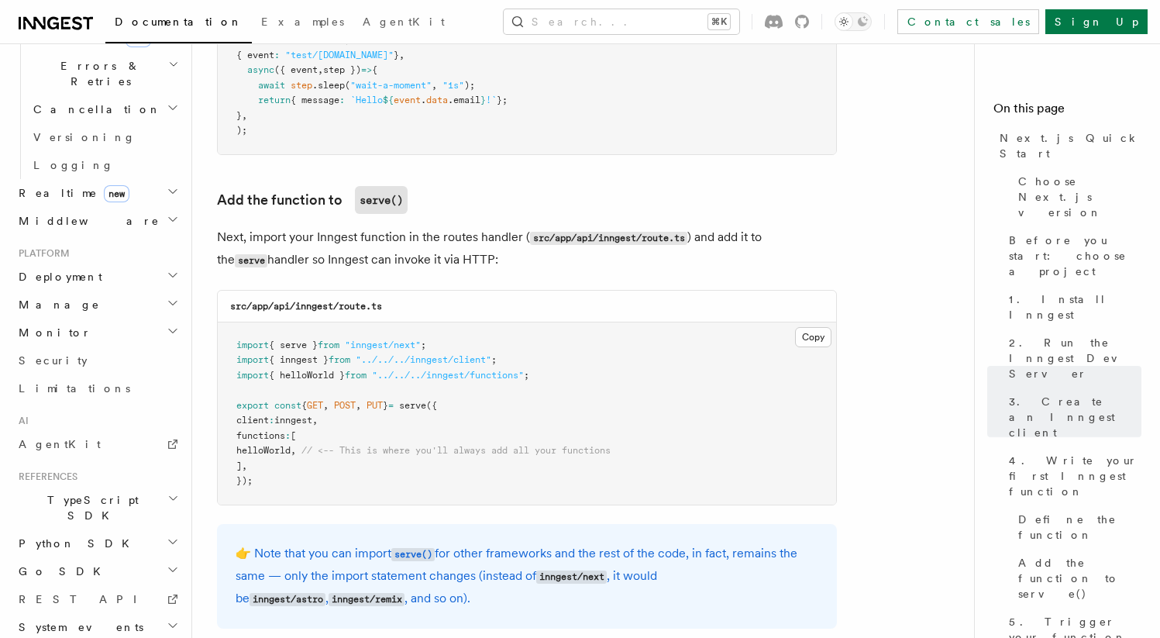
click at [106, 613] on h2 "System events" at bounding box center [97, 627] width 170 height 28
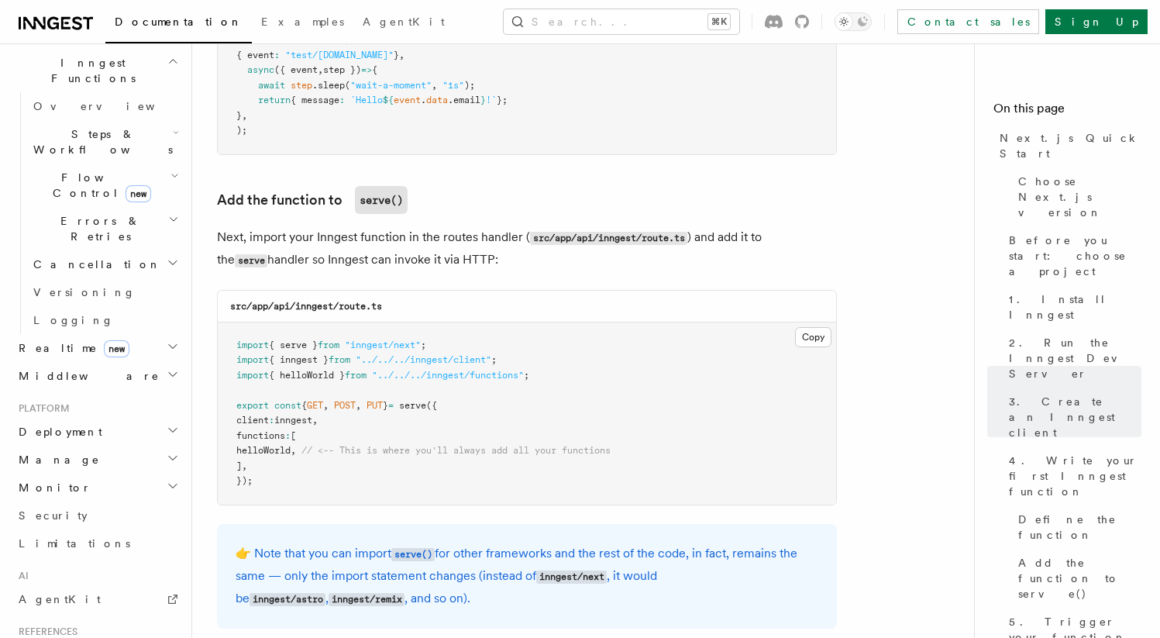
scroll to position [434, 0]
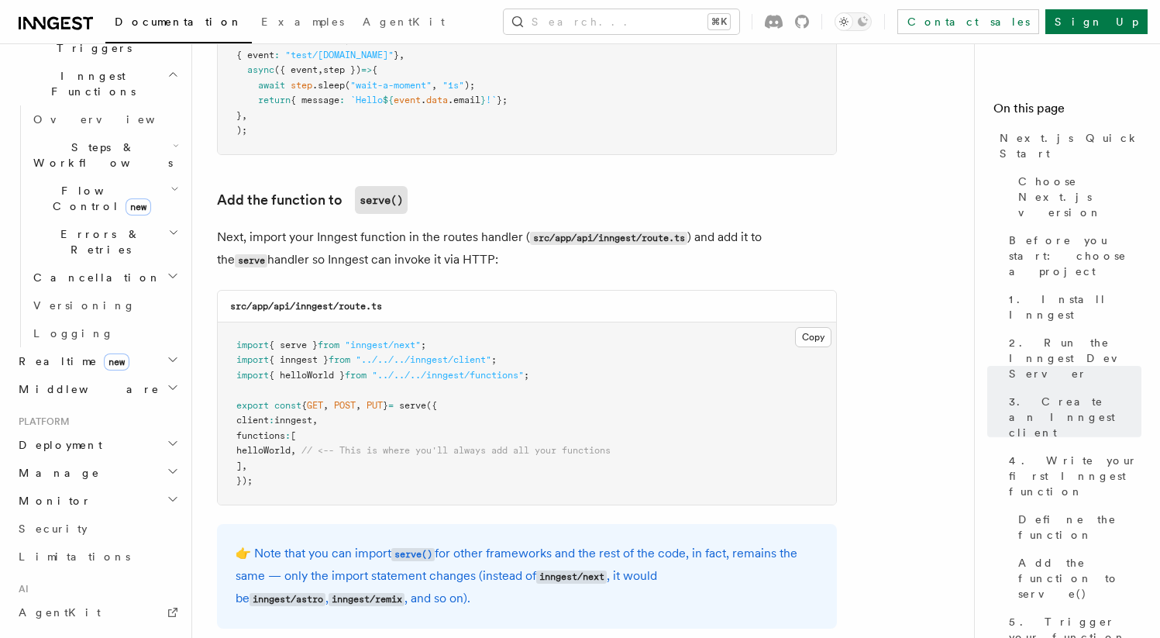
click at [135, 431] on h2 "Deployment" at bounding box center [97, 445] width 170 height 28
click at [85, 558] on link "Event keys" at bounding box center [104, 572] width 155 height 28
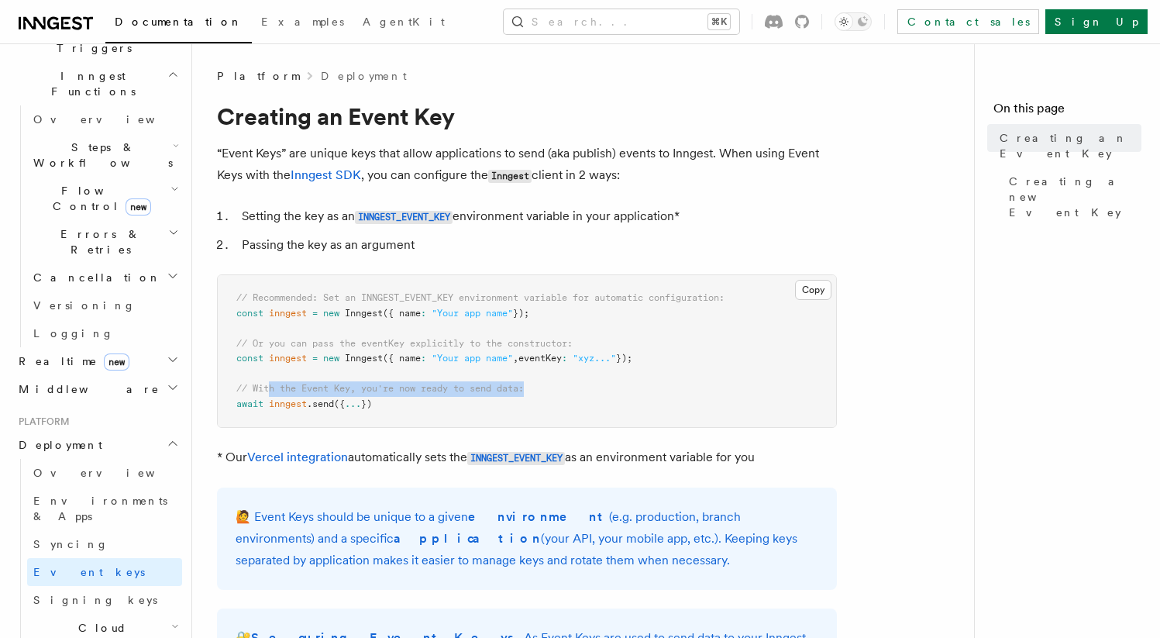
drag, startPoint x: 267, startPoint y: 387, endPoint x: 570, endPoint y: 387, distance: 303.0
click at [570, 387] on pre "// Recommended: Set an INNGEST_EVENT_KEY environment variable for automatic con…" at bounding box center [527, 351] width 618 height 152
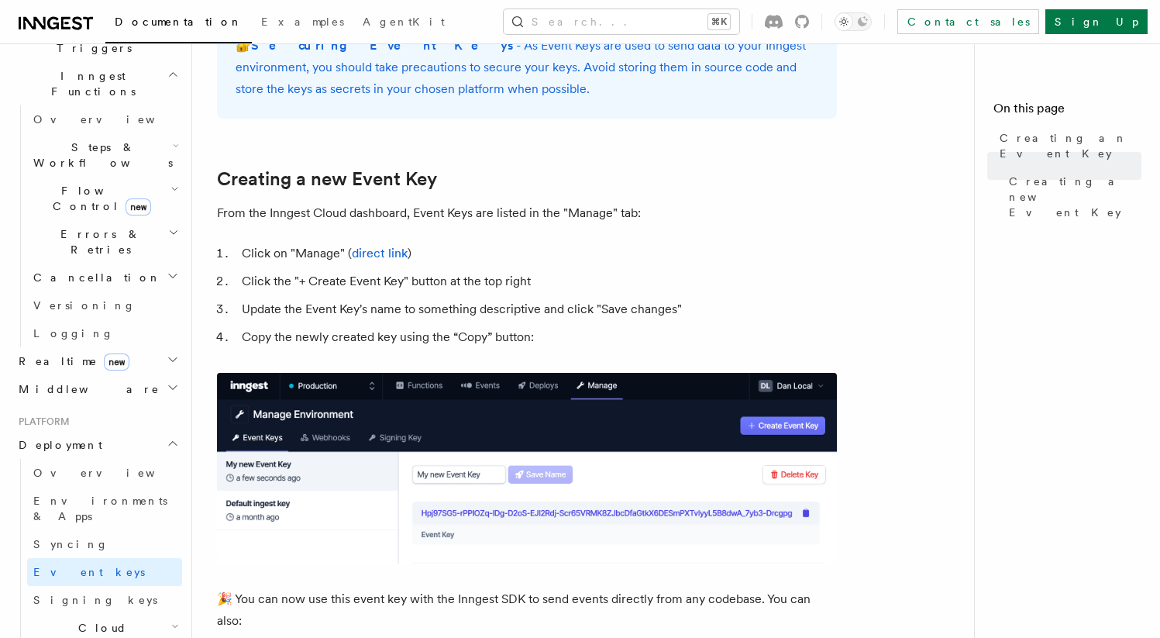
scroll to position [566, 0]
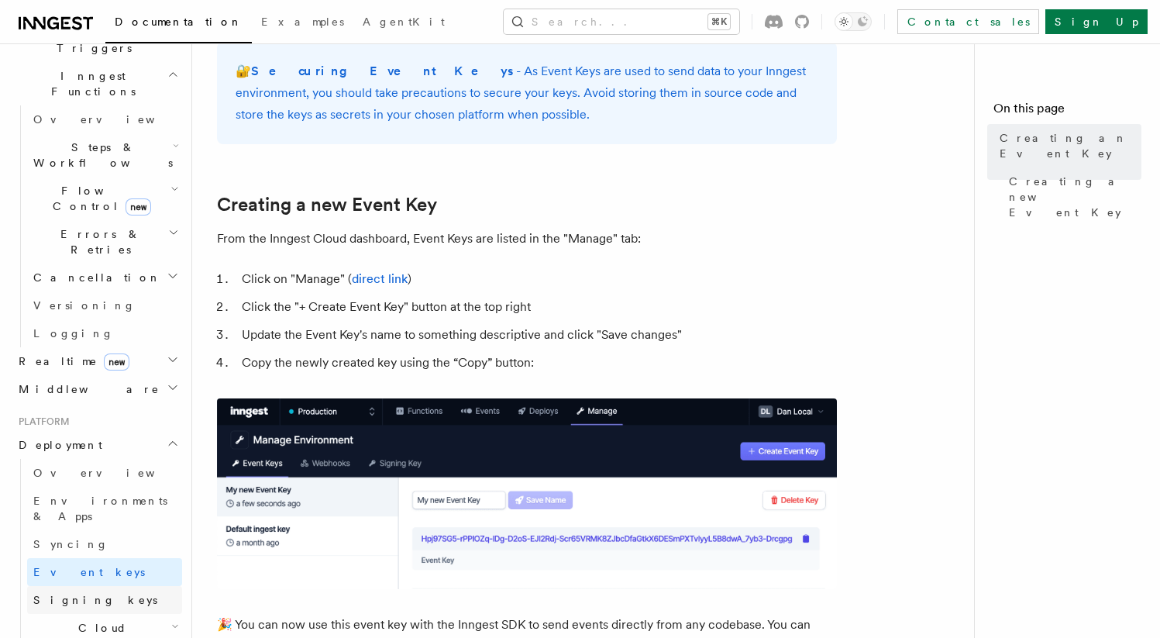
click at [95, 586] on link "Signing keys" at bounding box center [104, 600] width 155 height 28
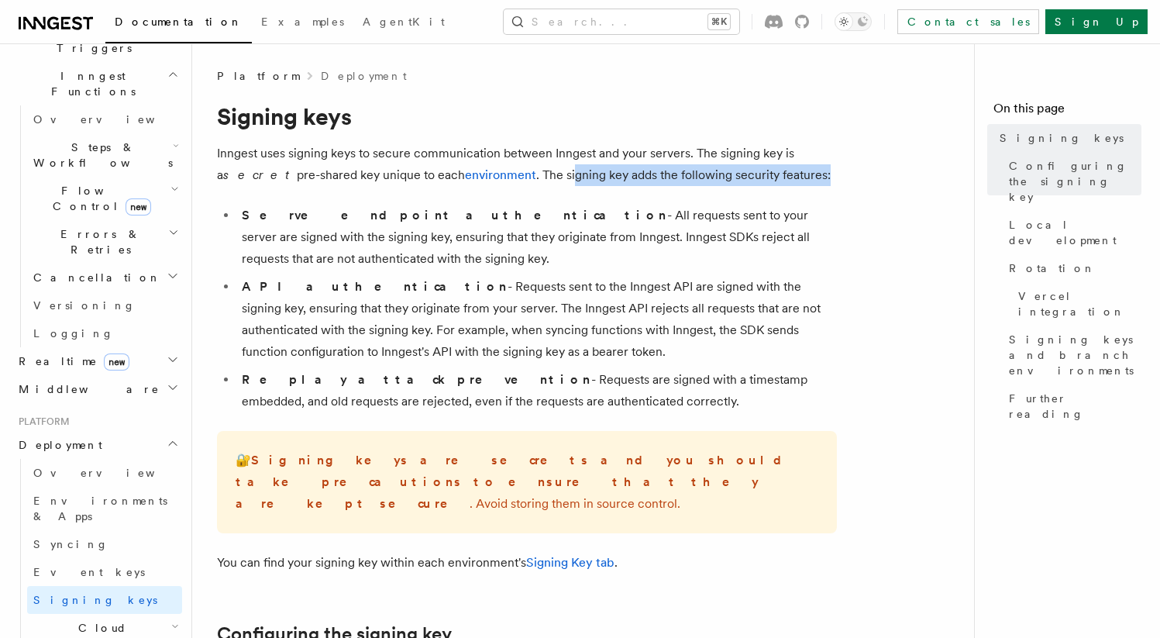
drag, startPoint x: 497, startPoint y: 175, endPoint x: 807, endPoint y: 177, distance: 309.9
click at [807, 178] on p "Inngest uses signing keys to secure communication between Inngest and your serv…" at bounding box center [527, 164] width 620 height 43
click at [807, 177] on p "Inngest uses signing keys to secure communication between Inngest and your serv…" at bounding box center [527, 164] width 620 height 43
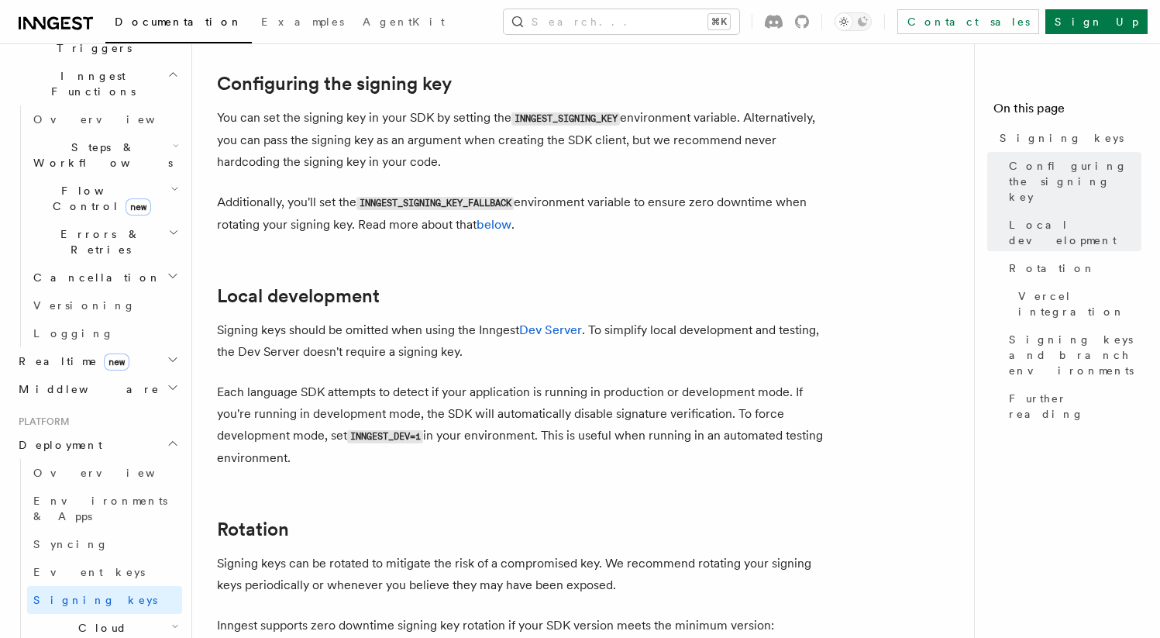
scroll to position [541, 0]
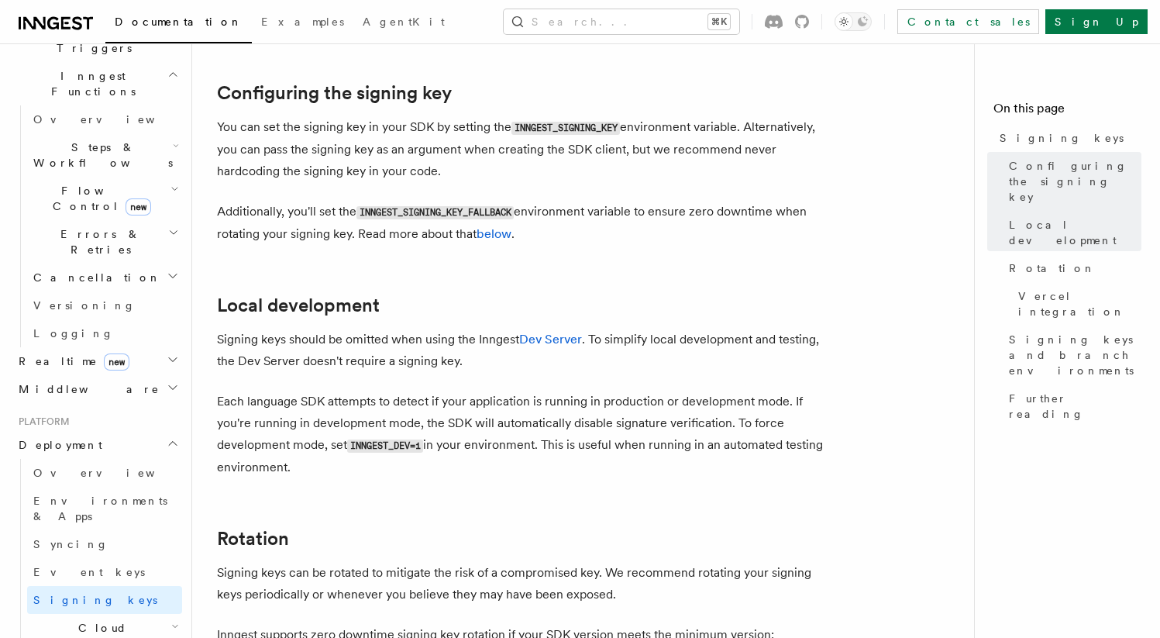
click at [594, 122] on code "INNGEST_SIGNING_KEY" at bounding box center [565, 128] width 108 height 13
copy code "INNGEST_SIGNING_KEY"
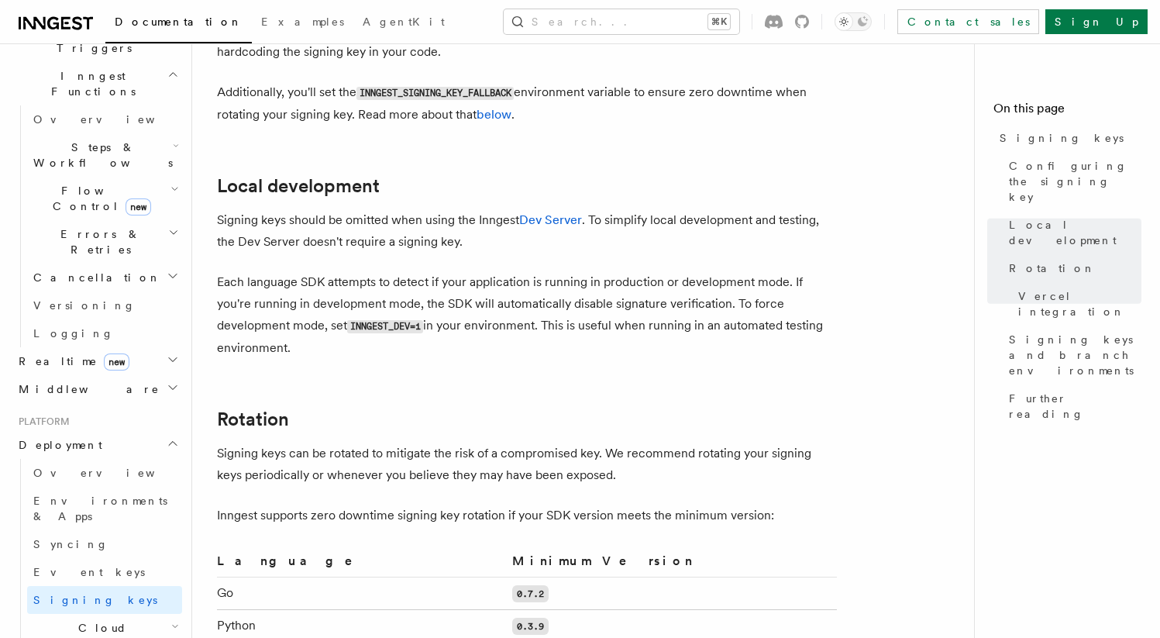
scroll to position [482, 0]
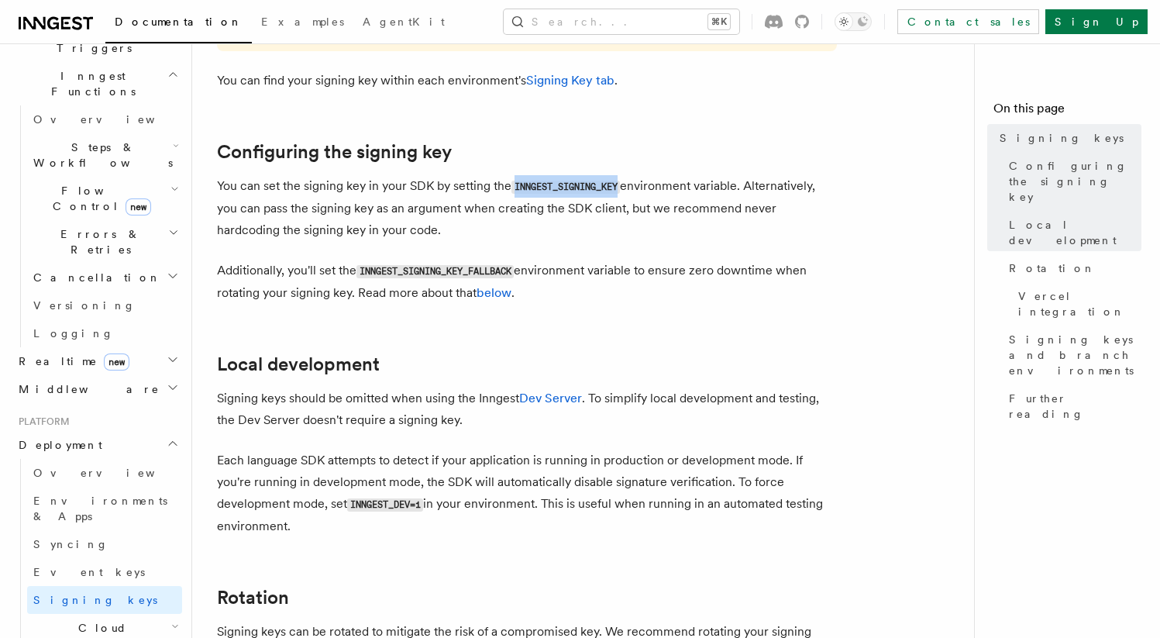
click at [566, 181] on code "INNGEST_SIGNING_KEY" at bounding box center [565, 187] width 108 height 13
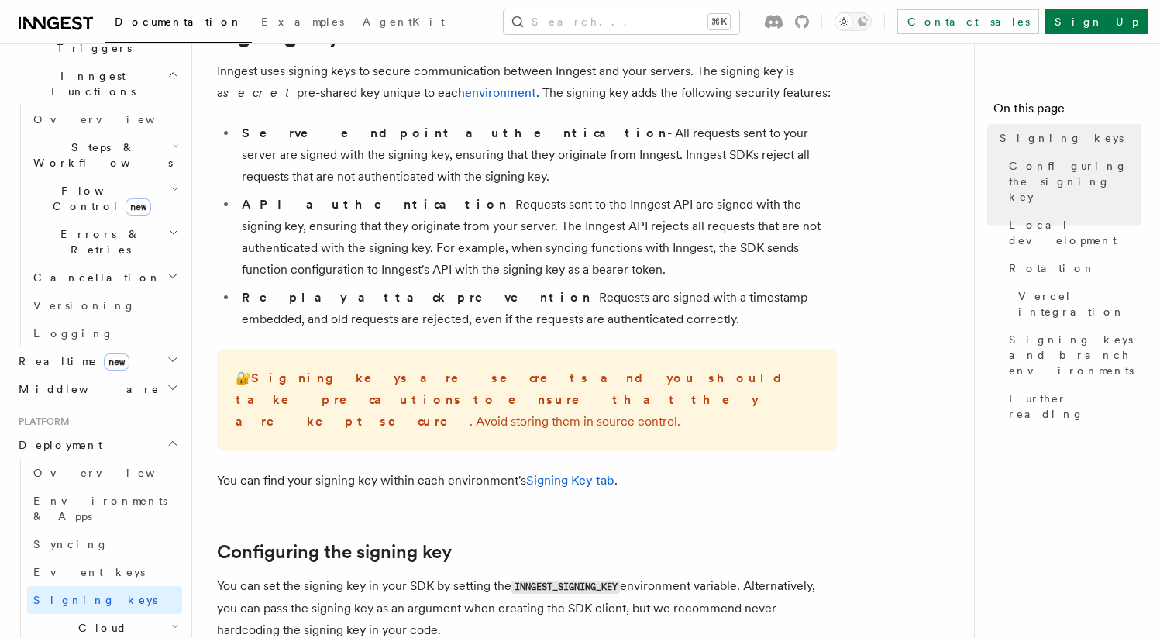
scroll to position [18, 0]
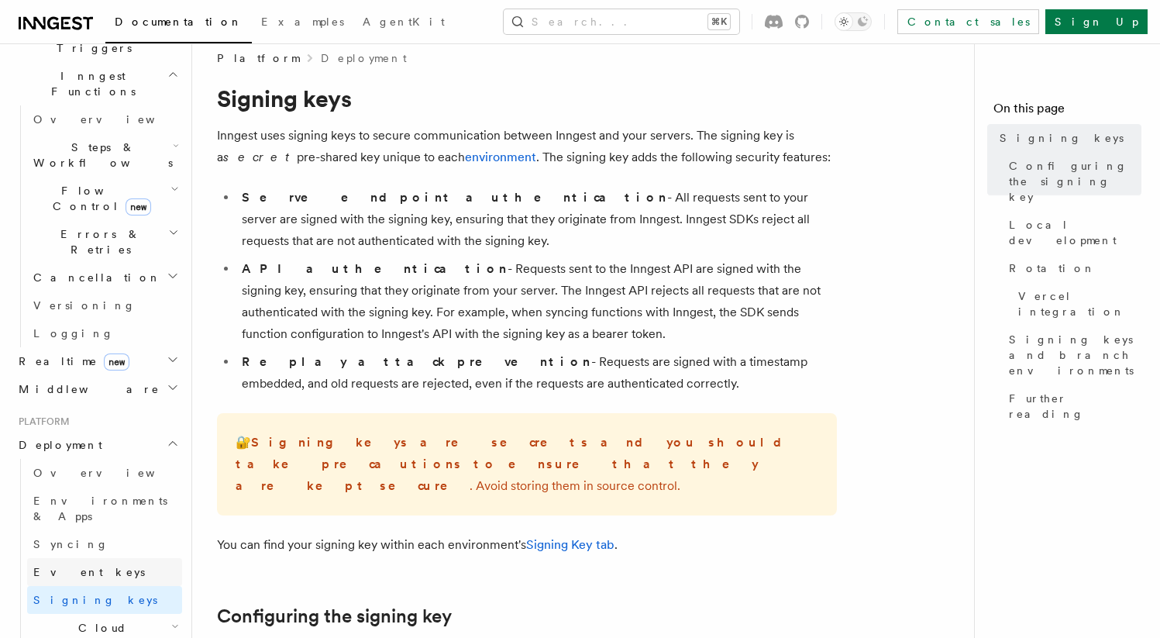
click at [125, 558] on link "Event keys" at bounding box center [104, 572] width 155 height 28
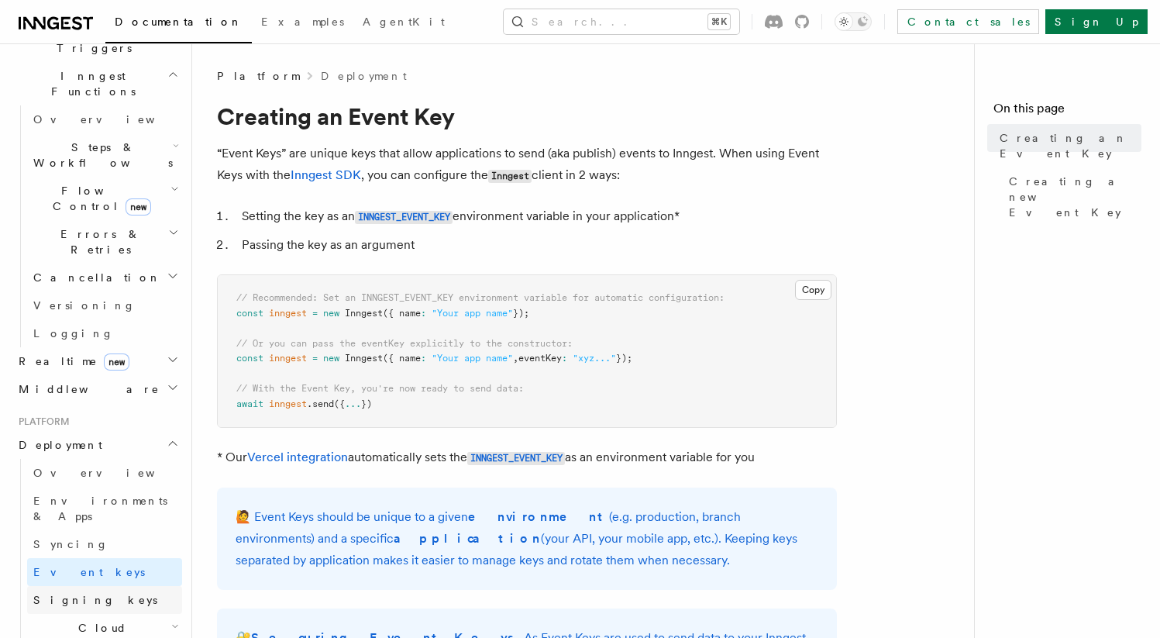
click at [122, 586] on link "Signing keys" at bounding box center [104, 600] width 155 height 28
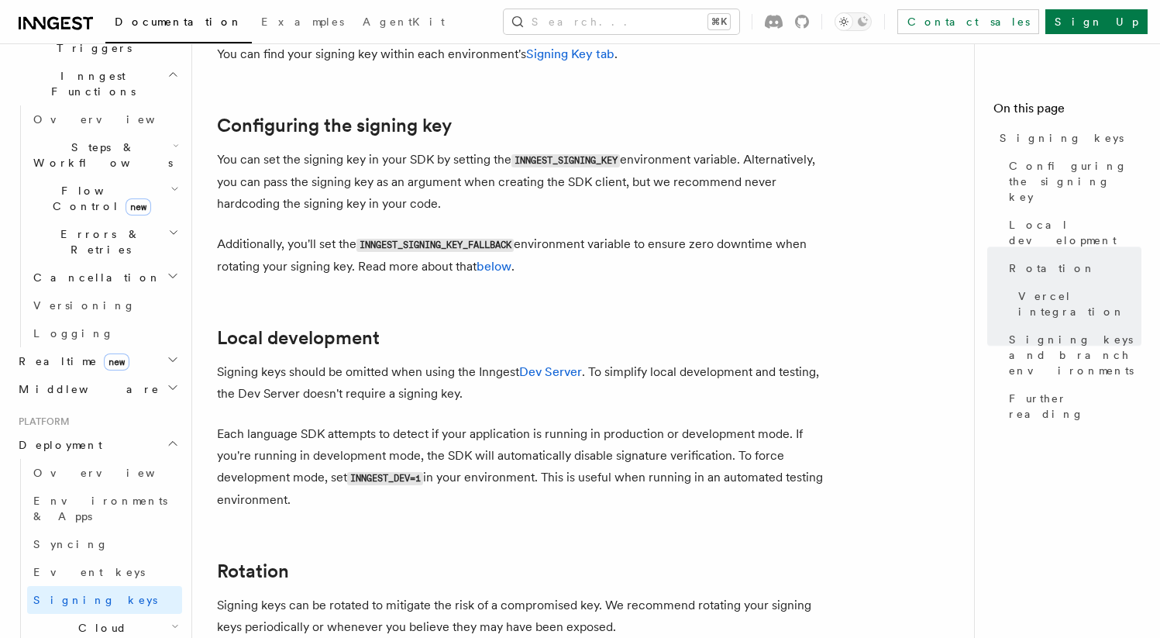
scroll to position [439, 0]
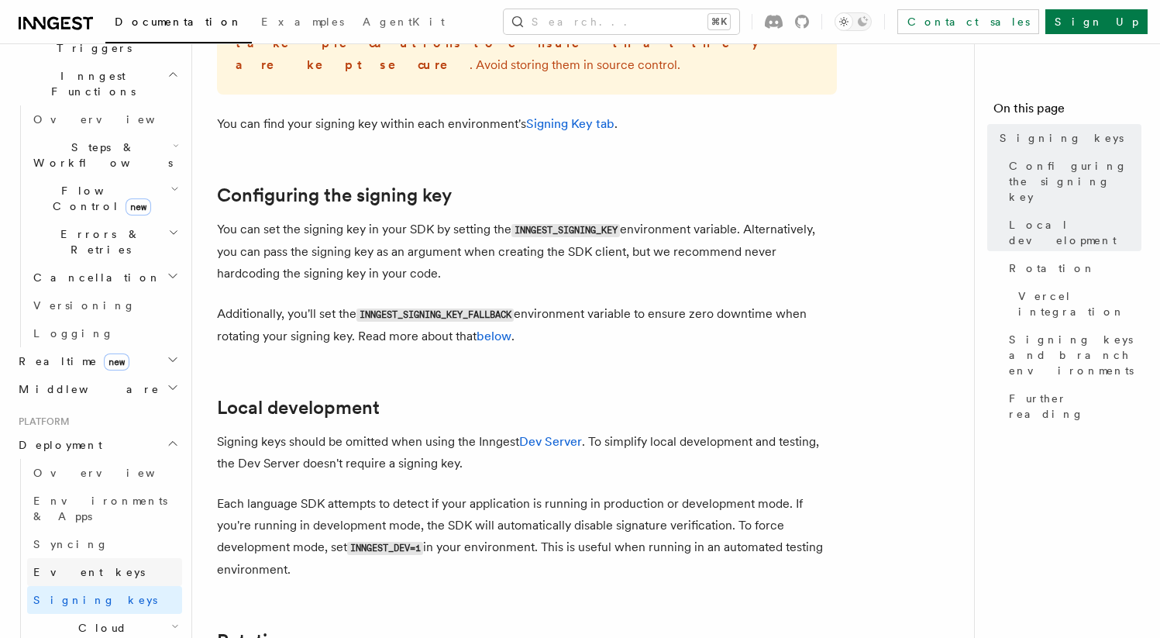
click at [121, 558] on link "Event keys" at bounding box center [104, 572] width 155 height 28
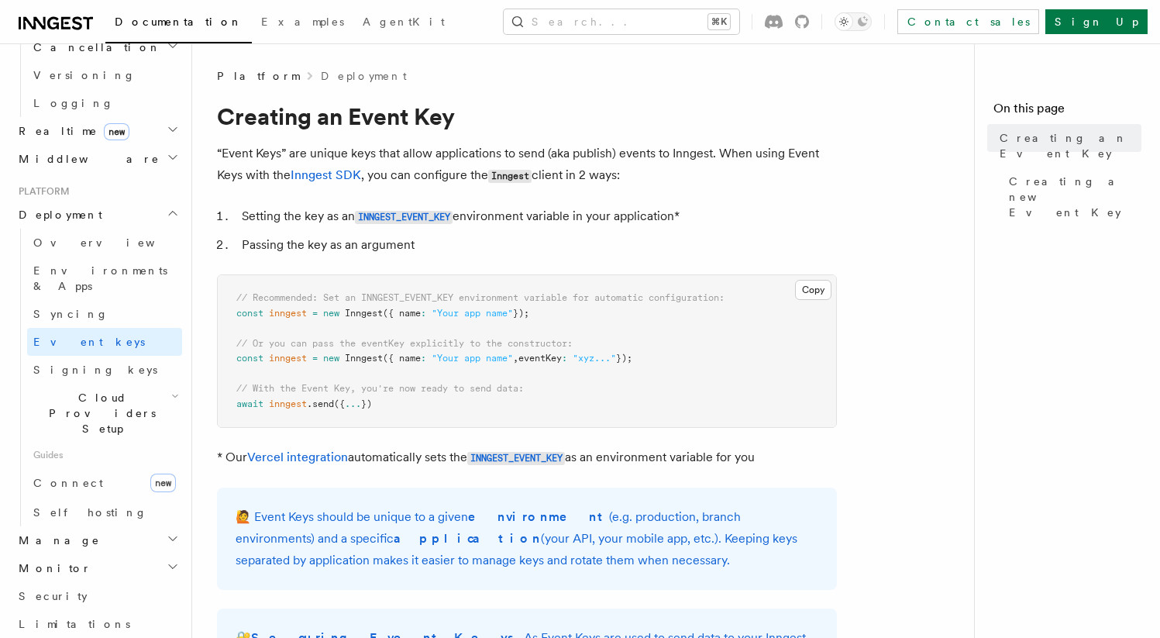
scroll to position [653, 0]
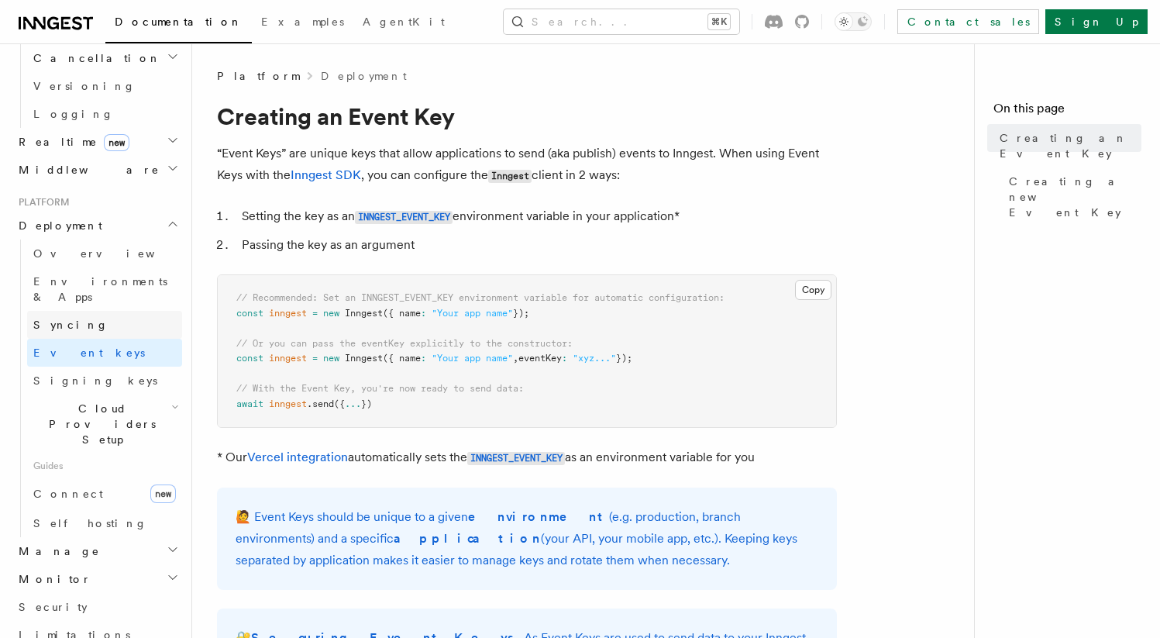
click at [104, 311] on link "Syncing" at bounding box center [104, 325] width 155 height 28
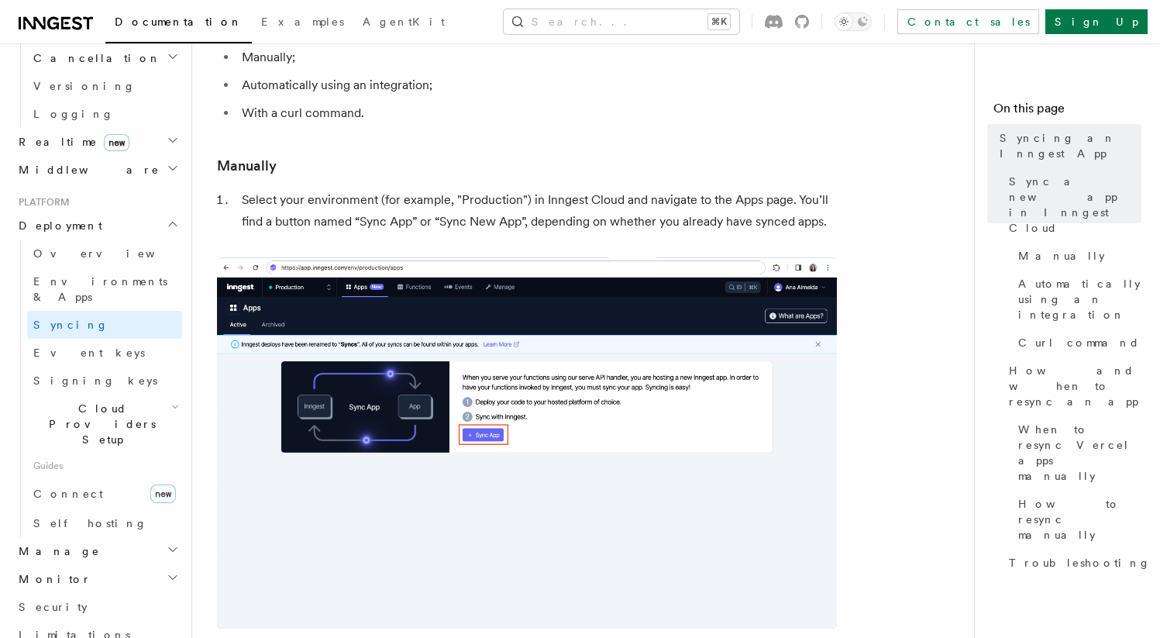
scroll to position [380, 0]
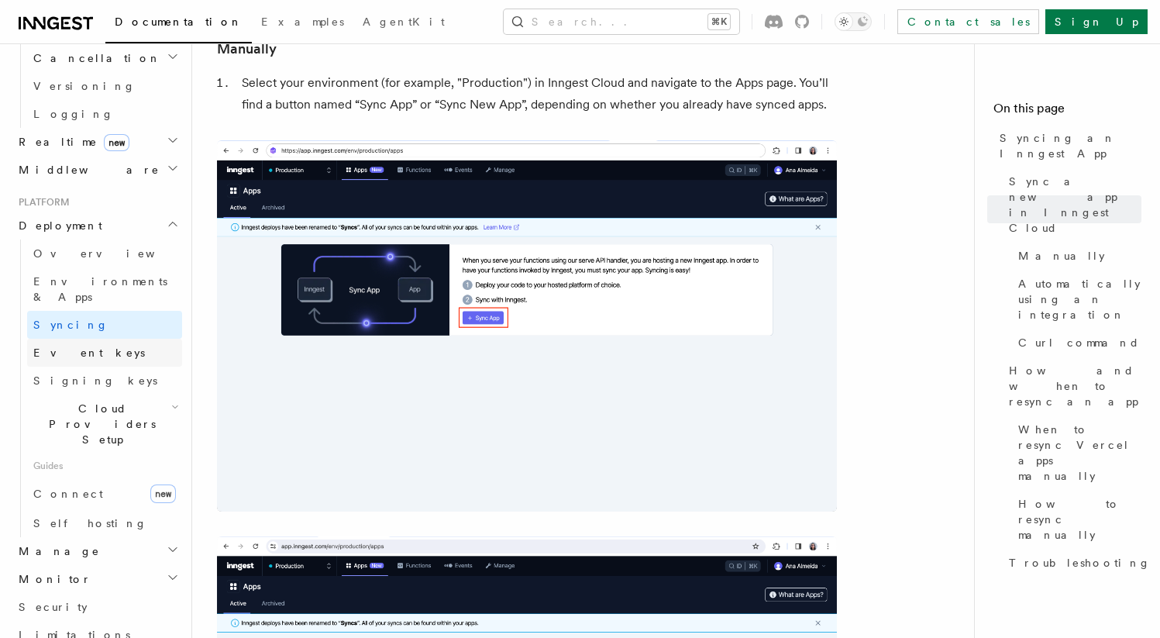
click at [78, 346] on span "Event keys" at bounding box center [89, 352] width 112 height 12
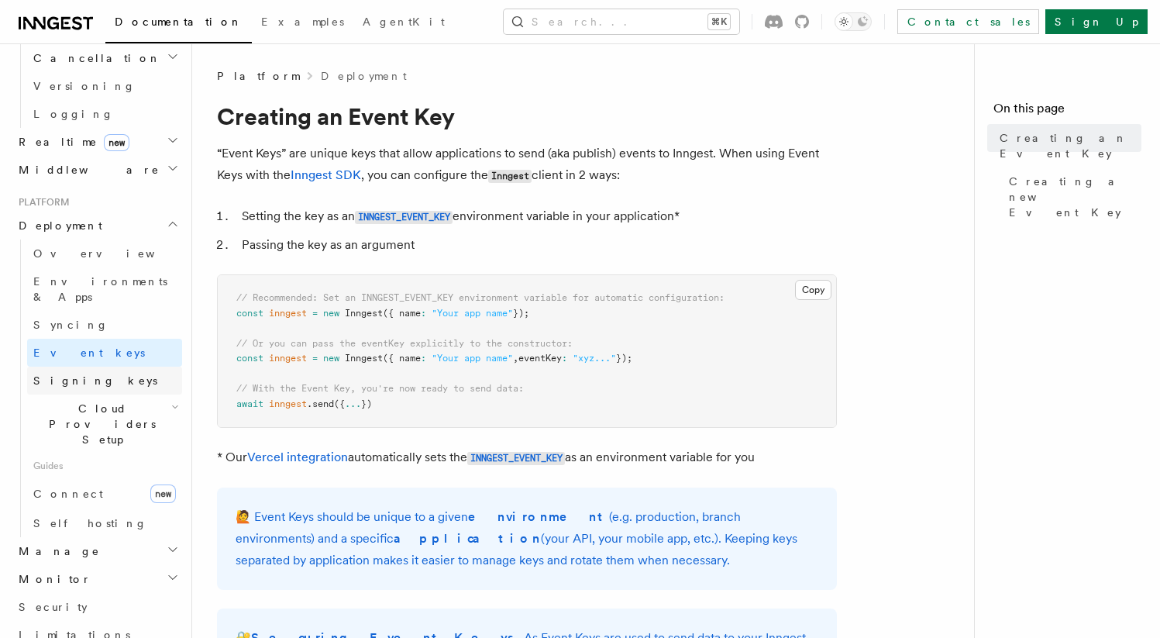
click at [79, 374] on span "Signing keys" at bounding box center [95, 380] width 124 height 12
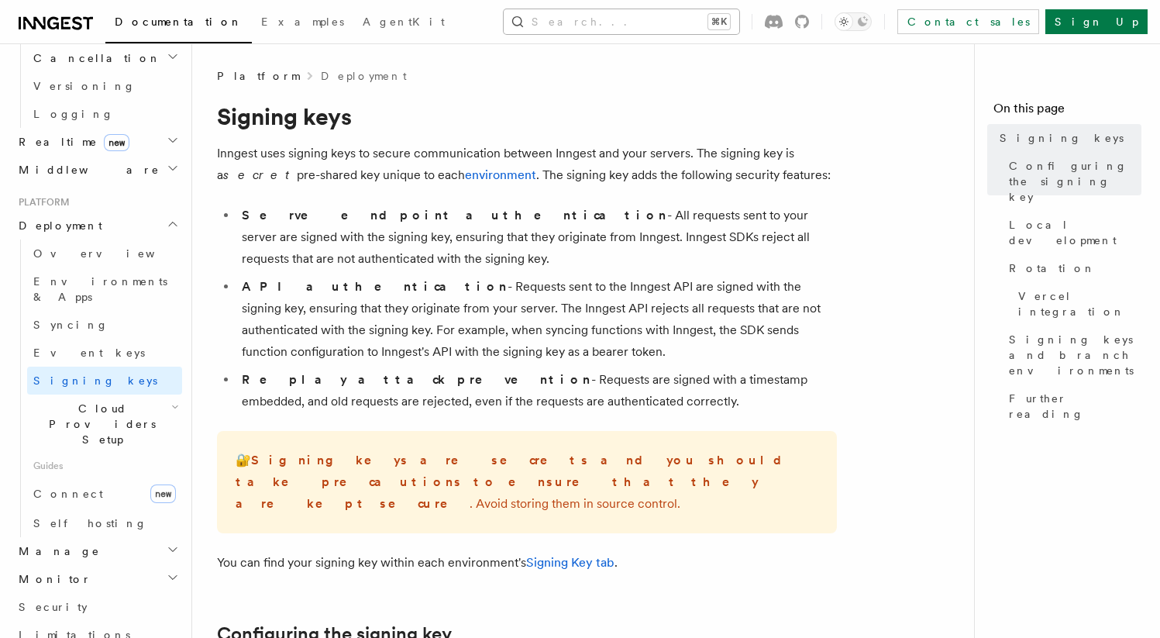
click at [602, 32] on button "Search... ⌘K" at bounding box center [622, 21] width 236 height 25
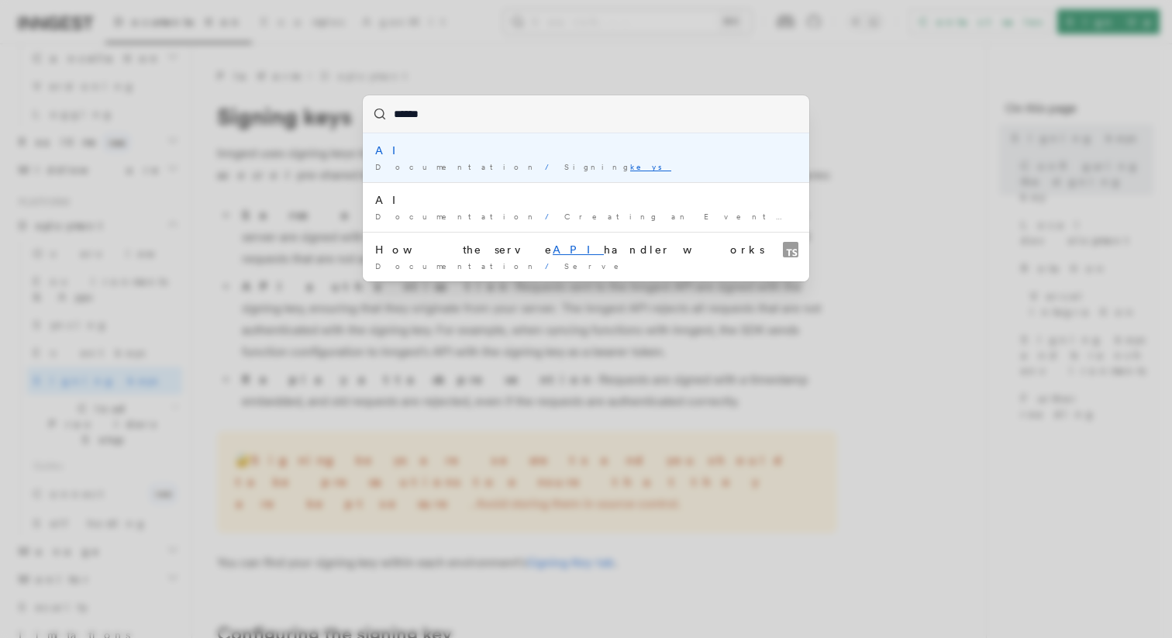
type input "*******"
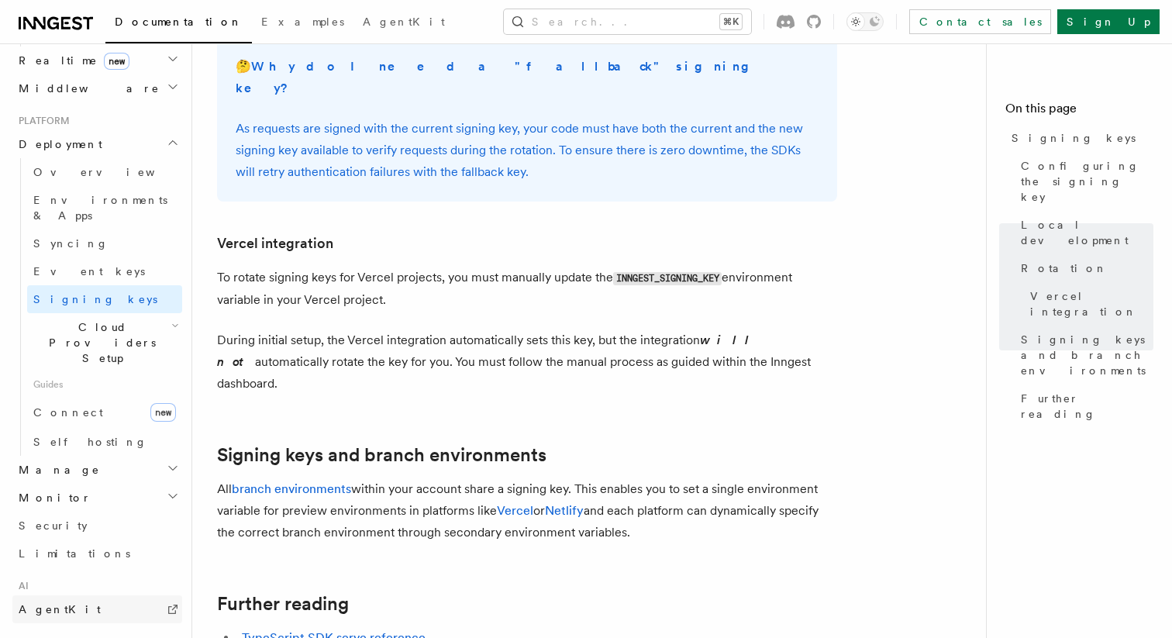
scroll to position [724, 0]
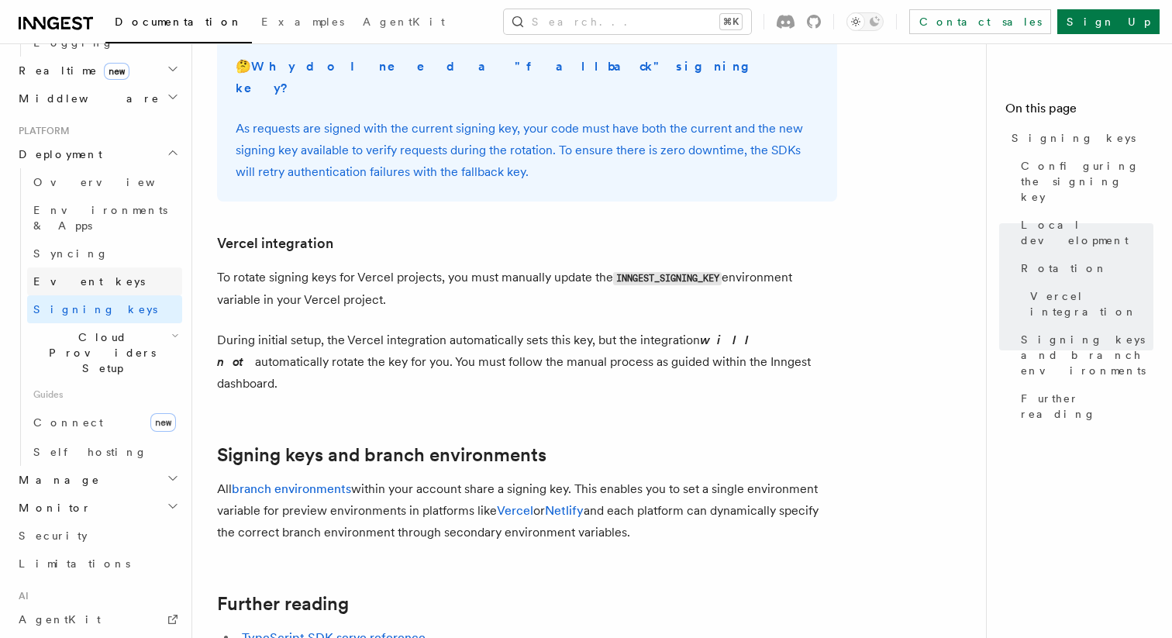
click at [98, 267] on link "Event keys" at bounding box center [104, 281] width 155 height 28
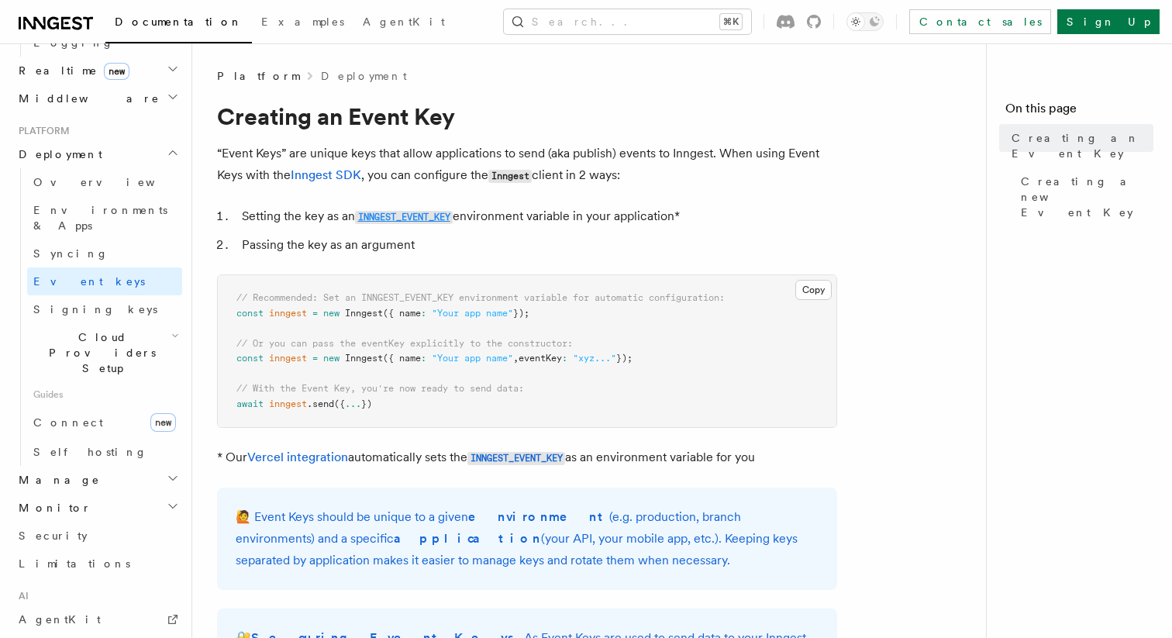
click at [419, 216] on code "INNGEST_EVENT_KEY" at bounding box center [404, 217] width 98 height 13
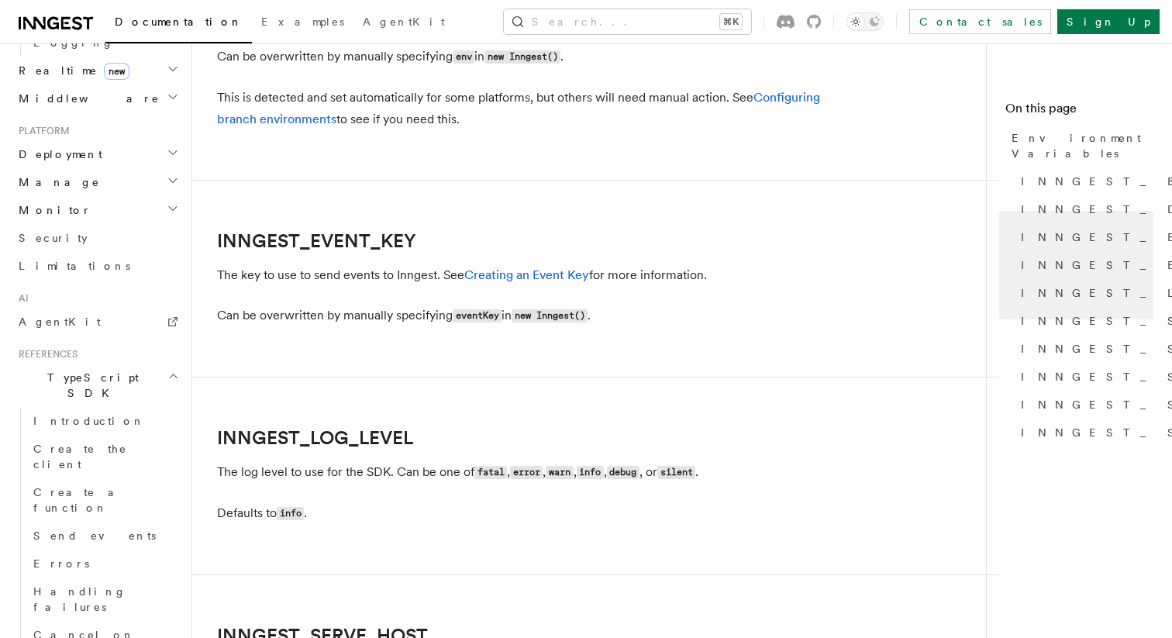
scroll to position [1588, 0]
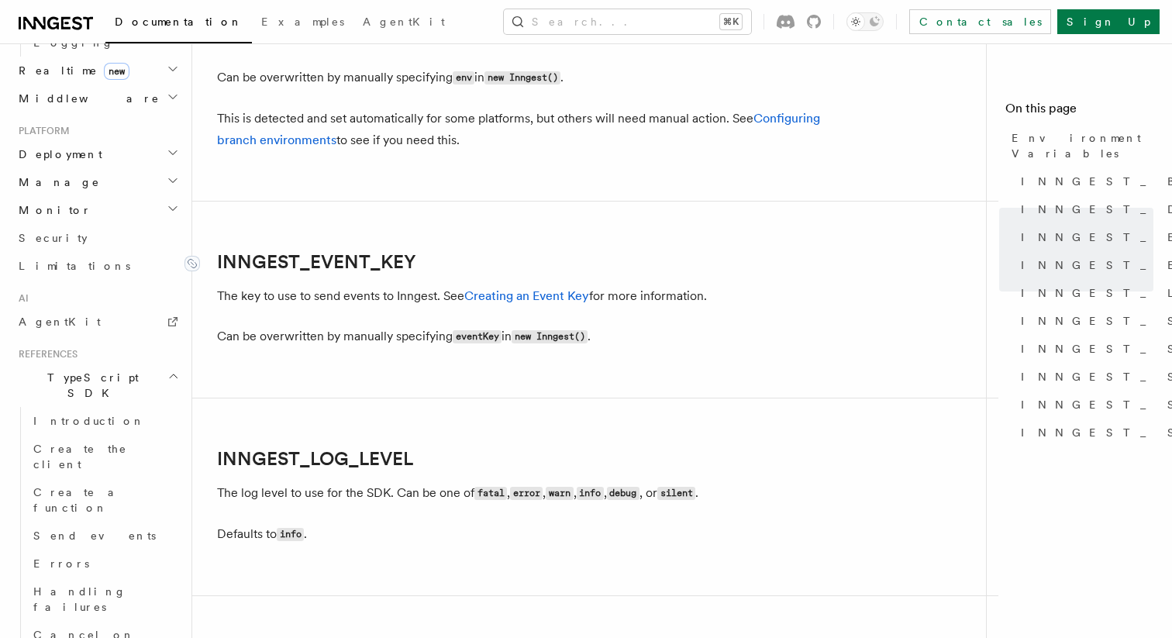
click at [353, 273] on link "INNGEST_EVENT_KEY" at bounding box center [316, 262] width 199 height 22
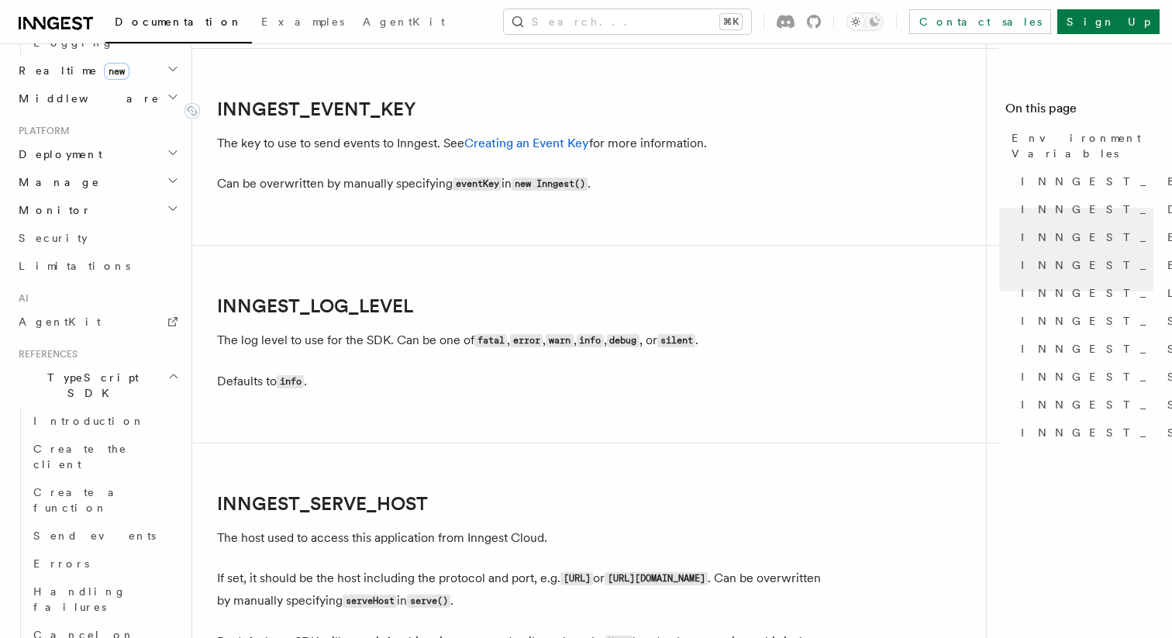
click at [353, 274] on article "References TypeScript SDK Using the SDK Environment Variables You can set envir…" at bounding box center [595, 154] width 756 height 3654
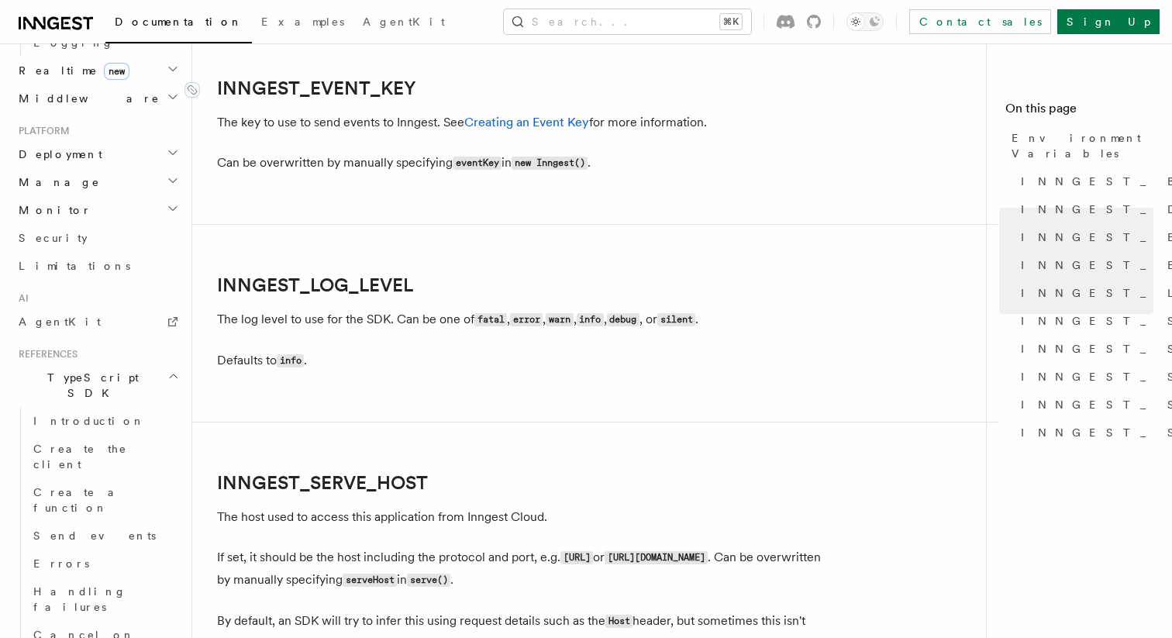
scroll to position [1768, 0]
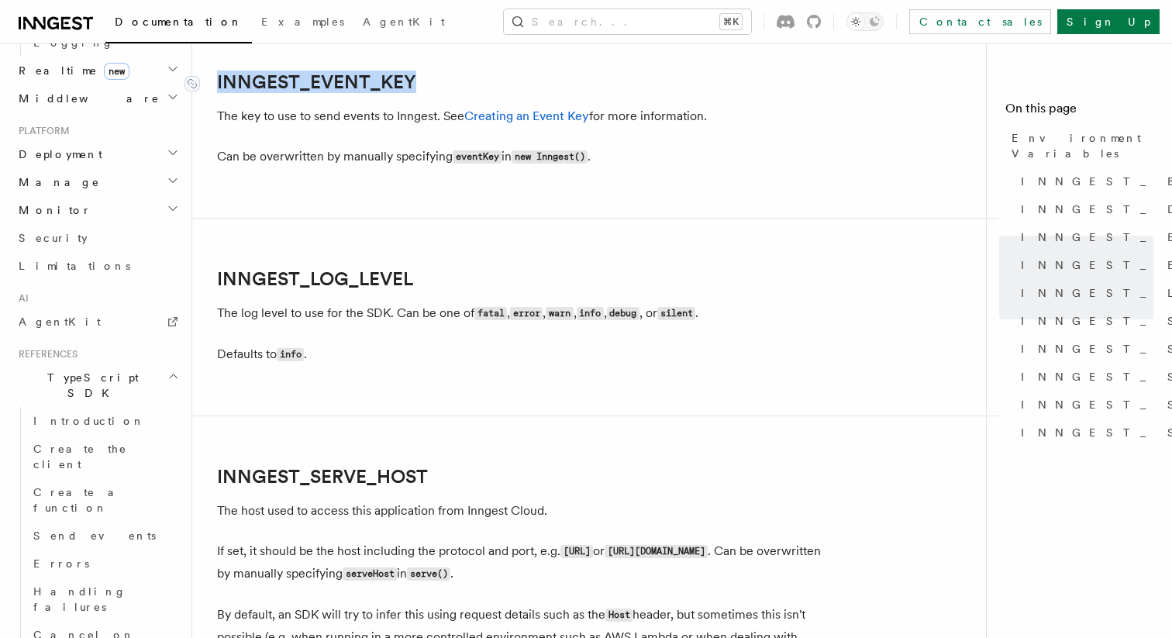
drag, startPoint x: 424, startPoint y: 88, endPoint x: 211, endPoint y: 84, distance: 213.1
click at [217, 85] on h2 "INNGEST_EVENT_KEY" at bounding box center [527, 82] width 620 height 22
copy link "INNGEST_EVENT_KEY"
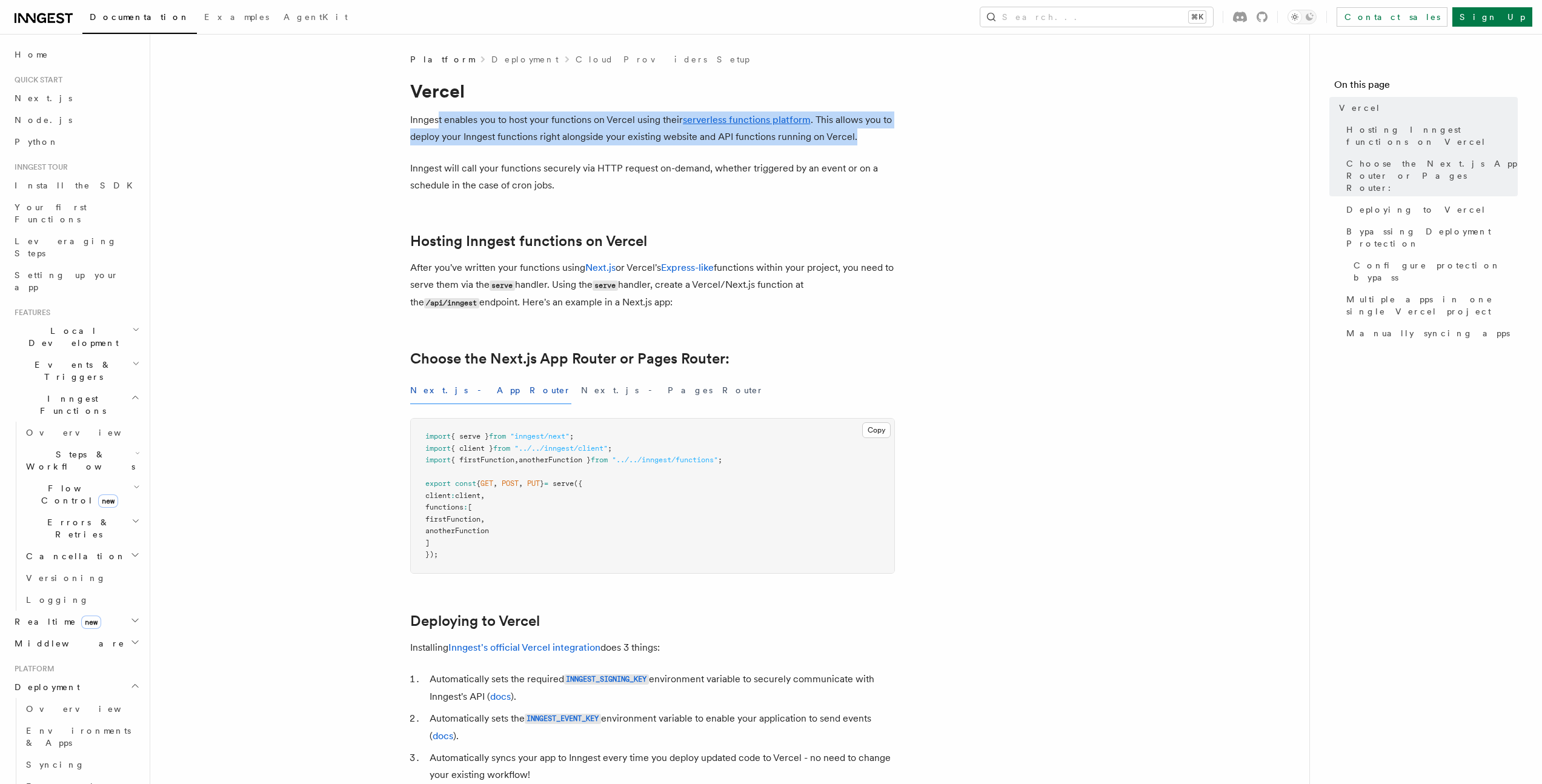
drag, startPoint x: 437, startPoint y: 120, endPoint x: 914, endPoint y: 134, distance: 477.2
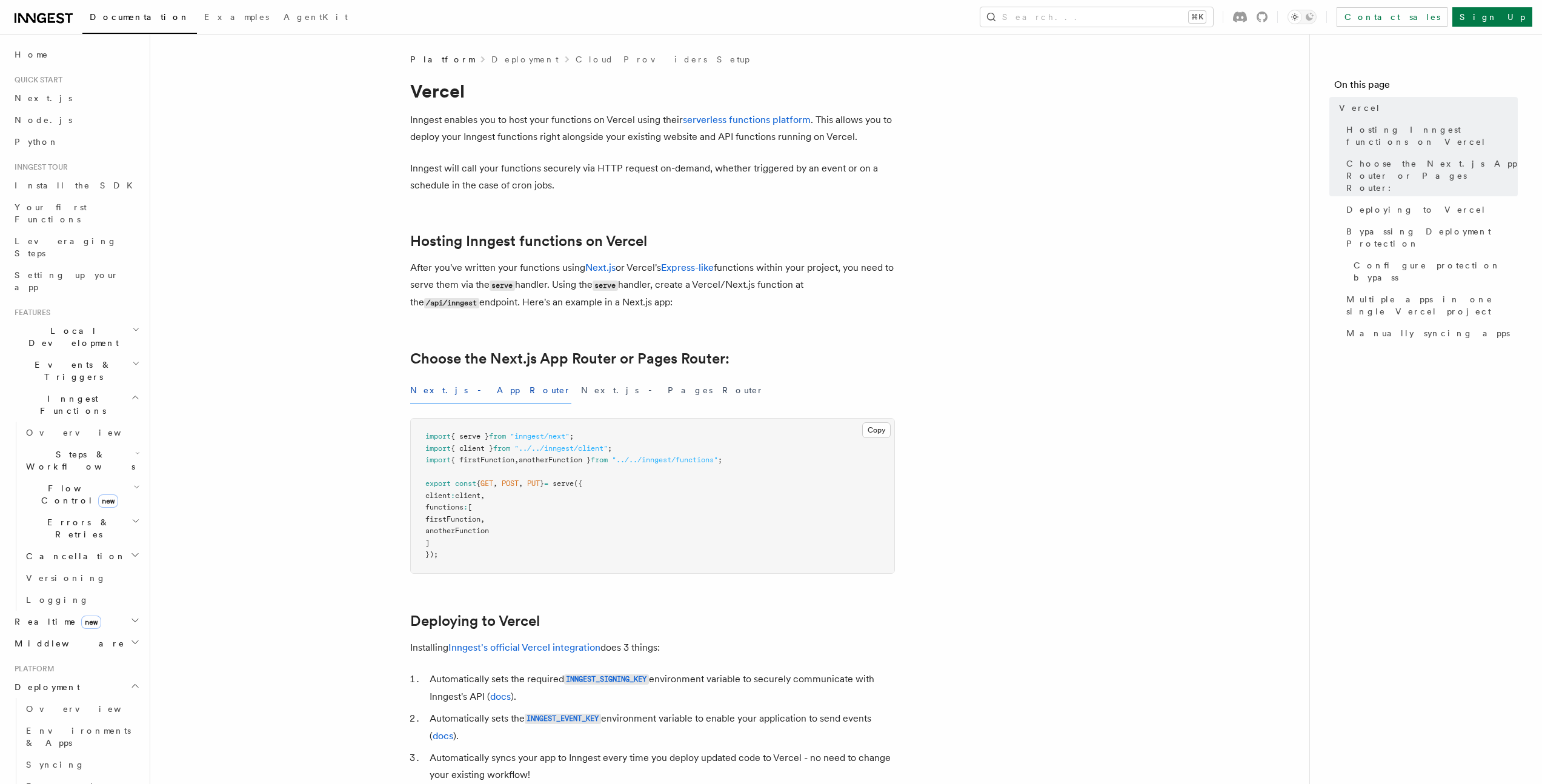
drag, startPoint x: 413, startPoint y: 134, endPoint x: 937, endPoint y: 138, distance: 524.0
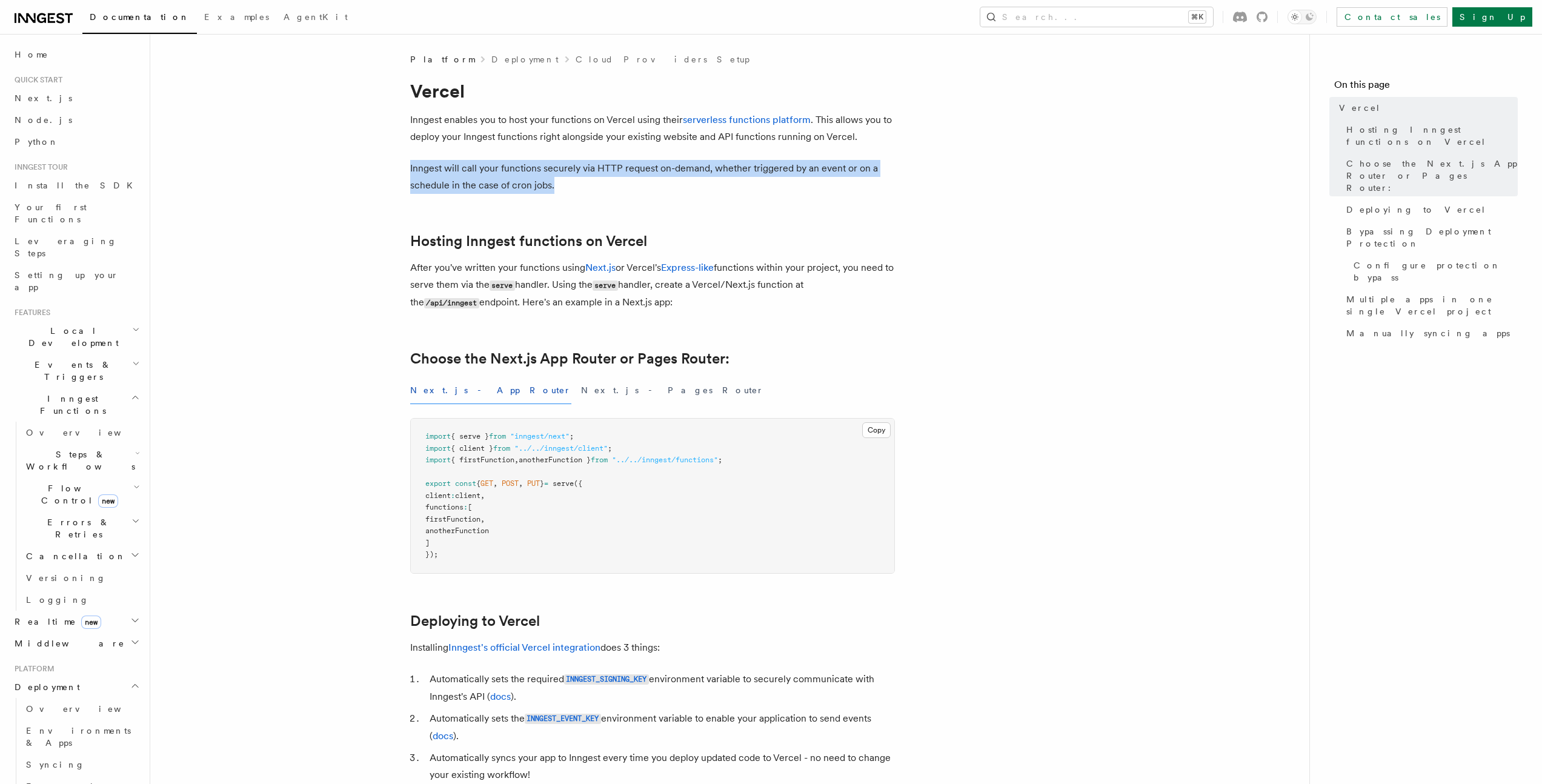
drag, startPoint x: 407, startPoint y: 165, endPoint x: 697, endPoint y: 178, distance: 290.3
click at [697, 178] on p "Inngest will call your functions securely via HTTP request on-demand, whether t…" at bounding box center [653, 177] width 485 height 34
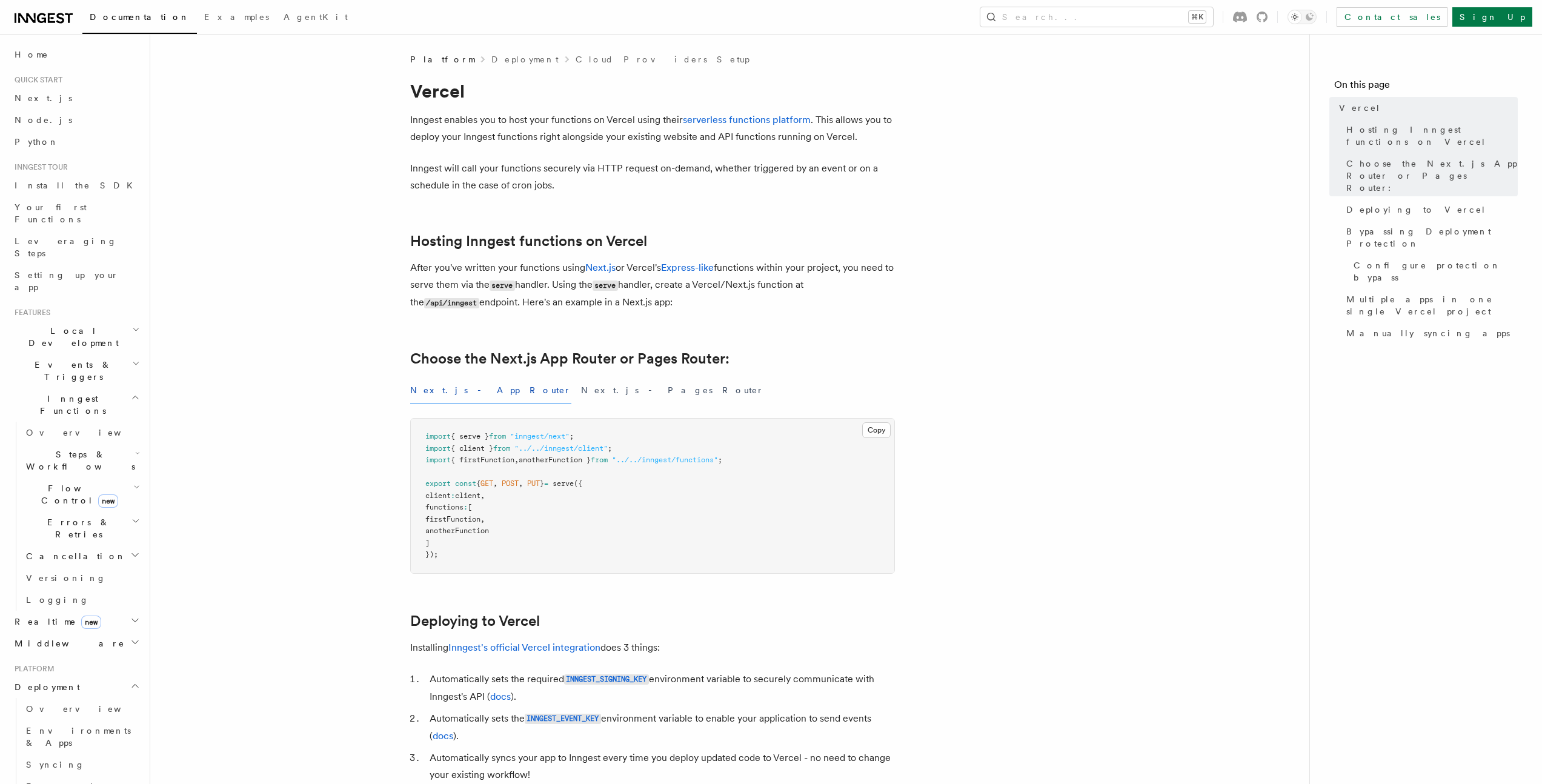
click at [697, 178] on p "Inngest will call your functions securely via HTTP request on-demand, whether t…" at bounding box center [653, 177] width 485 height 34
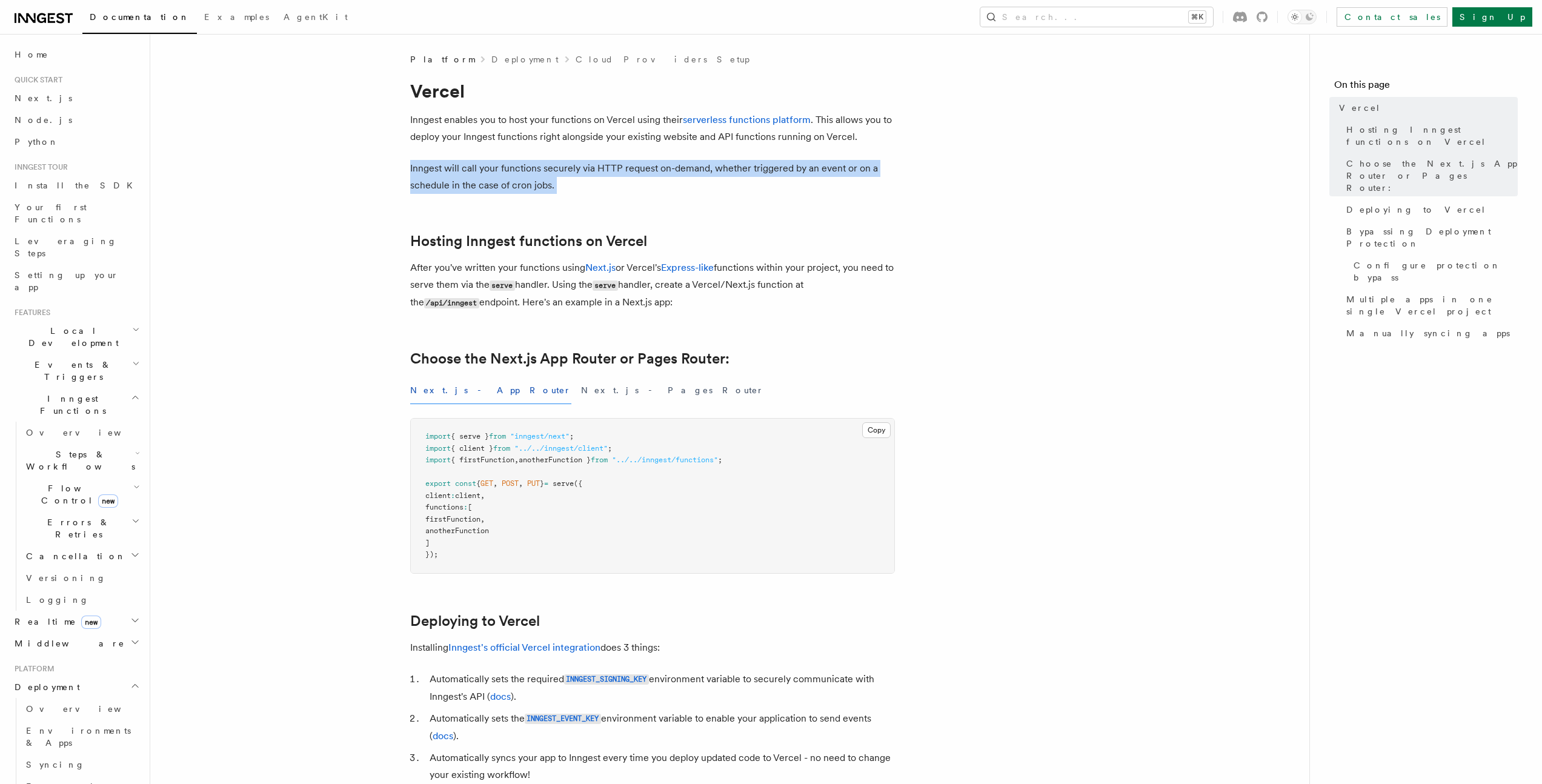
click at [697, 178] on p "Inngest will call your functions securely via HTTP request on-demand, whether t…" at bounding box center [653, 177] width 485 height 34
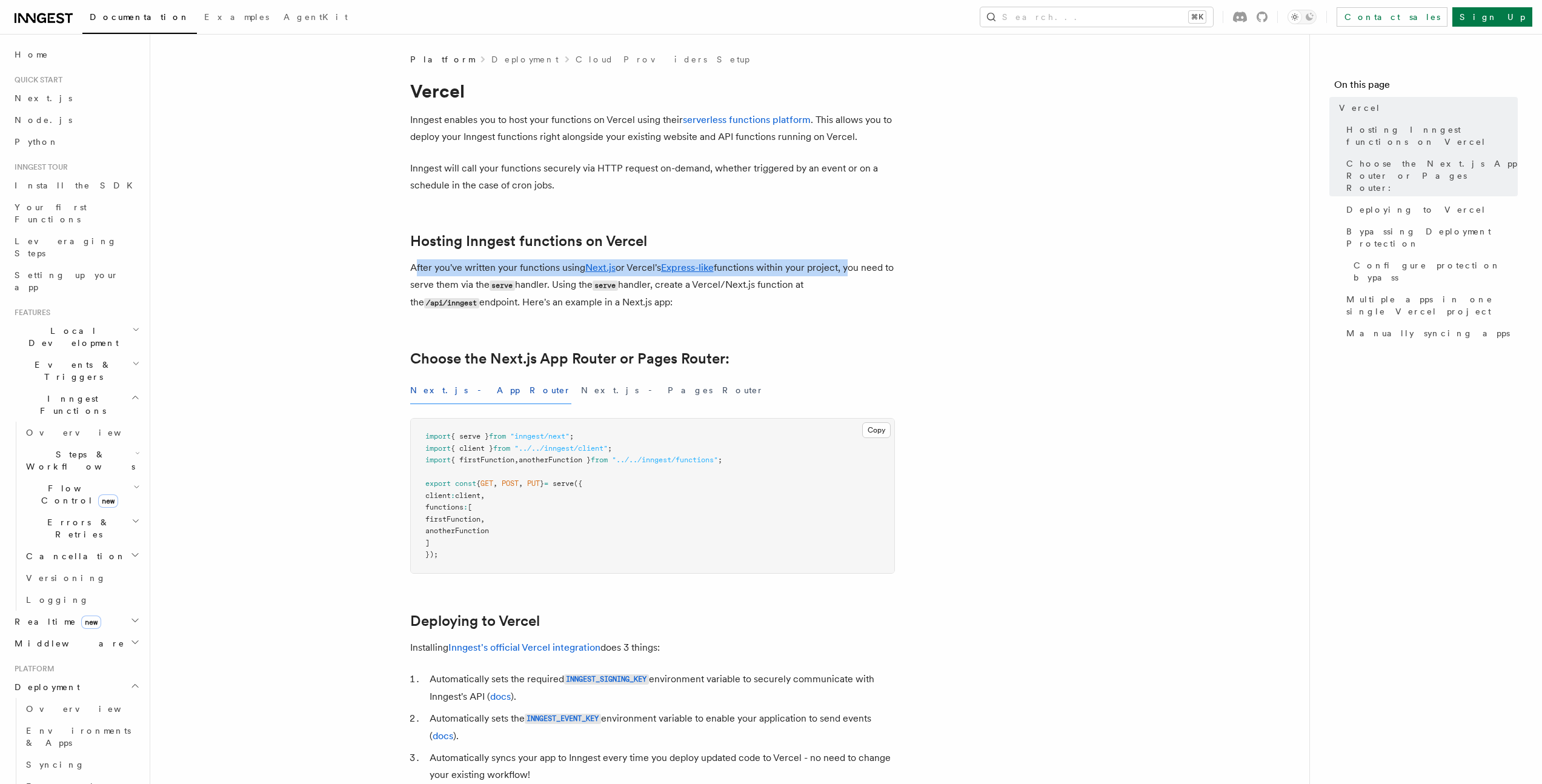
drag, startPoint x: 418, startPoint y: 265, endPoint x: 849, endPoint y: 265, distance: 431.0
click at [849, 265] on p "After you've written your functions using Next.js or Vercel's Express-like func…" at bounding box center [653, 285] width 485 height 52
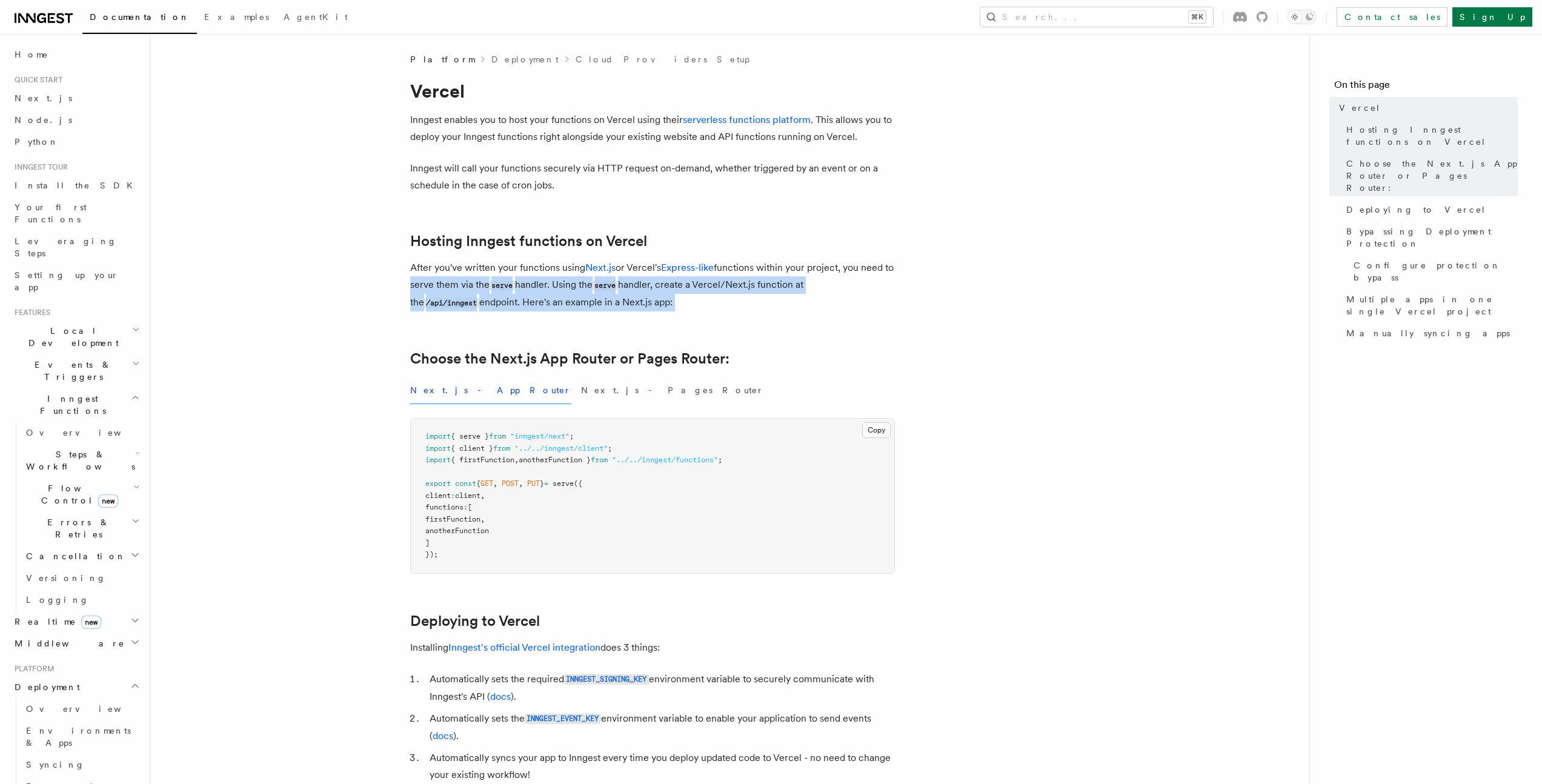
drag, startPoint x: 419, startPoint y: 289, endPoint x: 807, endPoint y: 313, distance: 388.7
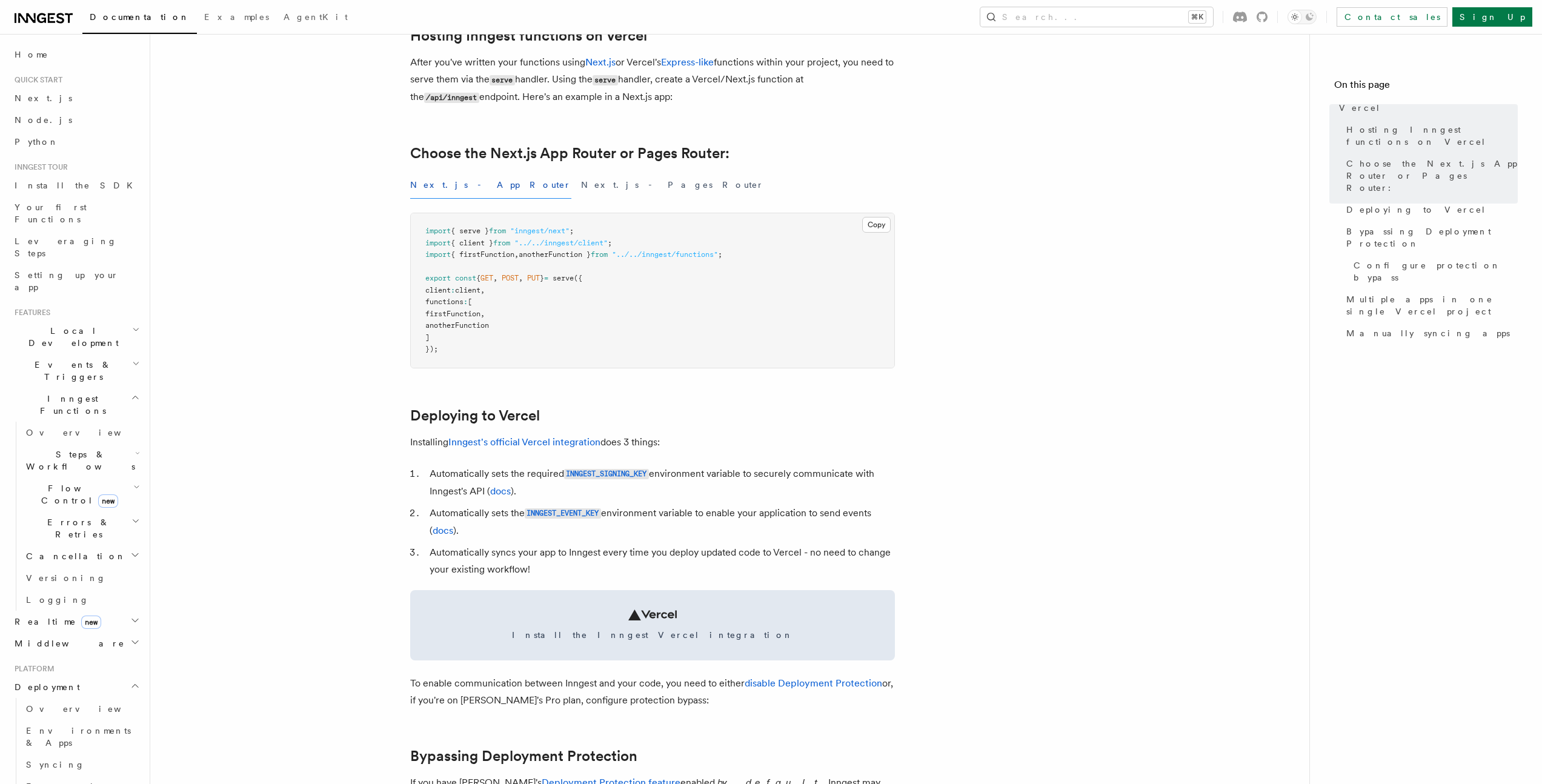
scroll to position [242, 0]
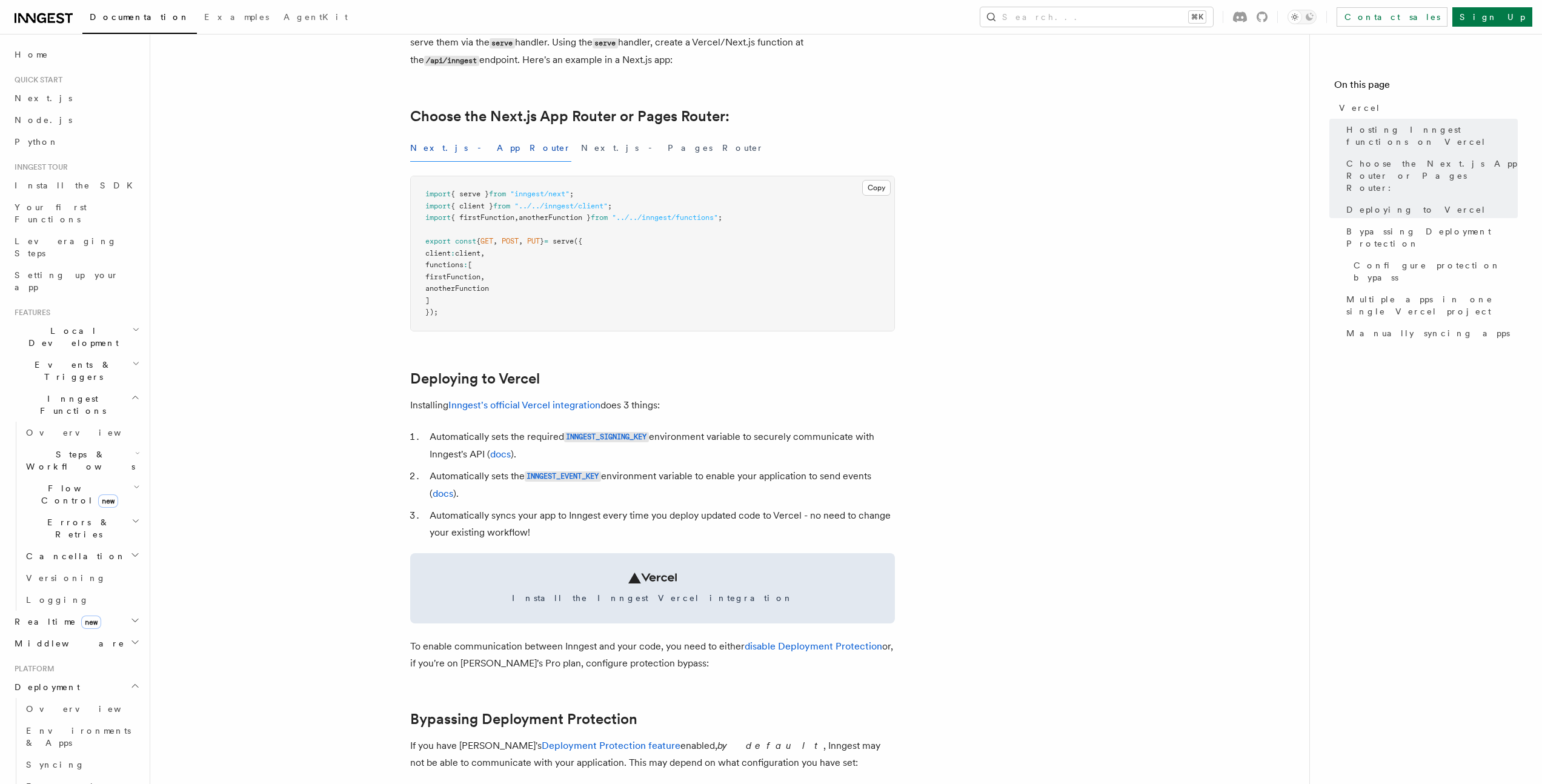
drag, startPoint x: 418, startPoint y: 404, endPoint x: 767, endPoint y: 409, distance: 349.0
click at [767, 409] on p "Installing Inngest's official Vercel integration does 3 things:" at bounding box center [653, 406] width 485 height 17
drag, startPoint x: 454, startPoint y: 437, endPoint x: 629, endPoint y: 457, distance: 176.1
click at [629, 457] on li "Automatically sets the required INNGEST_SIGNING_KEY environment variable to sec…" at bounding box center [661, 446] width 469 height 34
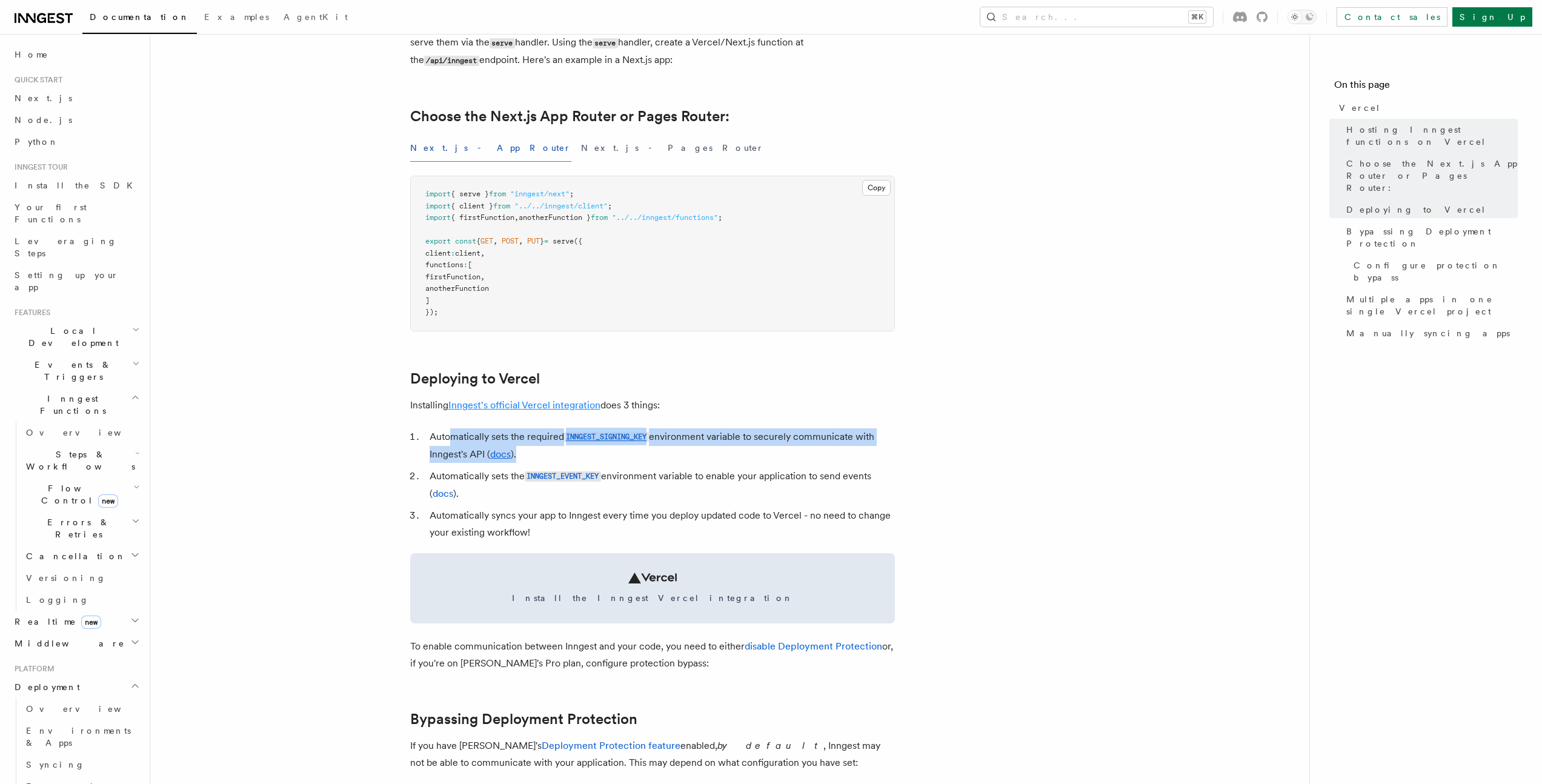
click at [586, 407] on link "Inngest's official Vercel integration" at bounding box center [524, 405] width 152 height 12
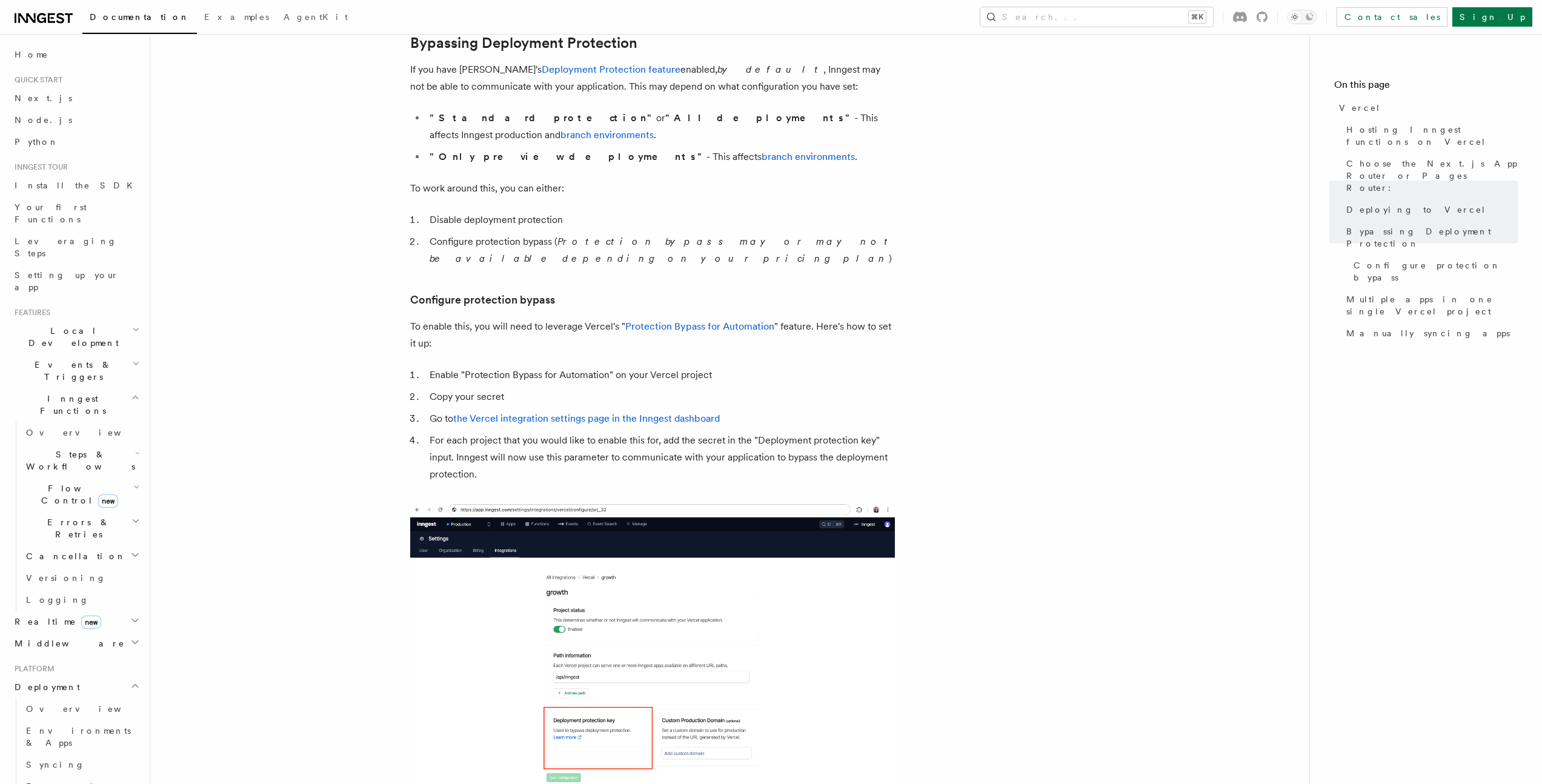
scroll to position [1157, 0]
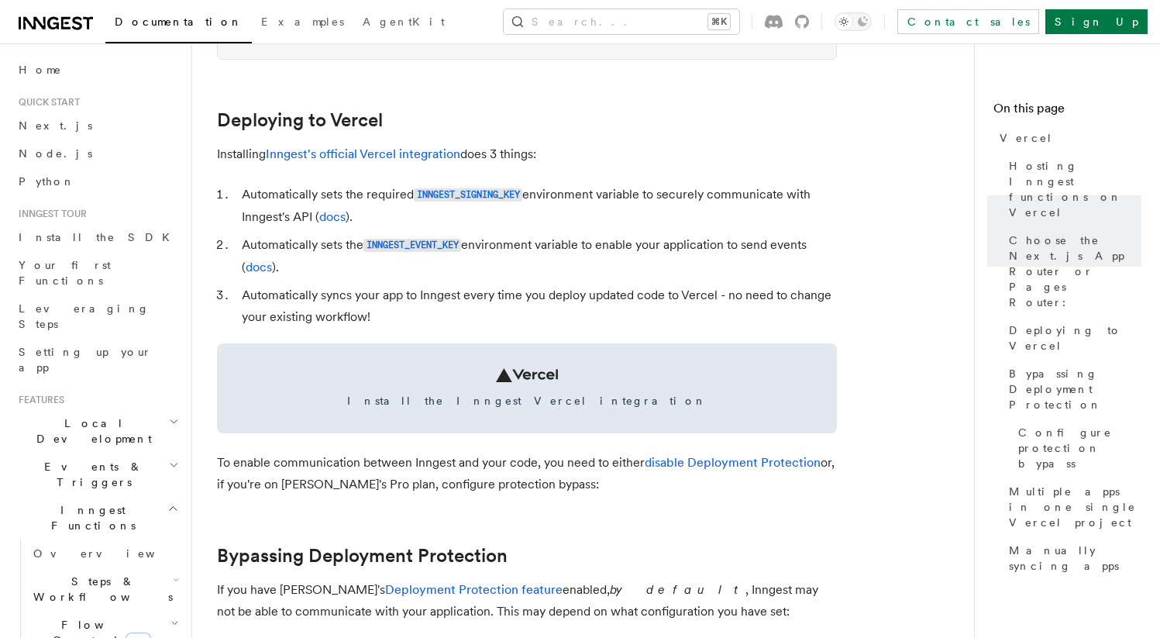
scroll to position [927, 0]
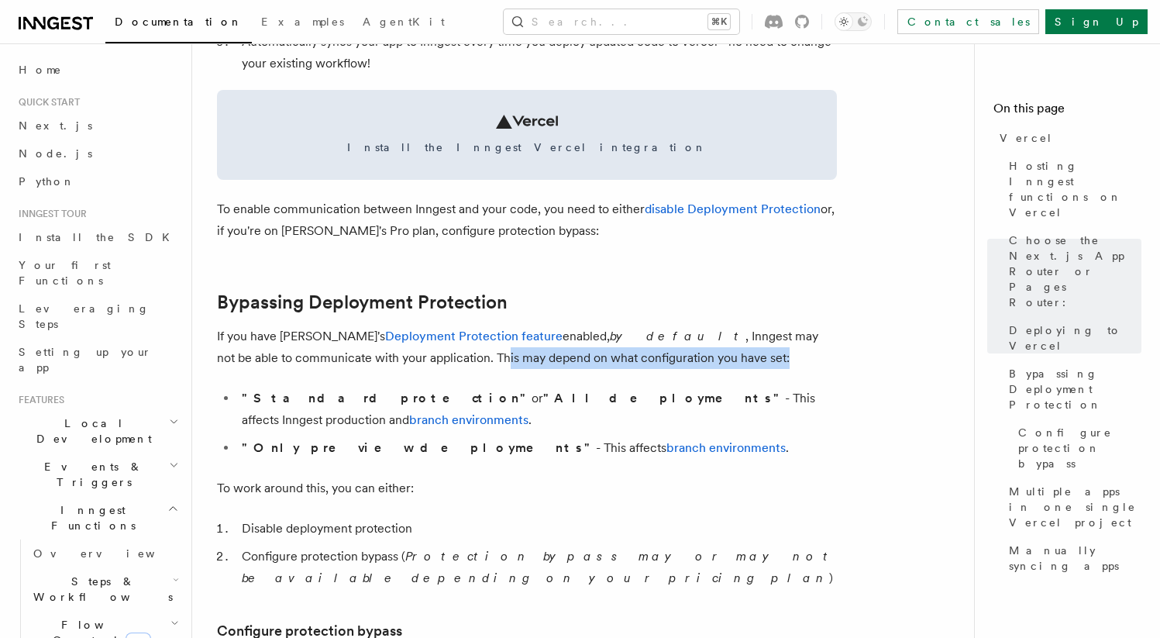
drag, startPoint x: 352, startPoint y: 363, endPoint x: 667, endPoint y: 368, distance: 315.4
click at [667, 368] on p "If you have Vercel's Deployment Protection feature enabled, by default , Innges…" at bounding box center [527, 346] width 620 height 43
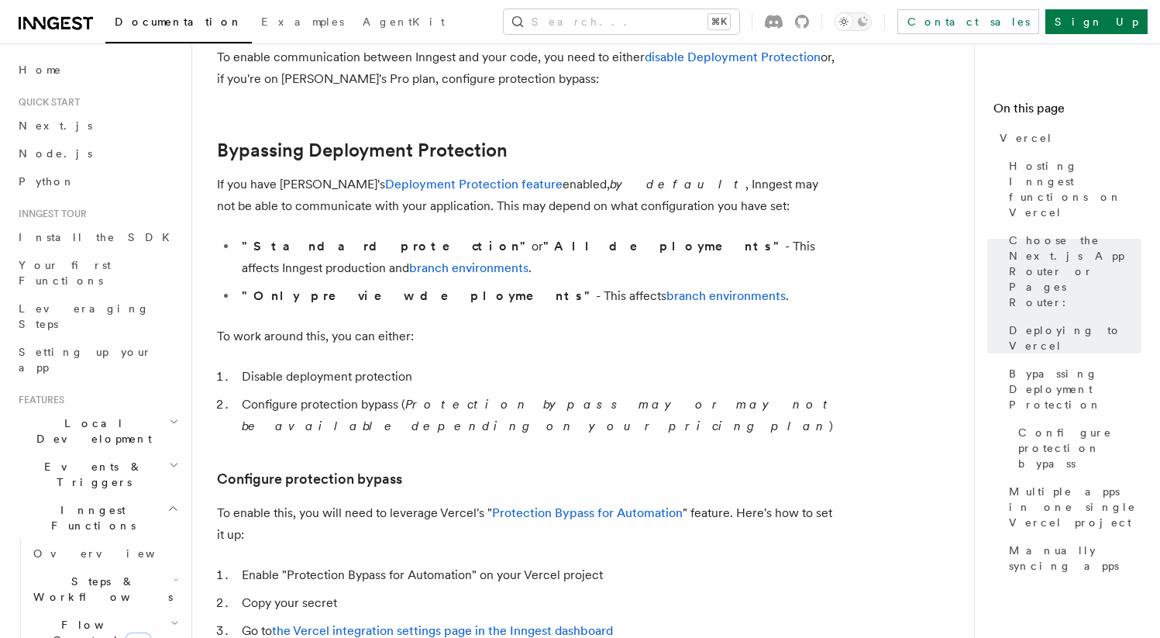
scroll to position [1081, 0]
click at [434, 186] on link "Deployment Protection feature" at bounding box center [473, 182] width 177 height 15
